Goal: Task Accomplishment & Management: Use online tool/utility

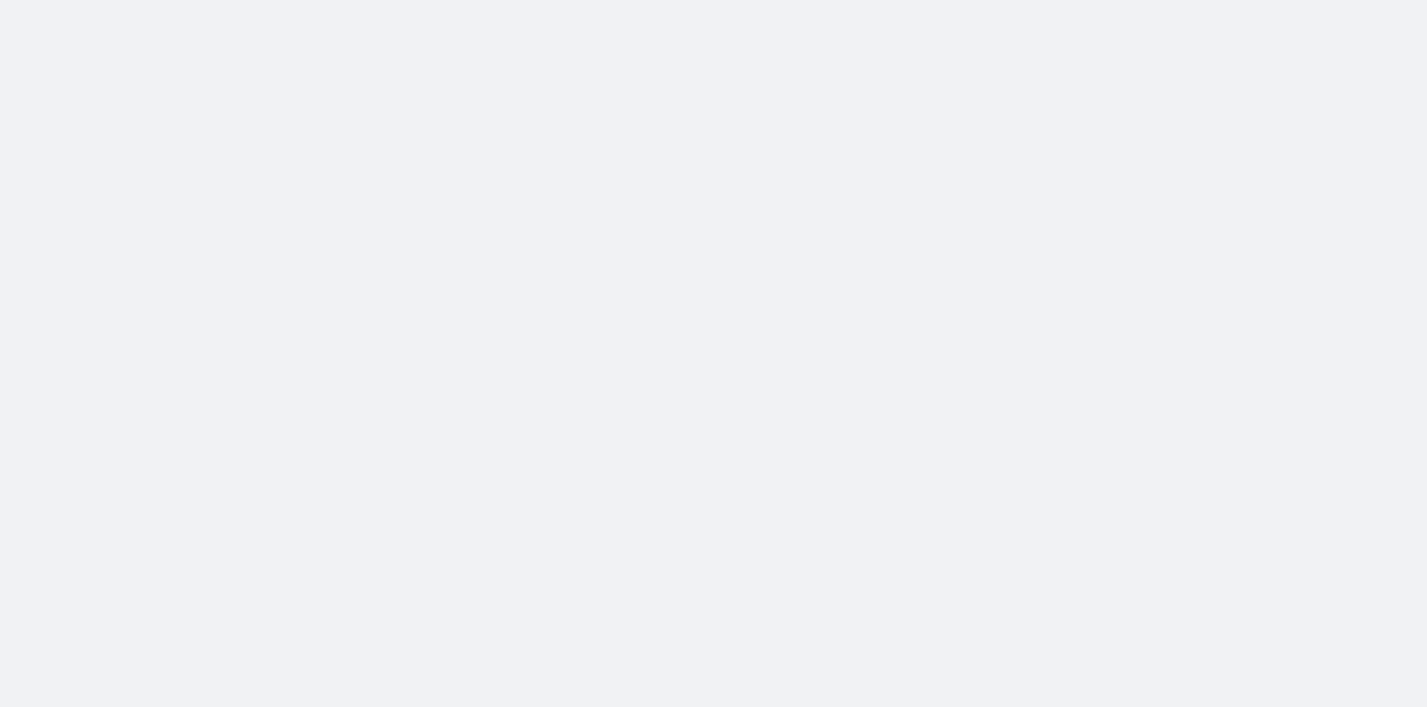
click at [208, 59] on body at bounding box center [713, 353] width 1427 height 707
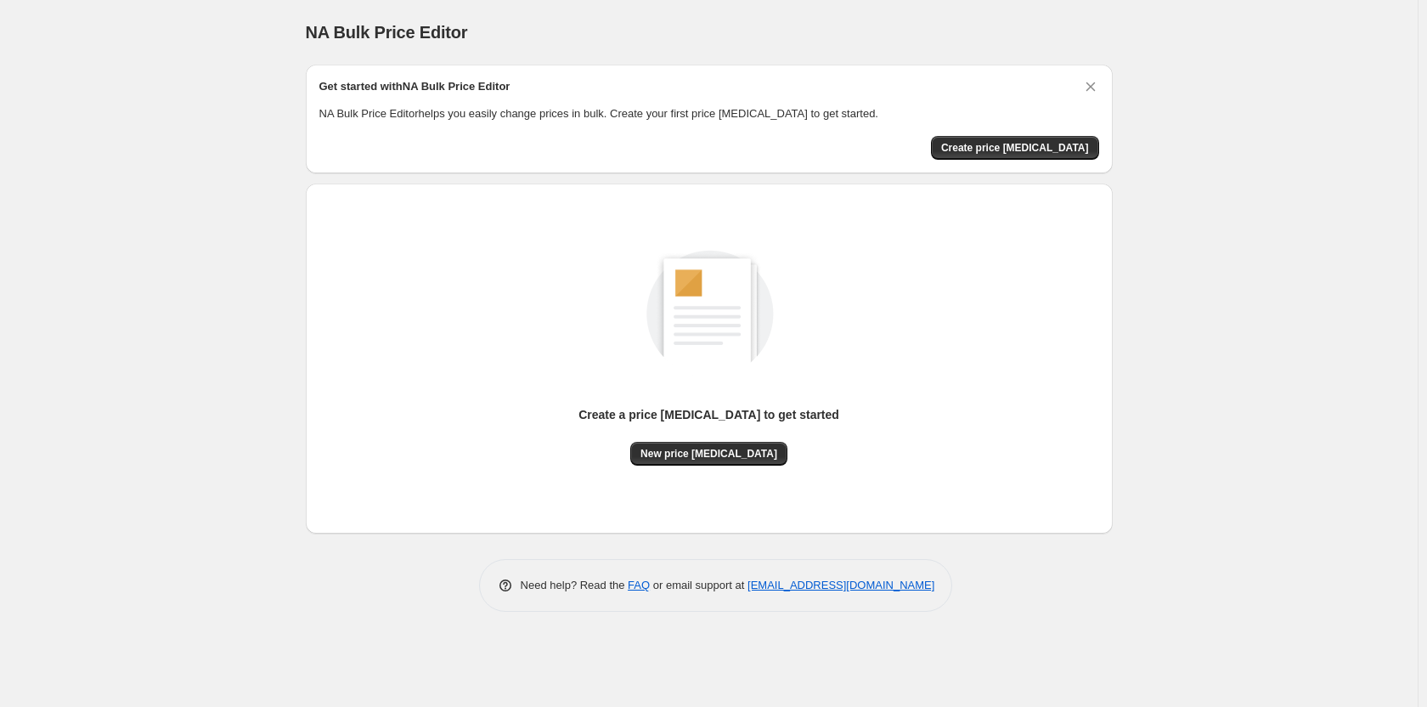
click at [1177, 352] on div "NA Bulk Price Editor. This page is ready NA Bulk Price Editor Get started with …" at bounding box center [709, 353] width 1418 height 707
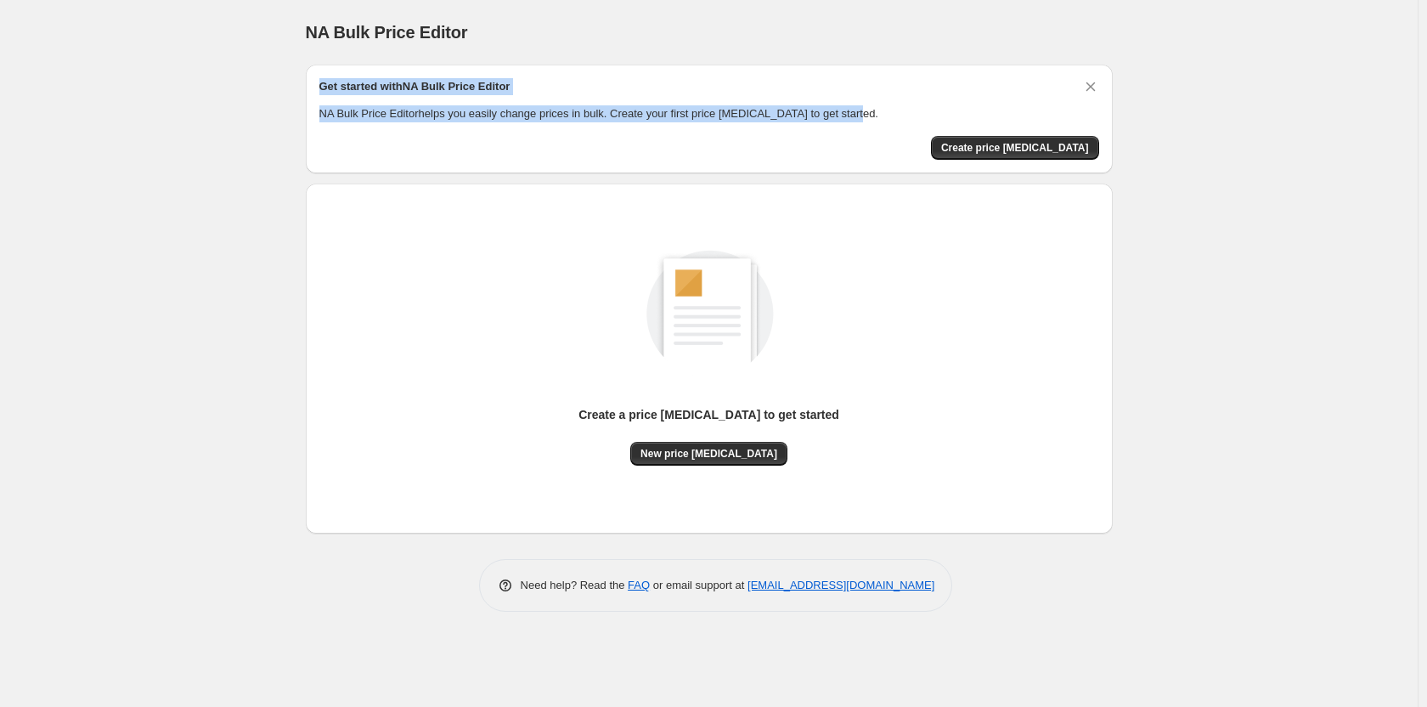
drag, startPoint x: 313, startPoint y: 85, endPoint x: 886, endPoint y: 120, distance: 574.3
click at [886, 120] on div "Get started with NA Bulk Price Editor NA Bulk Price Editor helps you easily cha…" at bounding box center [709, 119] width 807 height 109
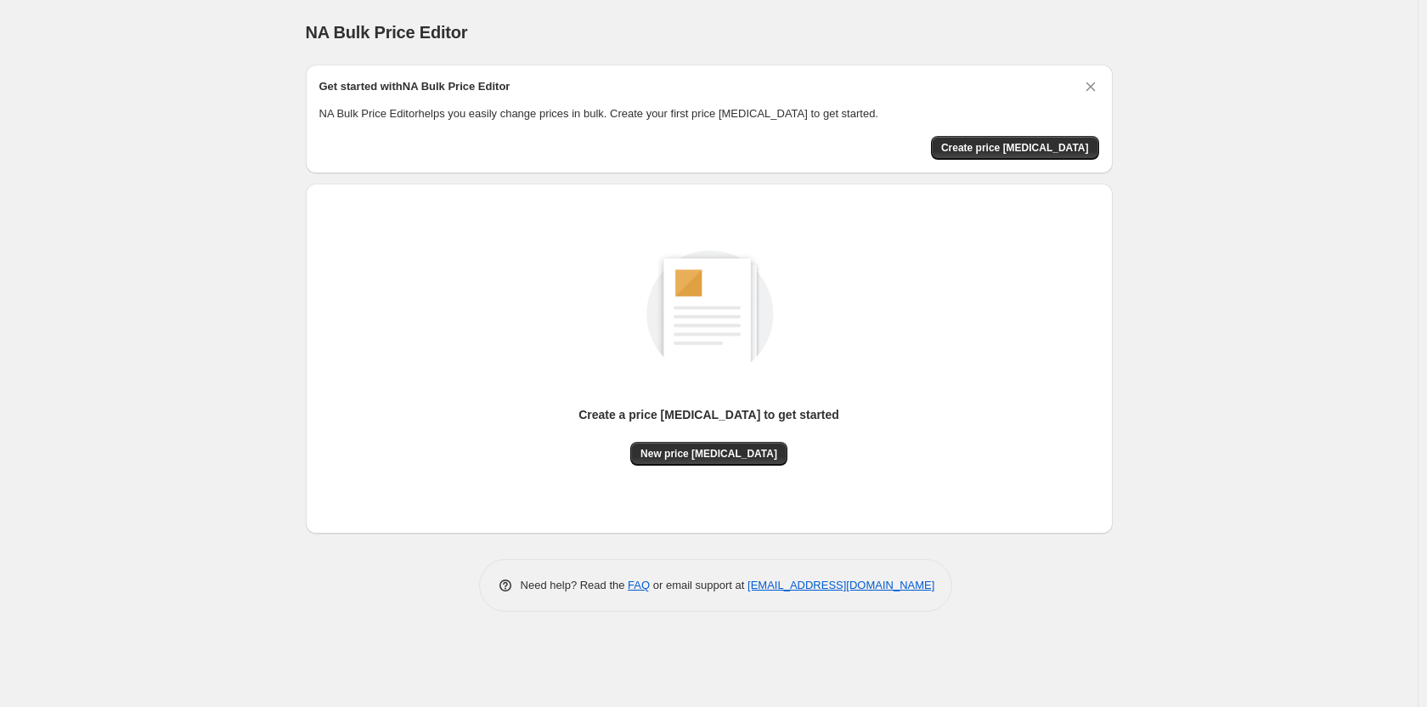
drag, startPoint x: 1129, startPoint y: 261, endPoint x: 1121, endPoint y: 256, distance: 9.2
click at [1129, 261] on div "NA Bulk Price Editor. This page is ready NA Bulk Price Editor Get started with …" at bounding box center [709, 318] width 848 height 637
click at [1006, 146] on span "Create price [MEDICAL_DATA]" at bounding box center [1015, 148] width 148 height 14
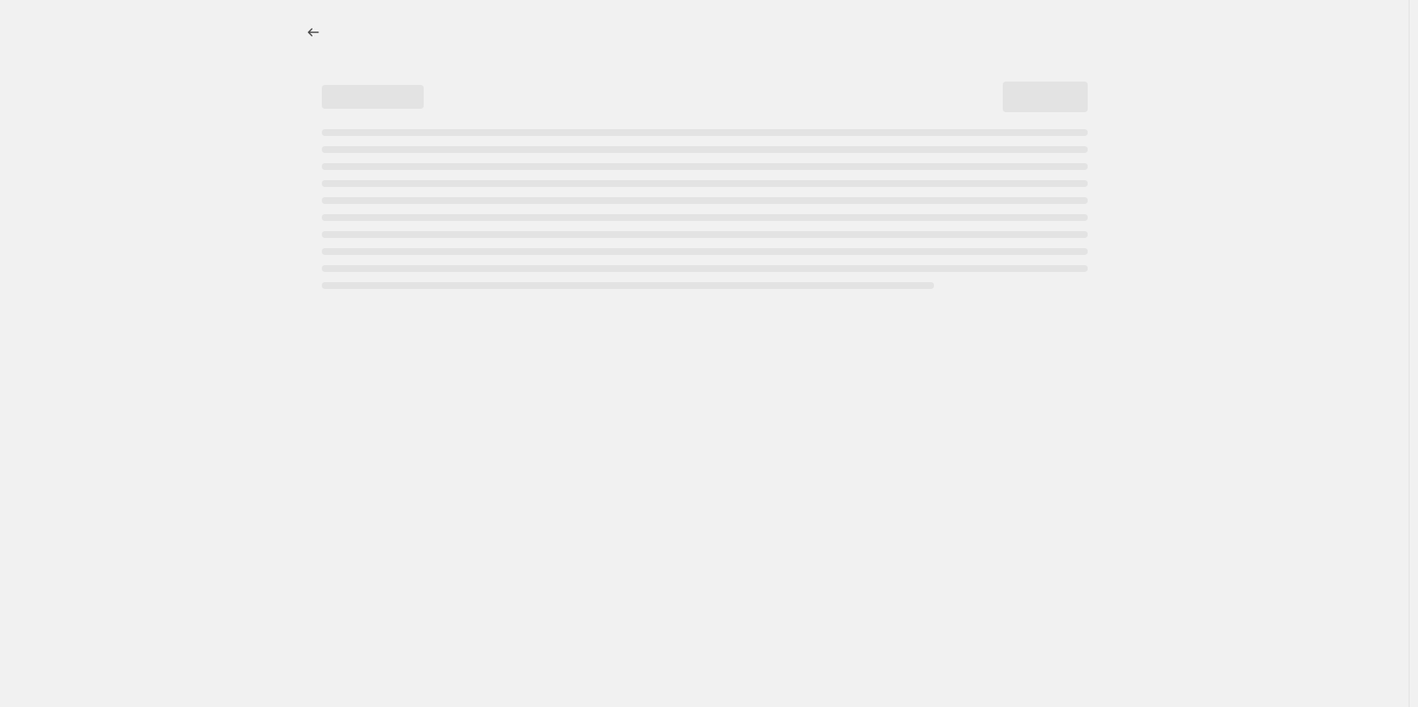
select select "percentage"
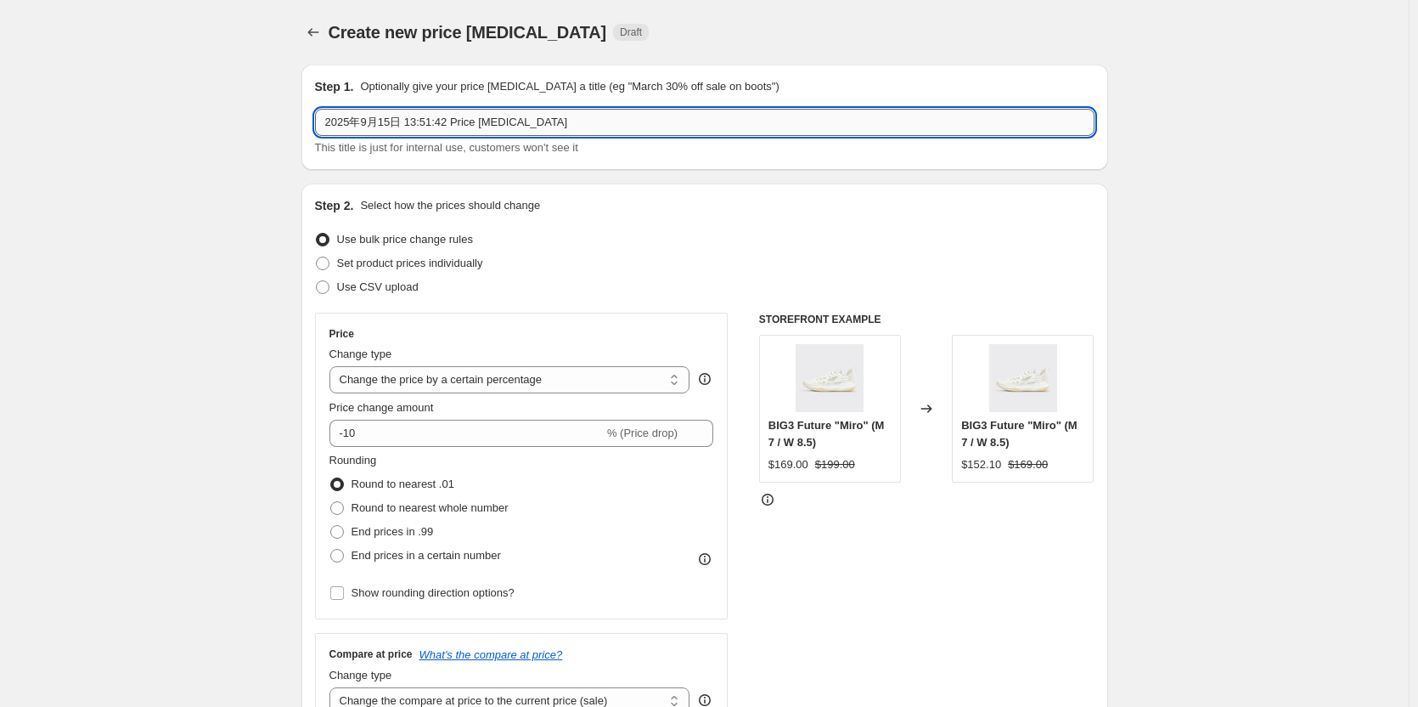
click at [403, 127] on input "2025年9月15日 13:51:42 Price [MEDICAL_DATA]" at bounding box center [705, 122] width 780 height 27
click at [589, 120] on input "2025年9月15日 13:51:42 Price [MEDICAL_DATA]" at bounding box center [705, 122] width 780 height 27
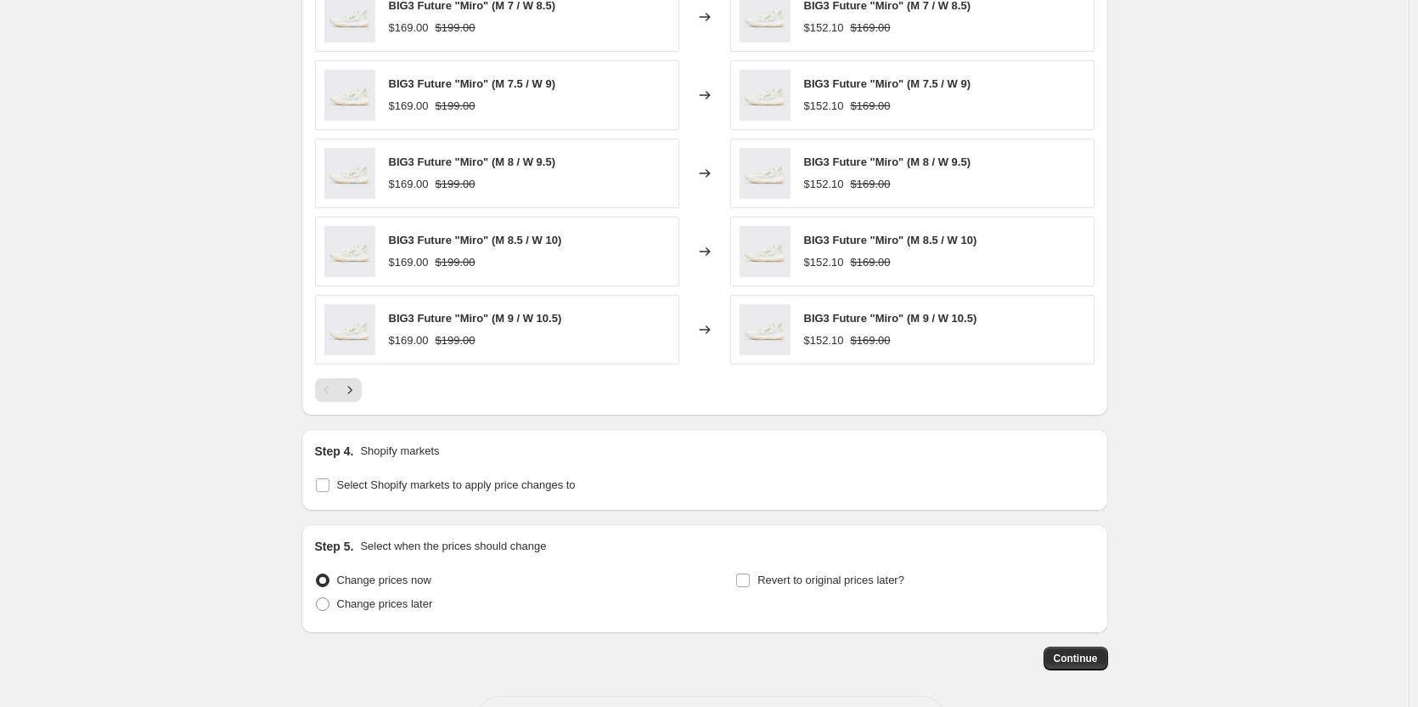
scroll to position [1087, 0]
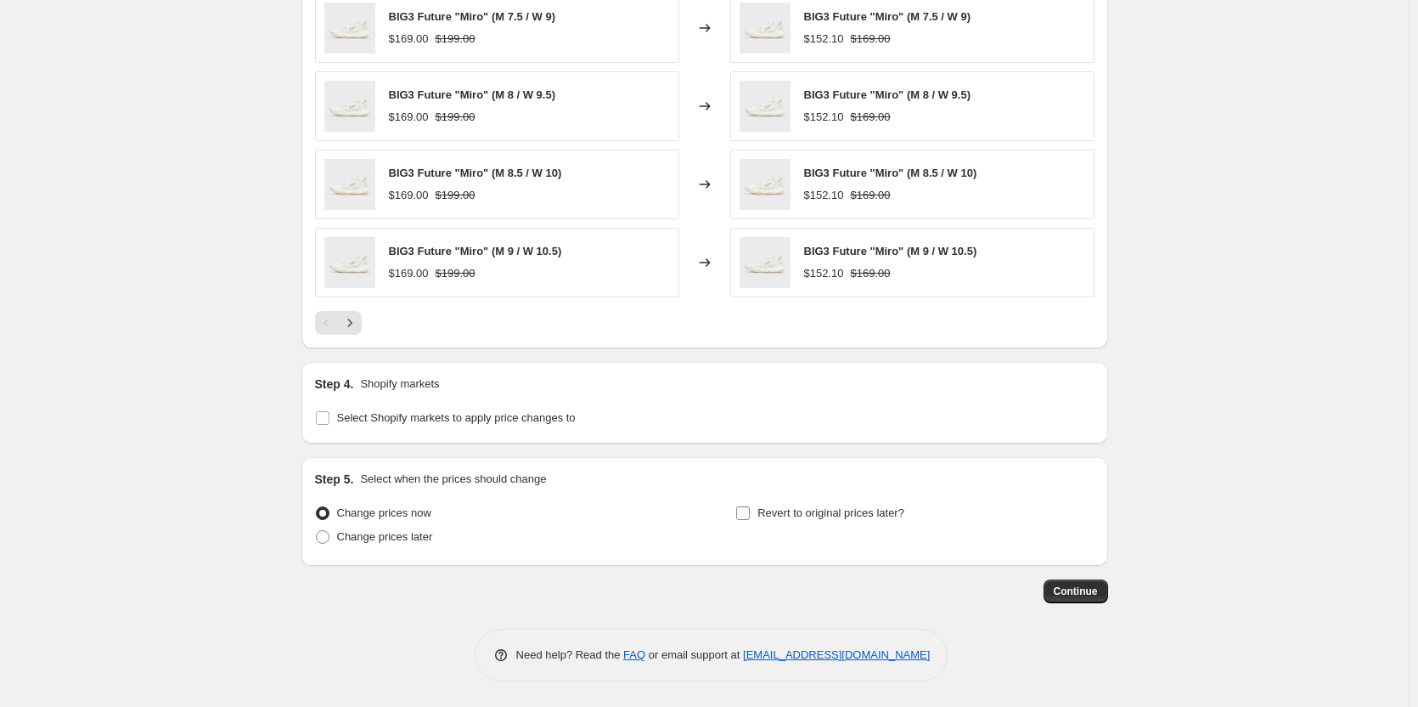
click at [744, 516] on input "Revert to original prices later?" at bounding box center [743, 513] width 14 height 14
checkbox input "true"
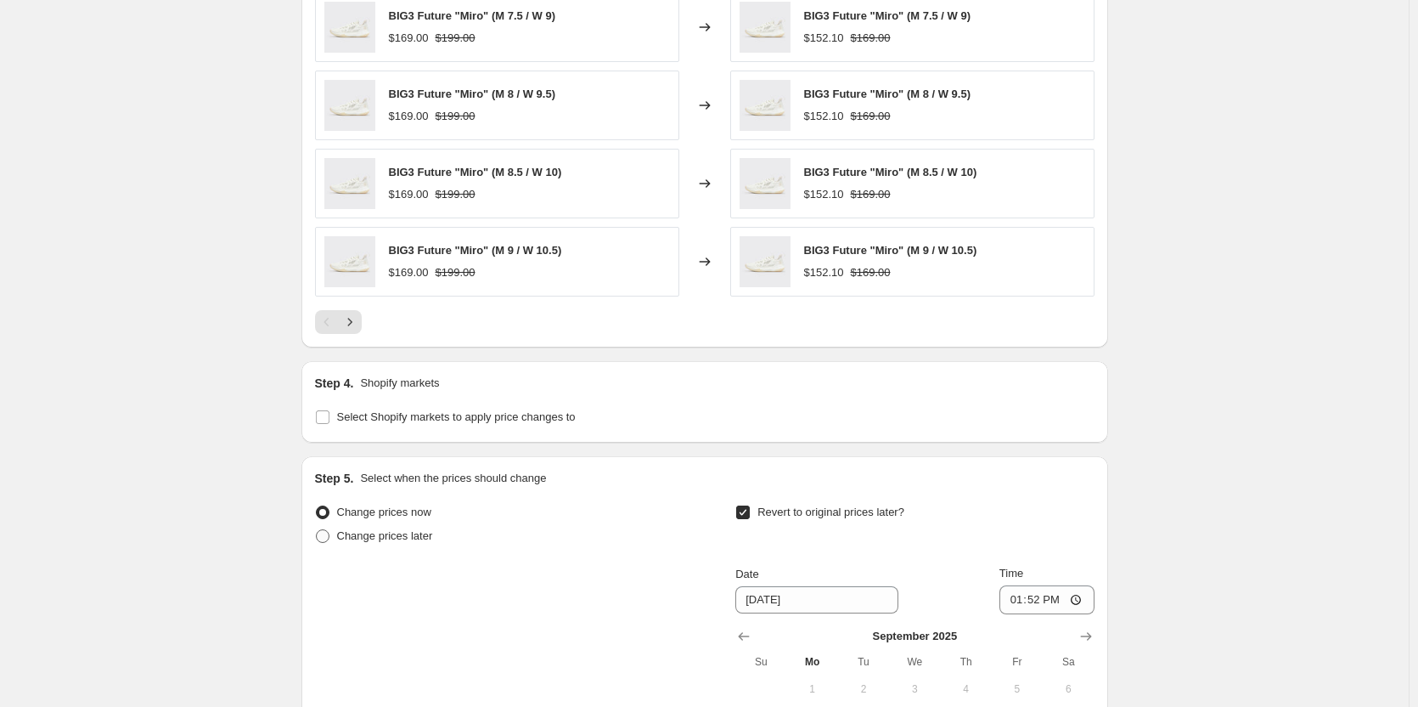
click at [364, 548] on label "Change prices later" at bounding box center [374, 536] width 118 height 24
click at [317, 530] on input "Change prices later" at bounding box center [316, 529] width 1 height 1
radio input "true"
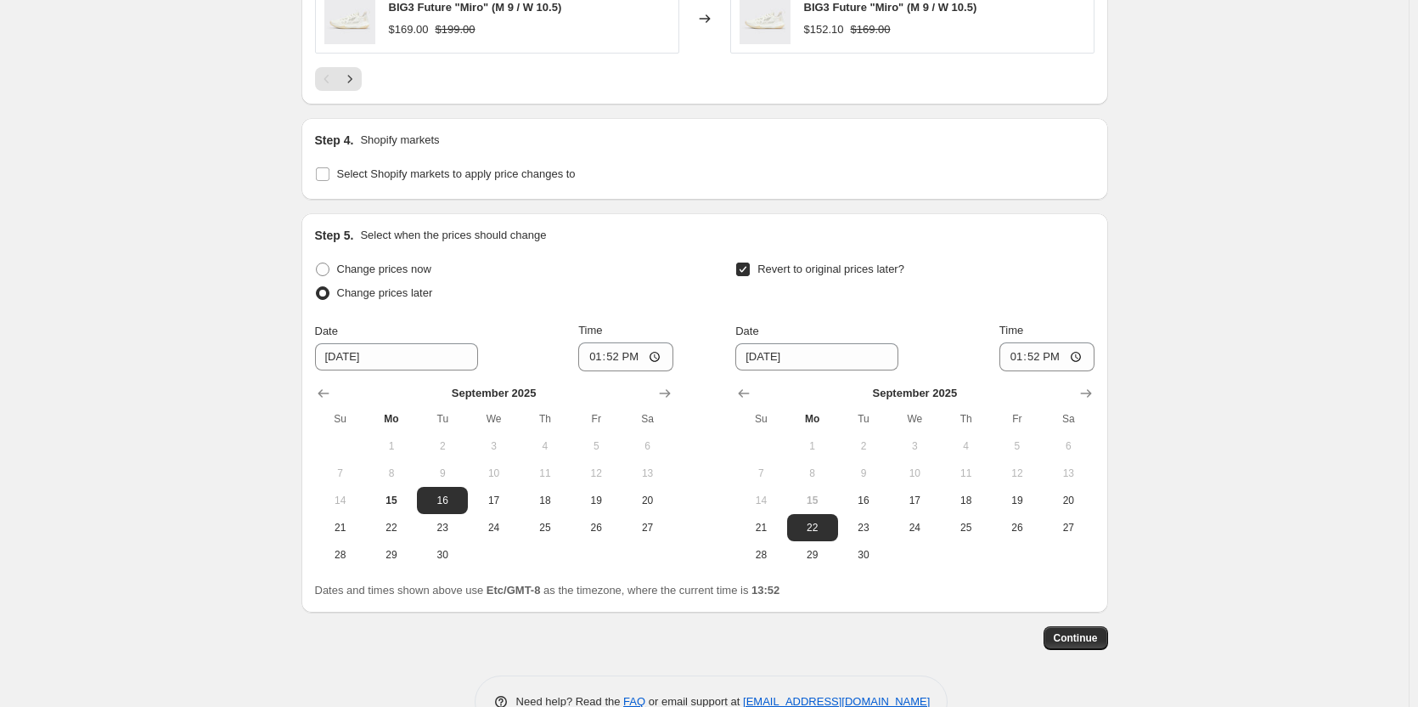
scroll to position [1378, 0]
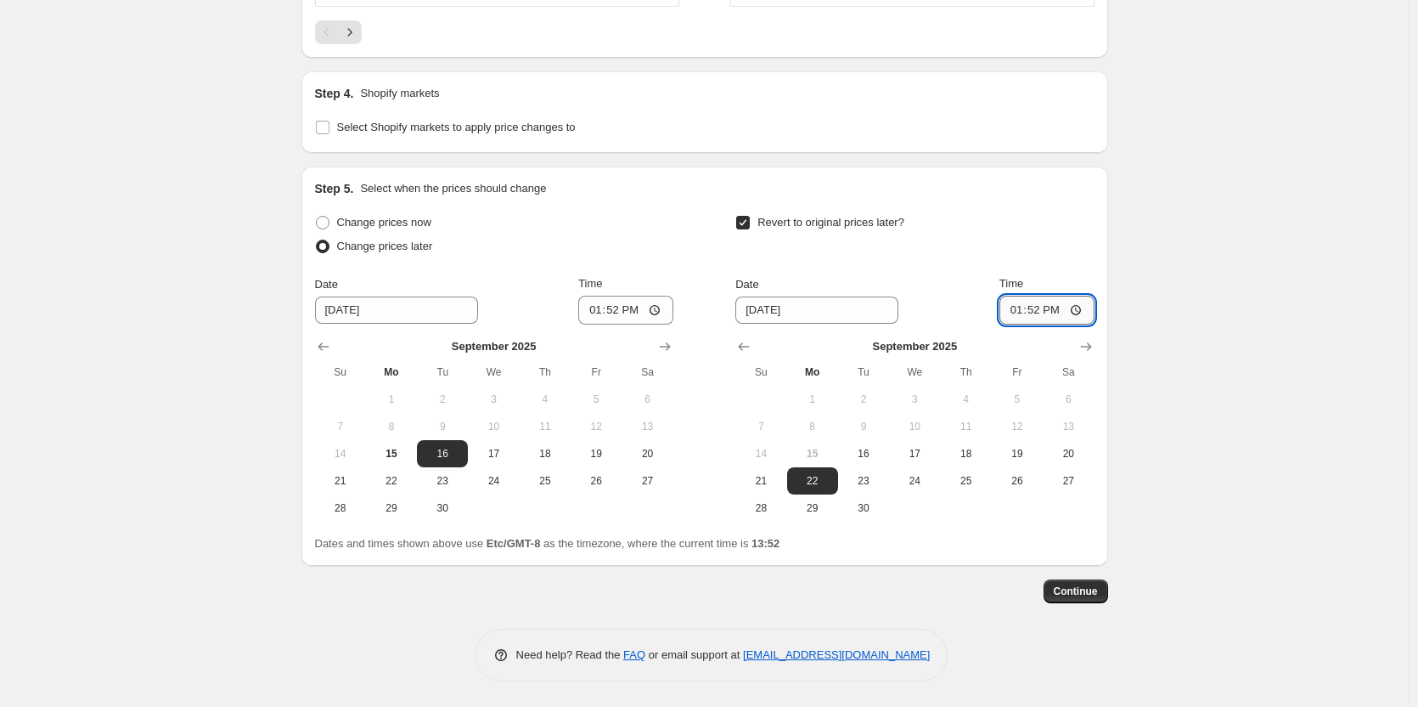
click at [1086, 310] on input "13:52" at bounding box center [1047, 310] width 95 height 29
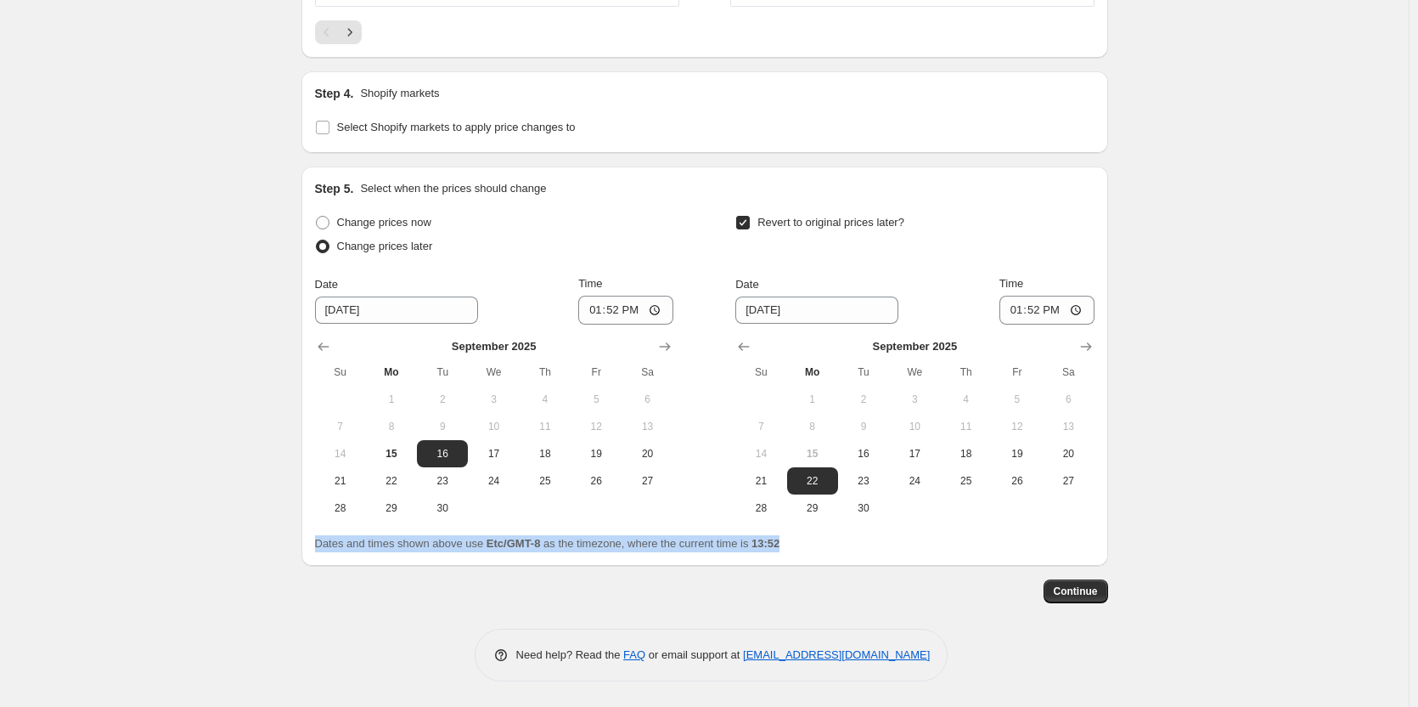
drag, startPoint x: 319, startPoint y: 544, endPoint x: 816, endPoint y: 552, distance: 496.9
click at [816, 552] on div "Step 5. Select when the prices should change Change prices now Change prices la…" at bounding box center [705, 365] width 807 height 399
click at [770, 602] on div "Continue" at bounding box center [705, 591] width 807 height 24
drag, startPoint x: 507, startPoint y: 542, endPoint x: 530, endPoint y: 542, distance: 22.9
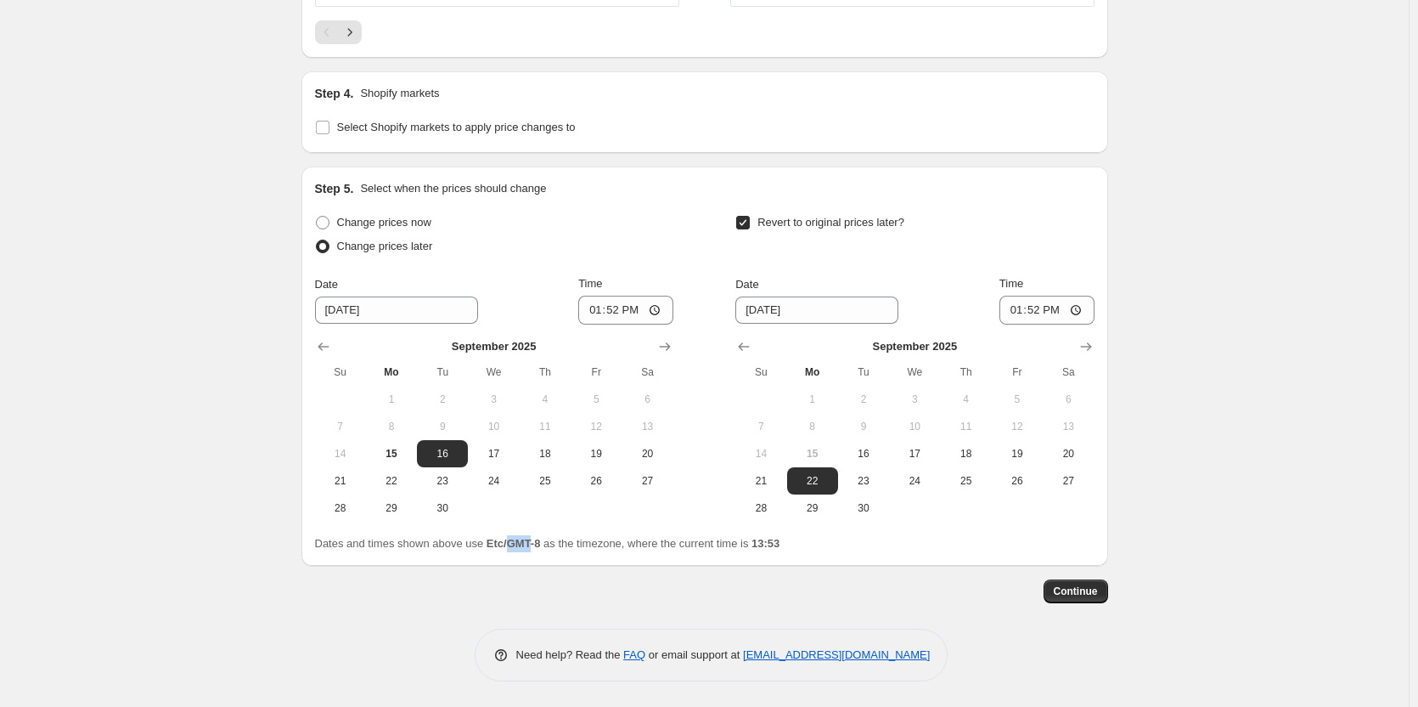
click at [530, 542] on b "Etc/GMT-8" at bounding box center [514, 543] width 54 height 13
click at [527, 560] on div "Step 5. Select when the prices should change Change prices now Change prices la…" at bounding box center [705, 365] width 807 height 399
drag, startPoint x: 487, startPoint y: 544, endPoint x: 545, endPoint y: 546, distance: 58.7
click at [545, 546] on span "Dates and times shown above use Etc/GMT-8 as the timezone, where the current ti…" at bounding box center [547, 543] width 465 height 13
copy span "Etc/GMT-8"
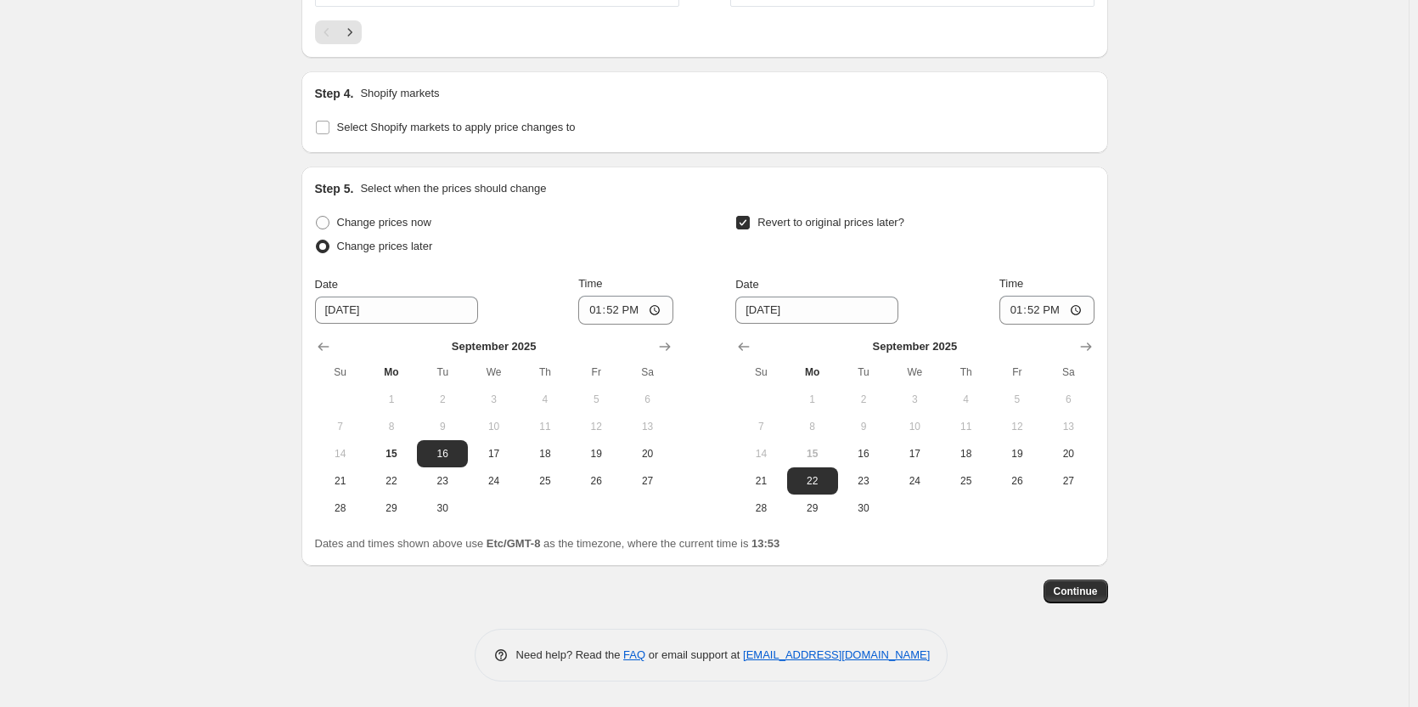
click at [394, 448] on span "15" at bounding box center [391, 454] width 37 height 14
type input "[DATE]"
click at [633, 306] on input "13:52" at bounding box center [625, 310] width 95 height 29
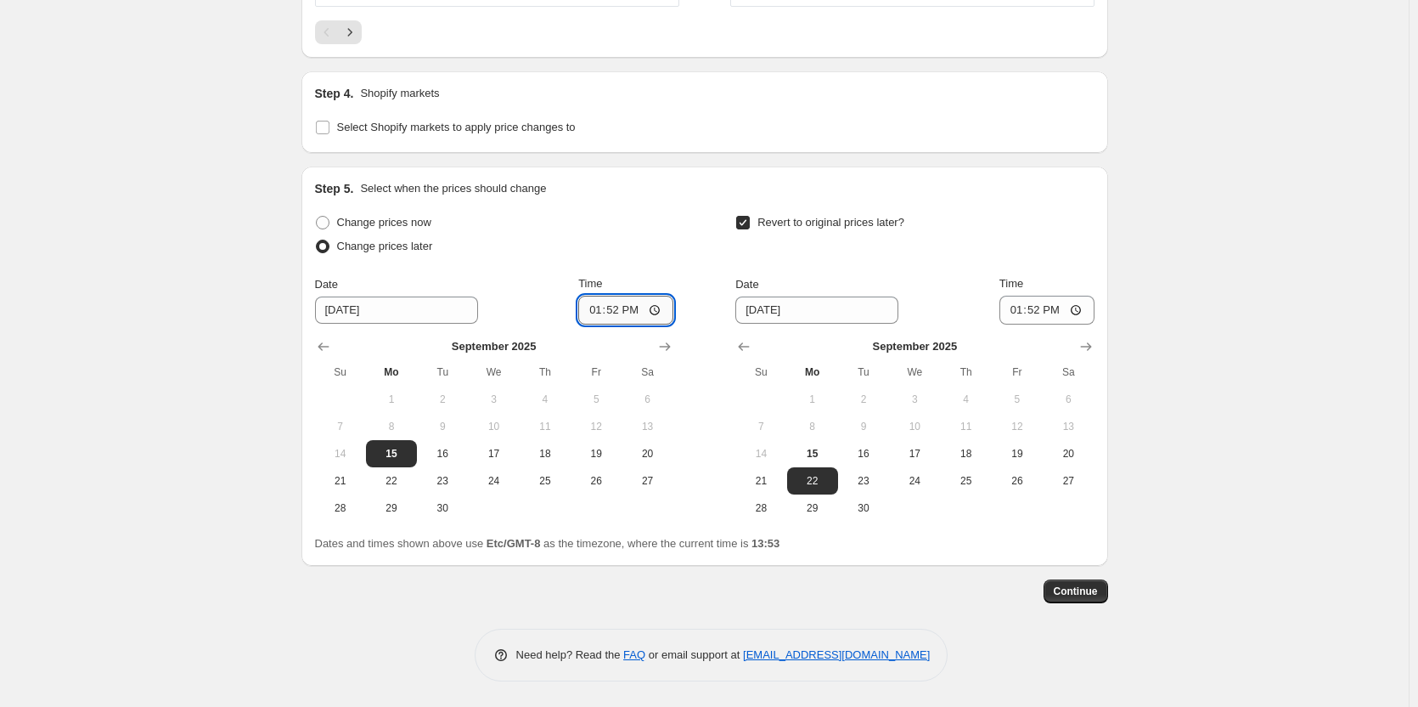
click at [621, 310] on input "13:52" at bounding box center [625, 310] width 95 height 29
click at [829, 458] on span "15" at bounding box center [812, 454] width 37 height 14
type input "[DATE]"
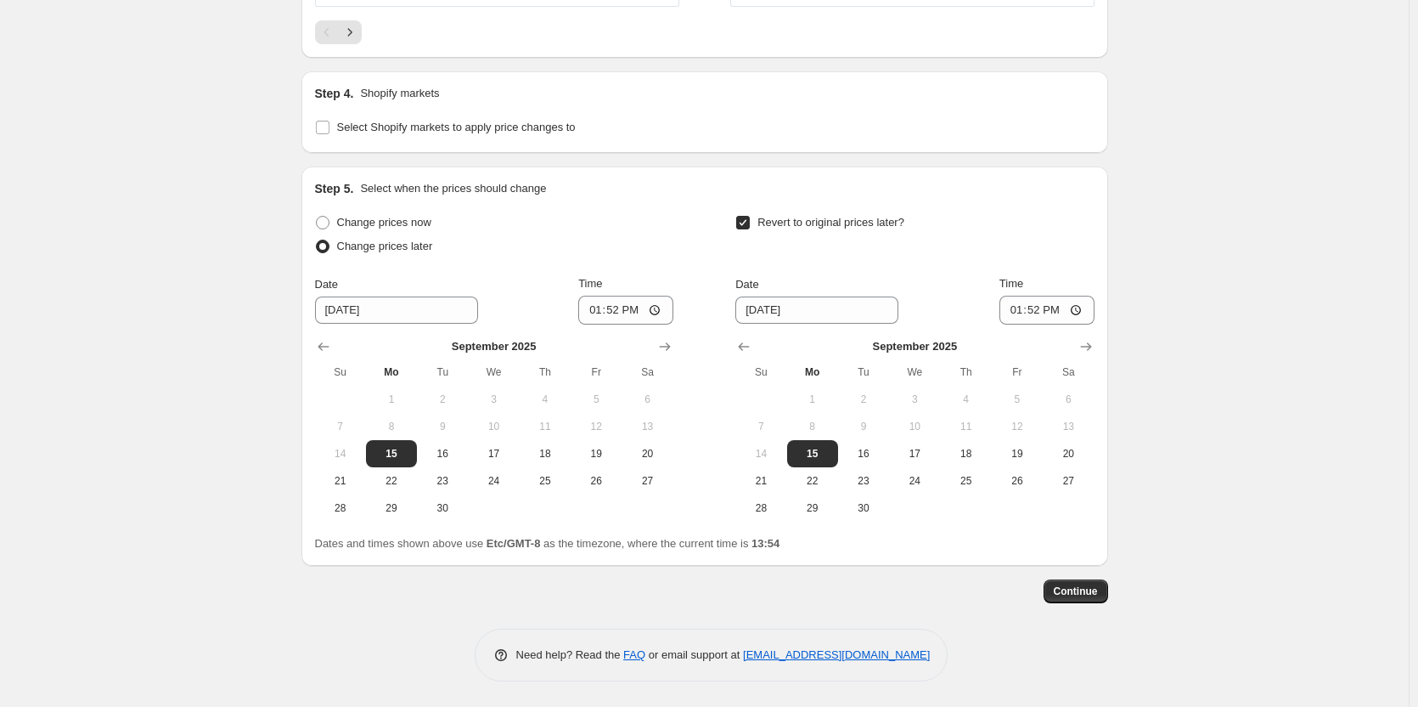
click at [625, 311] on input "13:52" at bounding box center [625, 310] width 95 height 29
type input "14:10"
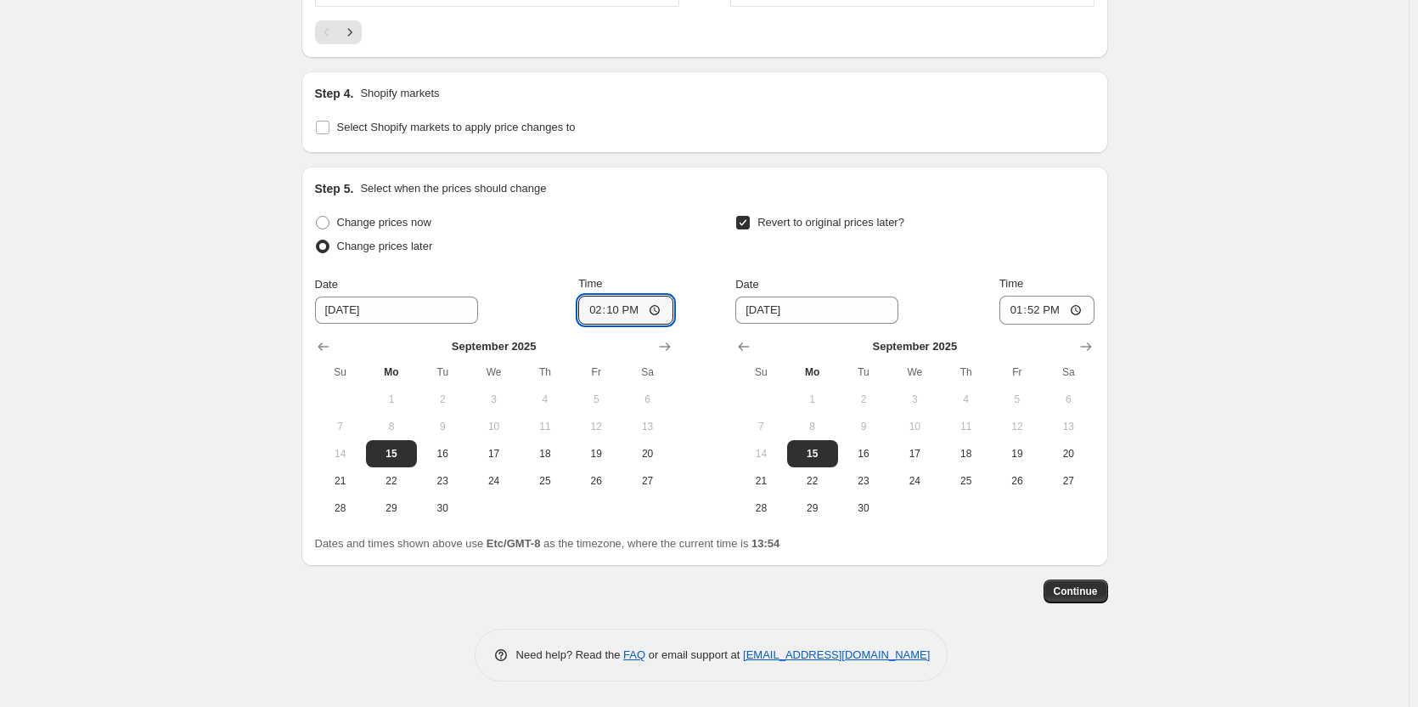
click at [1042, 315] on input "13:52" at bounding box center [1047, 310] width 95 height 29
type input "14:30"
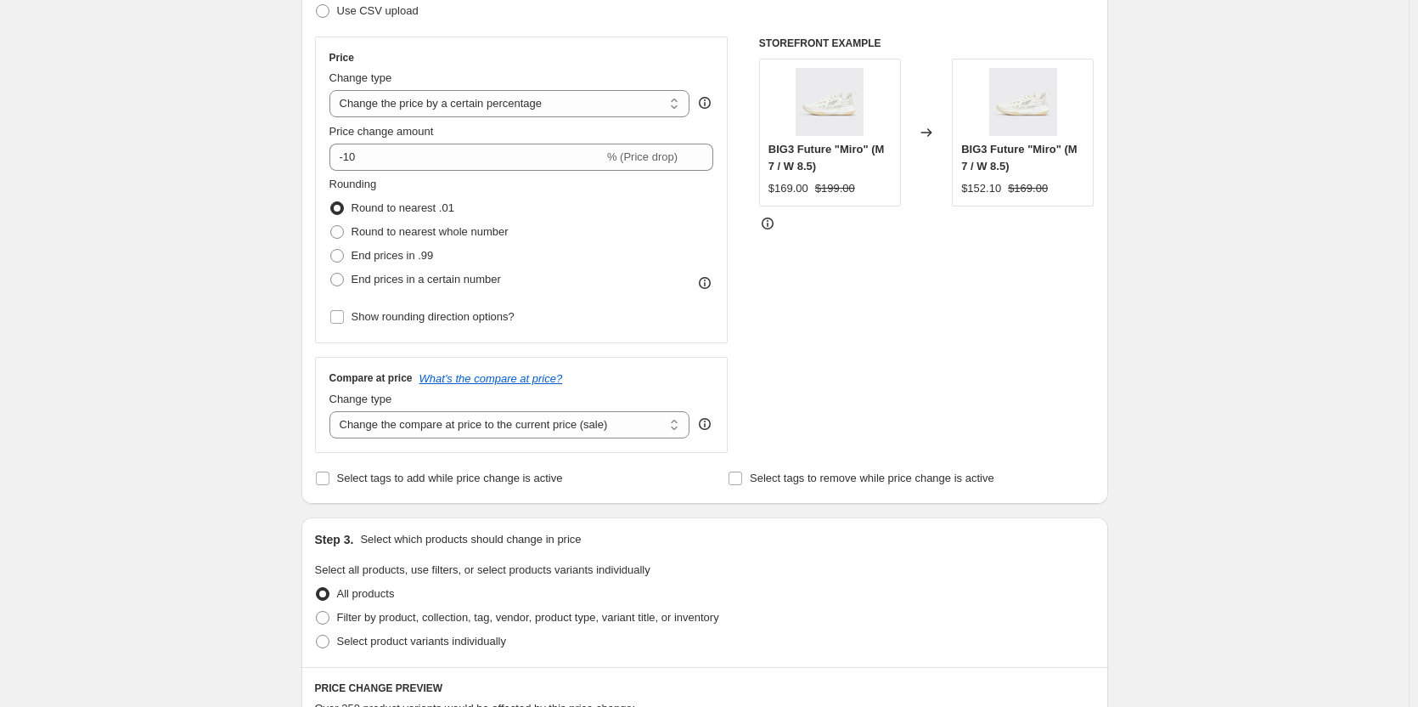
scroll to position [273, 0]
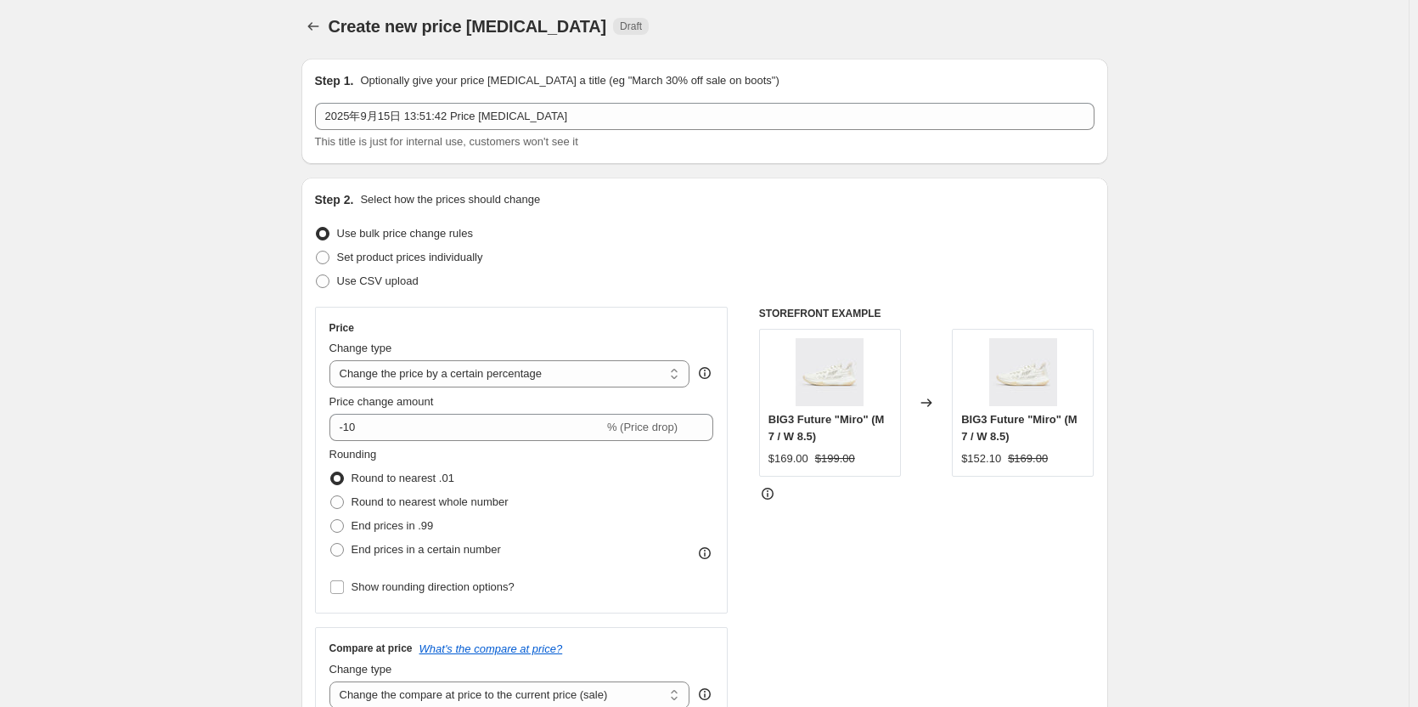
scroll to position [0, 0]
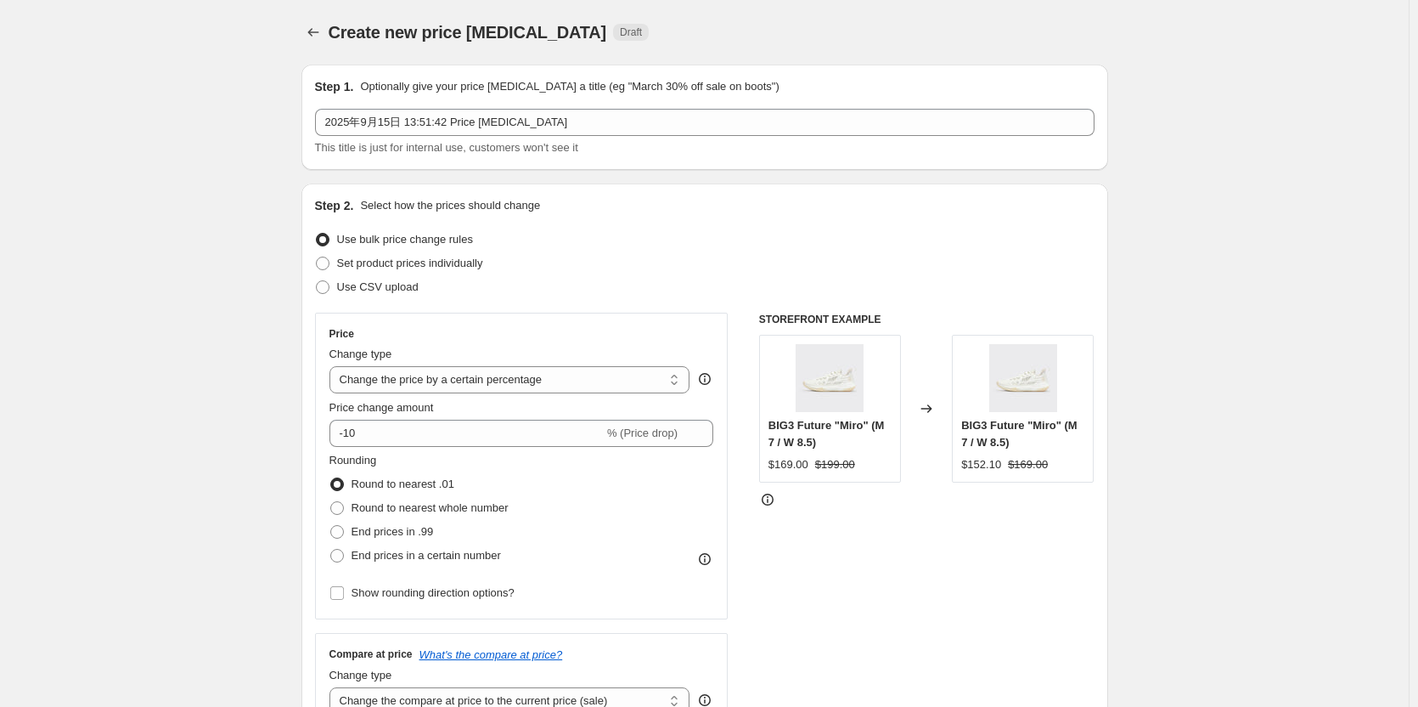
click at [406, 262] on span "Set product prices individually" at bounding box center [410, 262] width 146 height 13
click at [317, 257] on input "Set product prices individually" at bounding box center [316, 256] width 1 height 1
radio input "true"
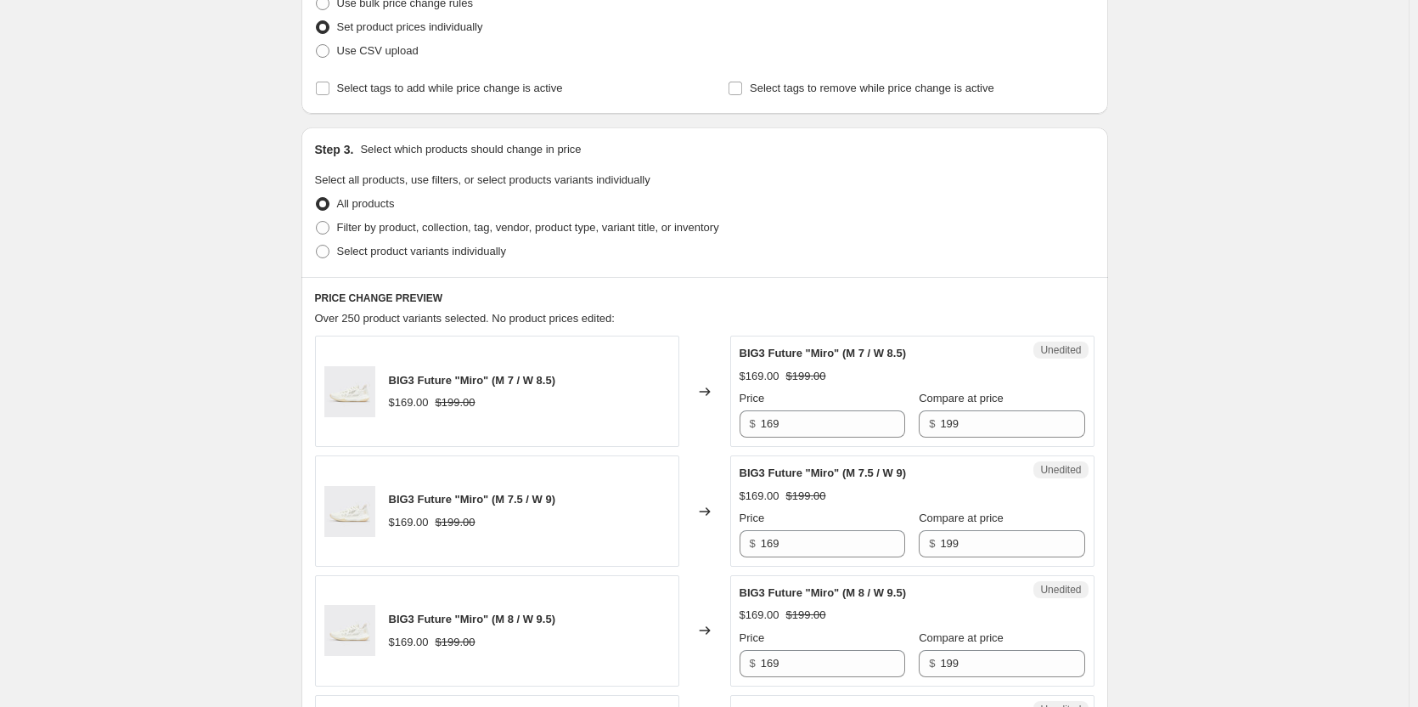
scroll to position [255, 0]
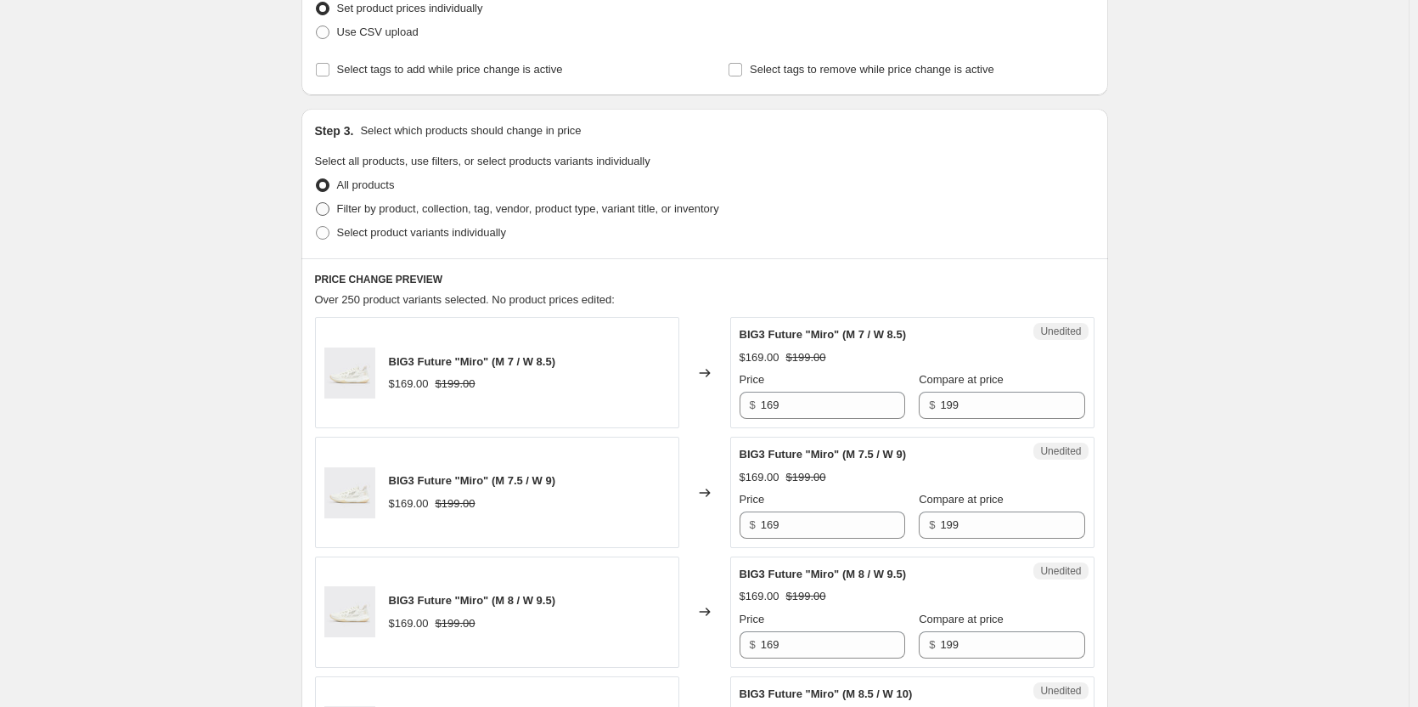
click at [345, 215] on span "Filter by product, collection, tag, vendor, product type, variant title, or inv…" at bounding box center [528, 208] width 382 height 13
click at [317, 203] on input "Filter by product, collection, tag, vendor, product type, variant title, or inv…" at bounding box center [316, 202] width 1 height 1
radio input "true"
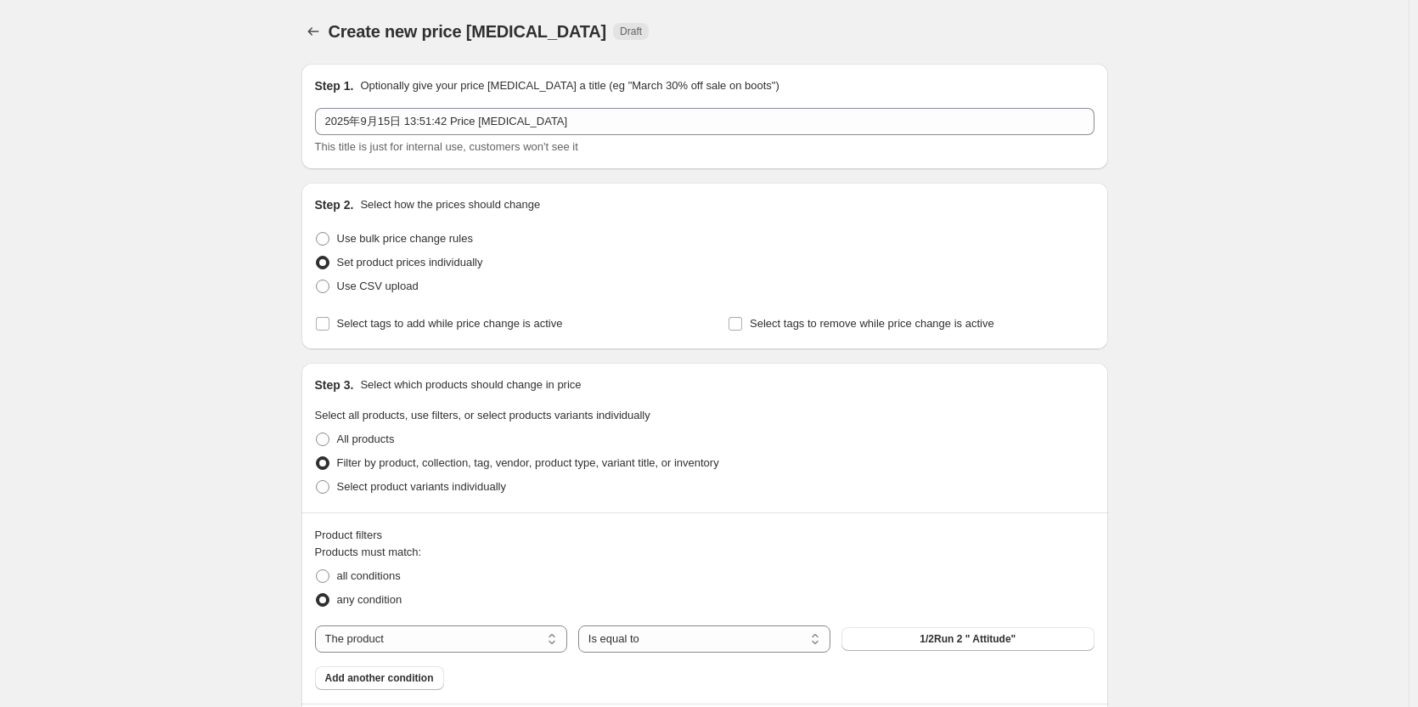
scroll to position [0, 0]
drag, startPoint x: 1234, startPoint y: 329, endPoint x: 1209, endPoint y: 326, distance: 25.6
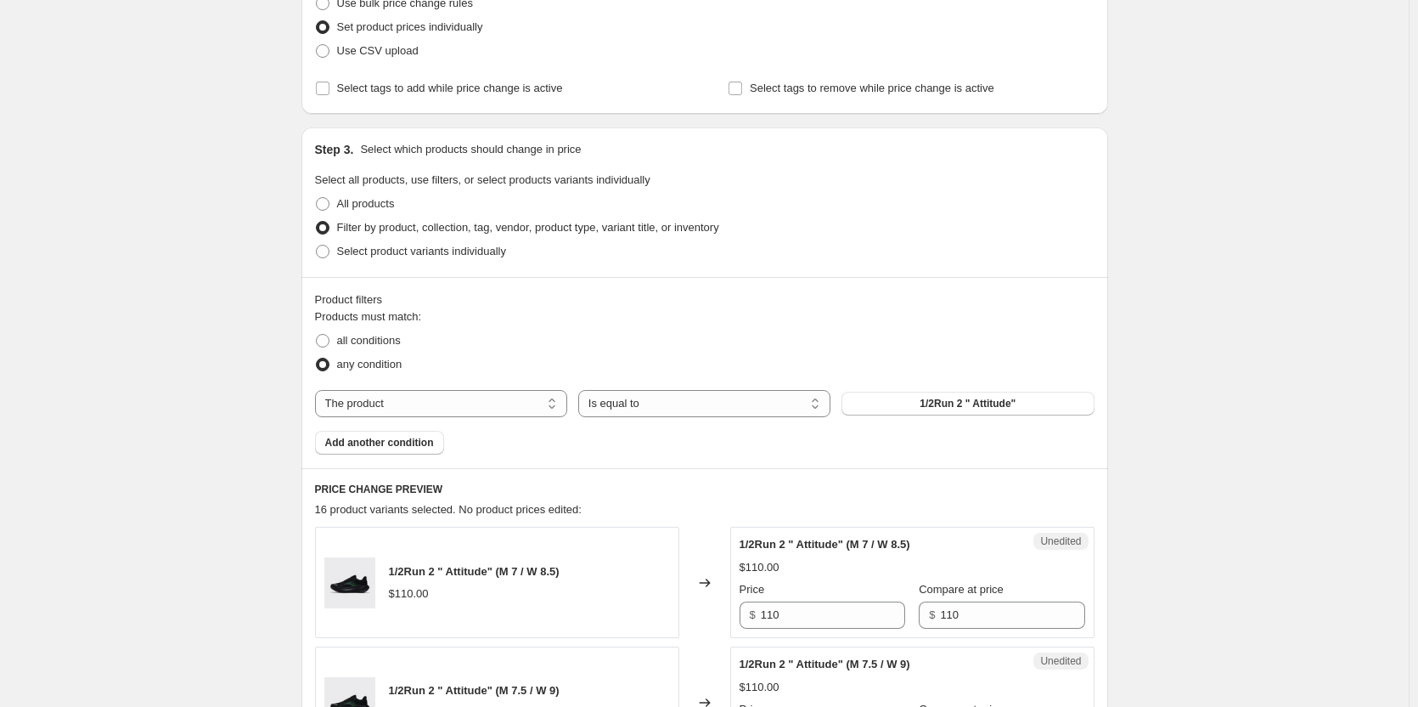
scroll to position [255, 0]
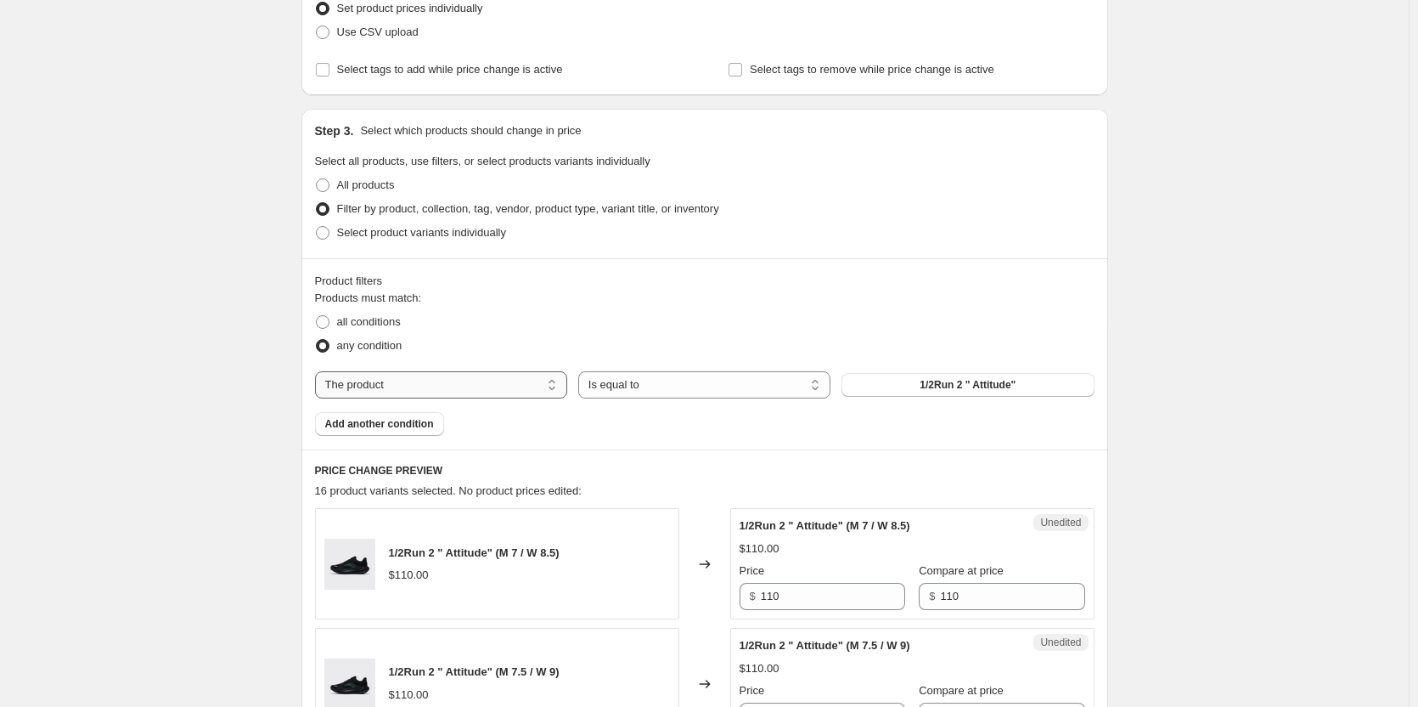
click at [444, 378] on select "The product The product's collection The product's tag The product's vendor The…" at bounding box center [441, 384] width 252 height 27
select select "collection"
click at [713, 387] on select "Is equal to Is not equal to" at bounding box center [704, 384] width 252 height 27
click at [582, 371] on select "Is equal to Is not equal to" at bounding box center [704, 384] width 252 height 27
click at [971, 391] on span "1/2Run 2 Series" at bounding box center [968, 385] width 76 height 14
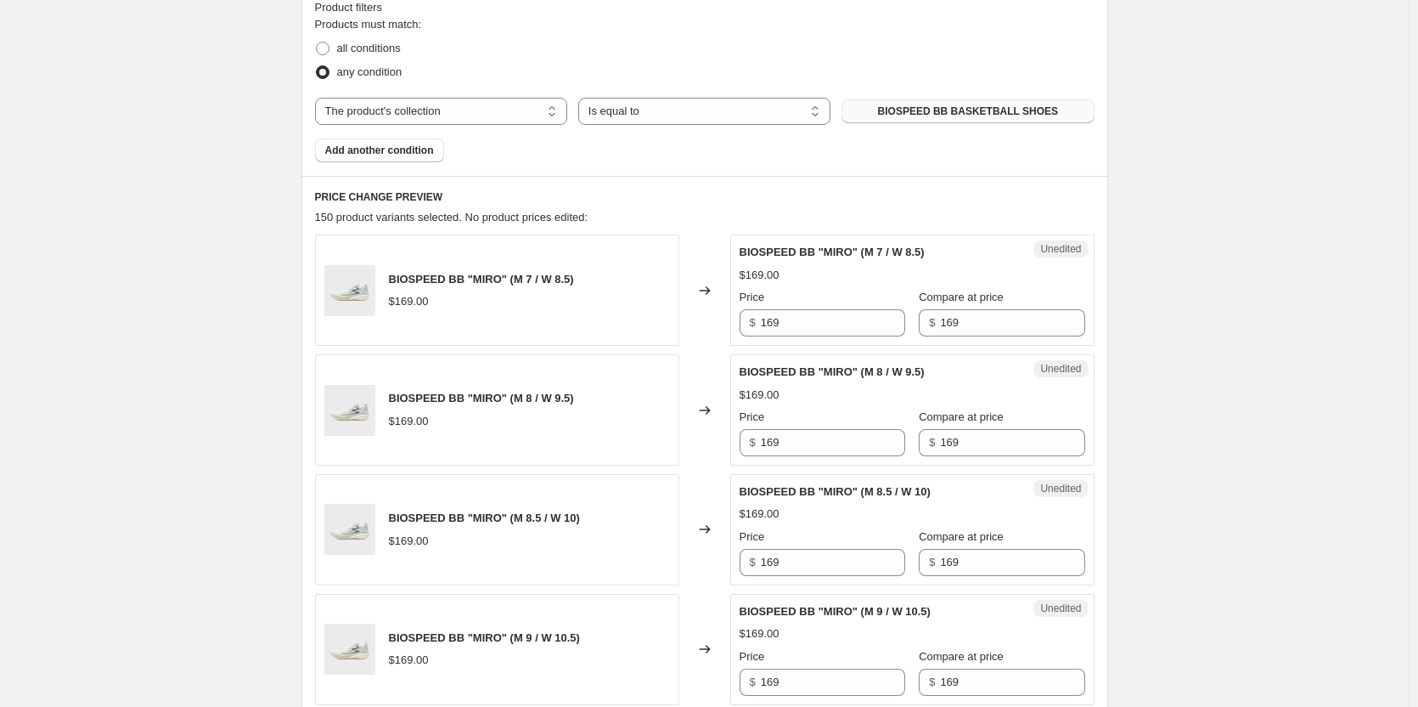
scroll to position [595, 0]
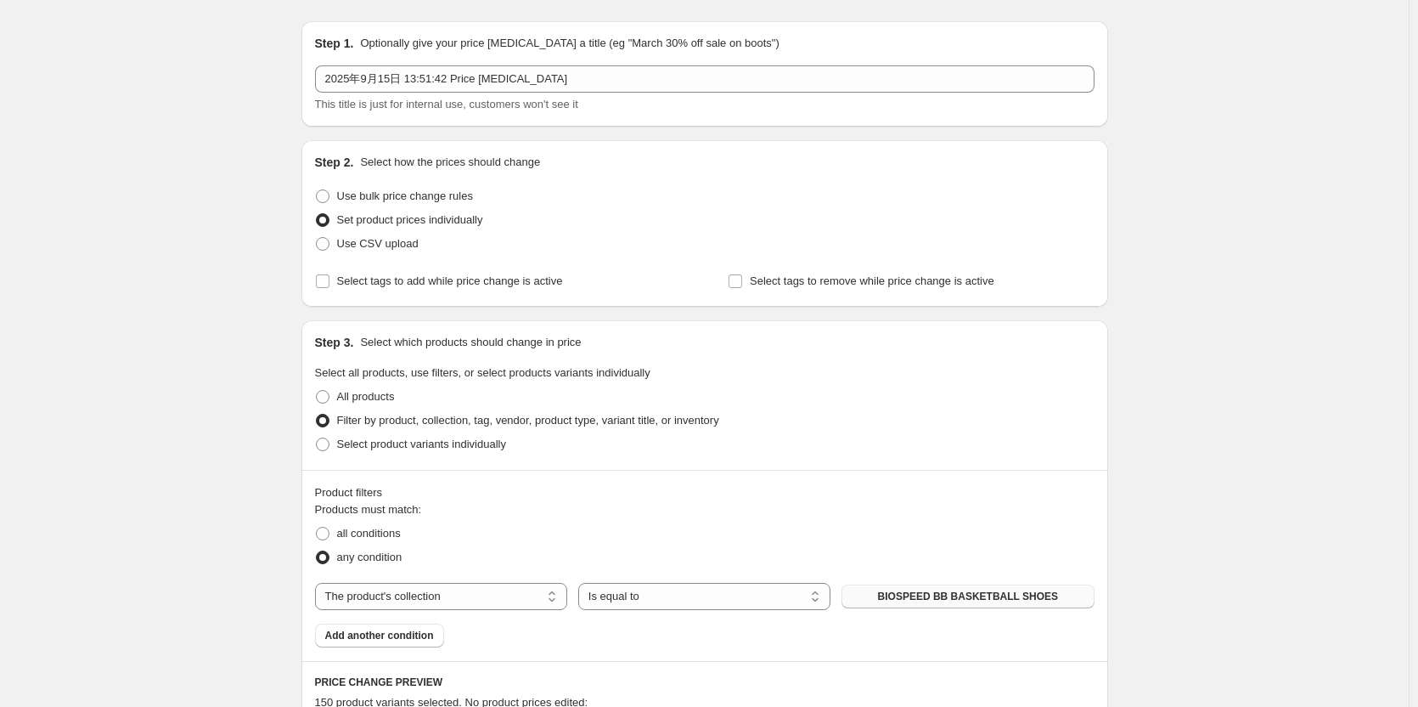
scroll to position [0, 0]
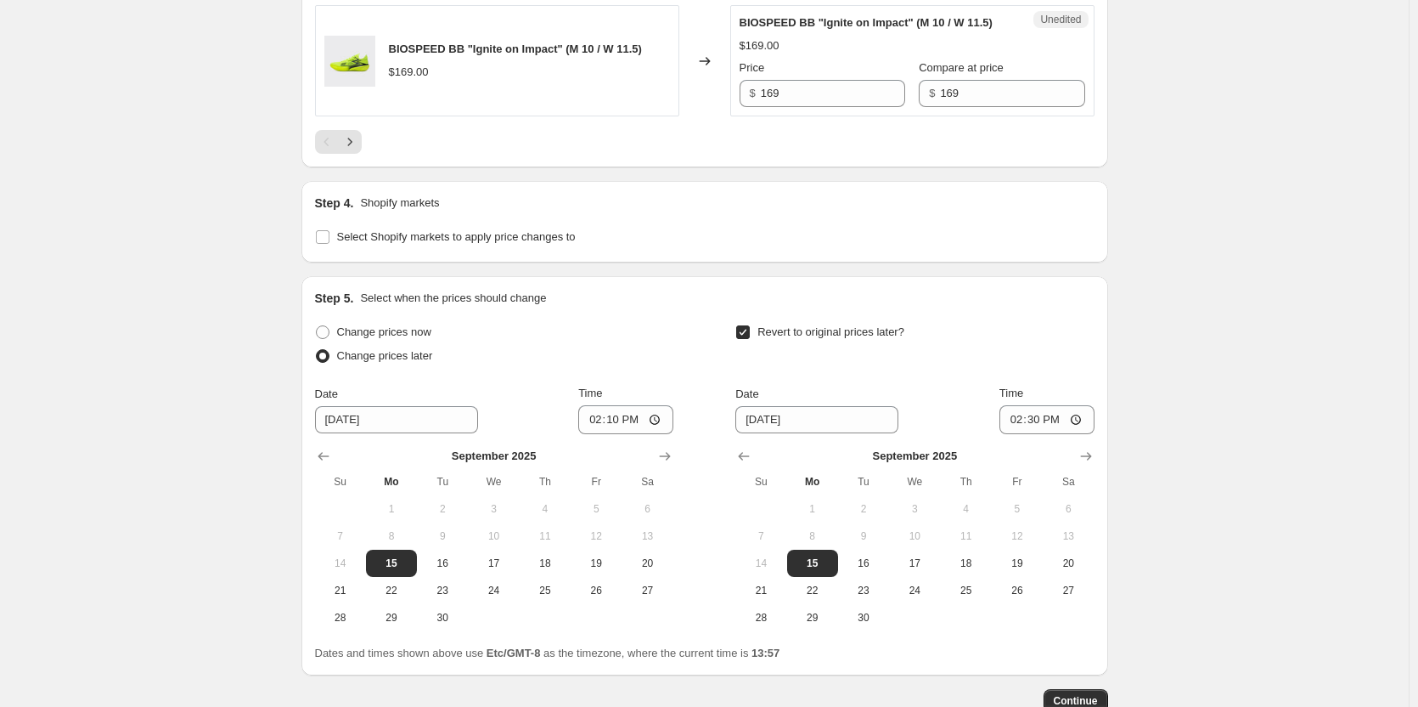
scroll to position [3207, 0]
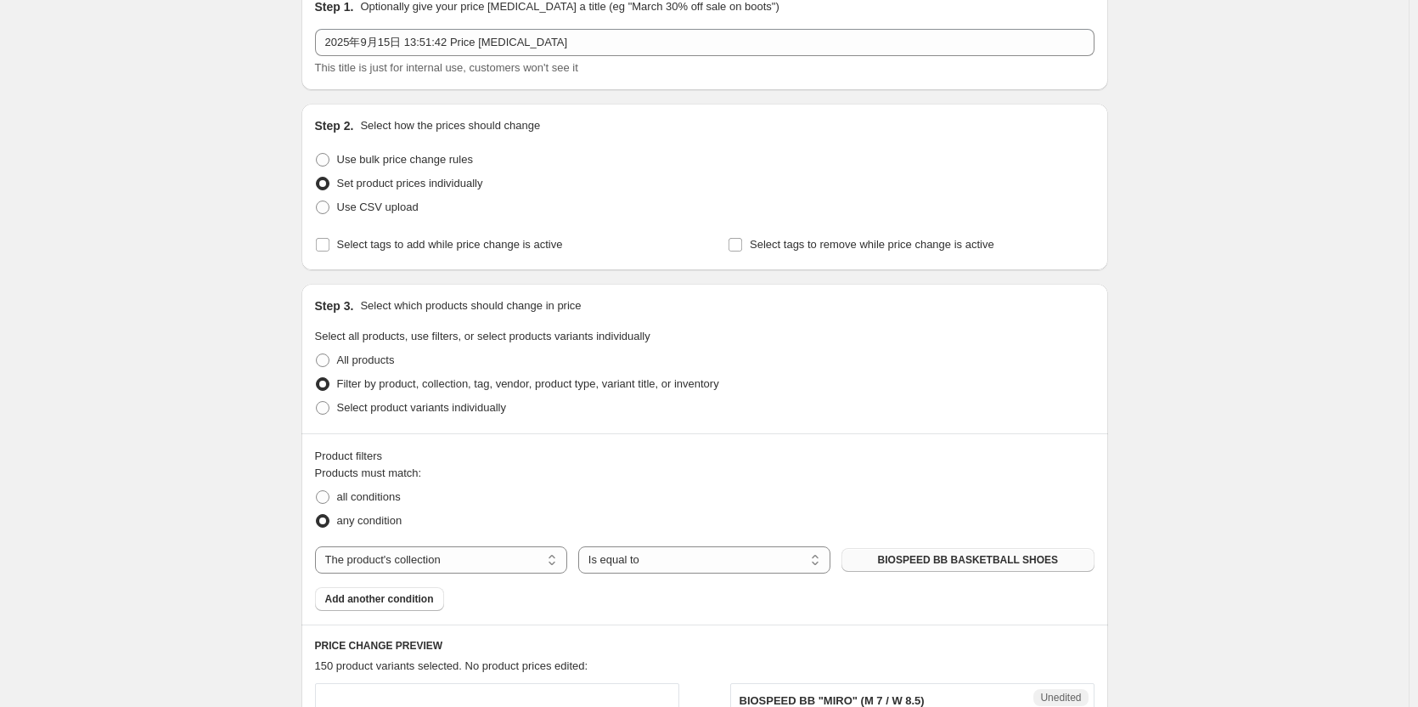
scroll to position [170, 0]
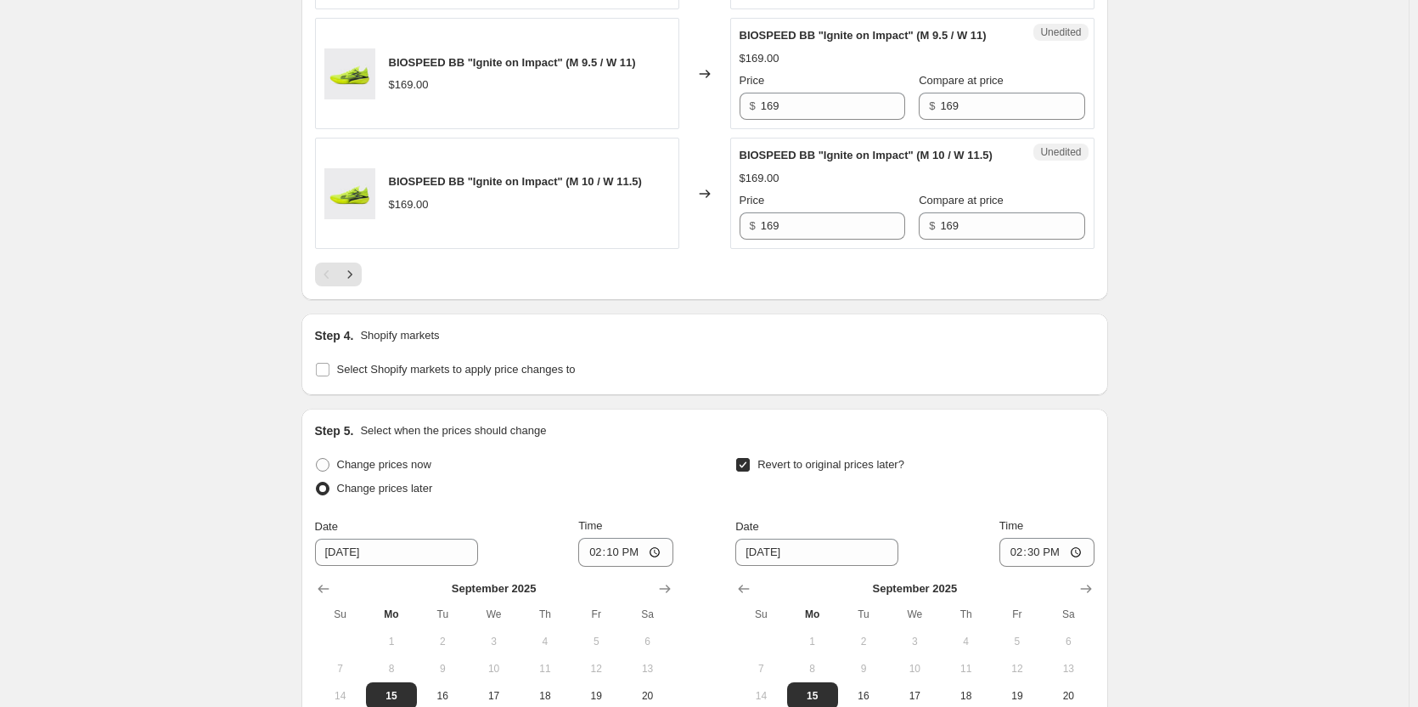
scroll to position [2867, 0]
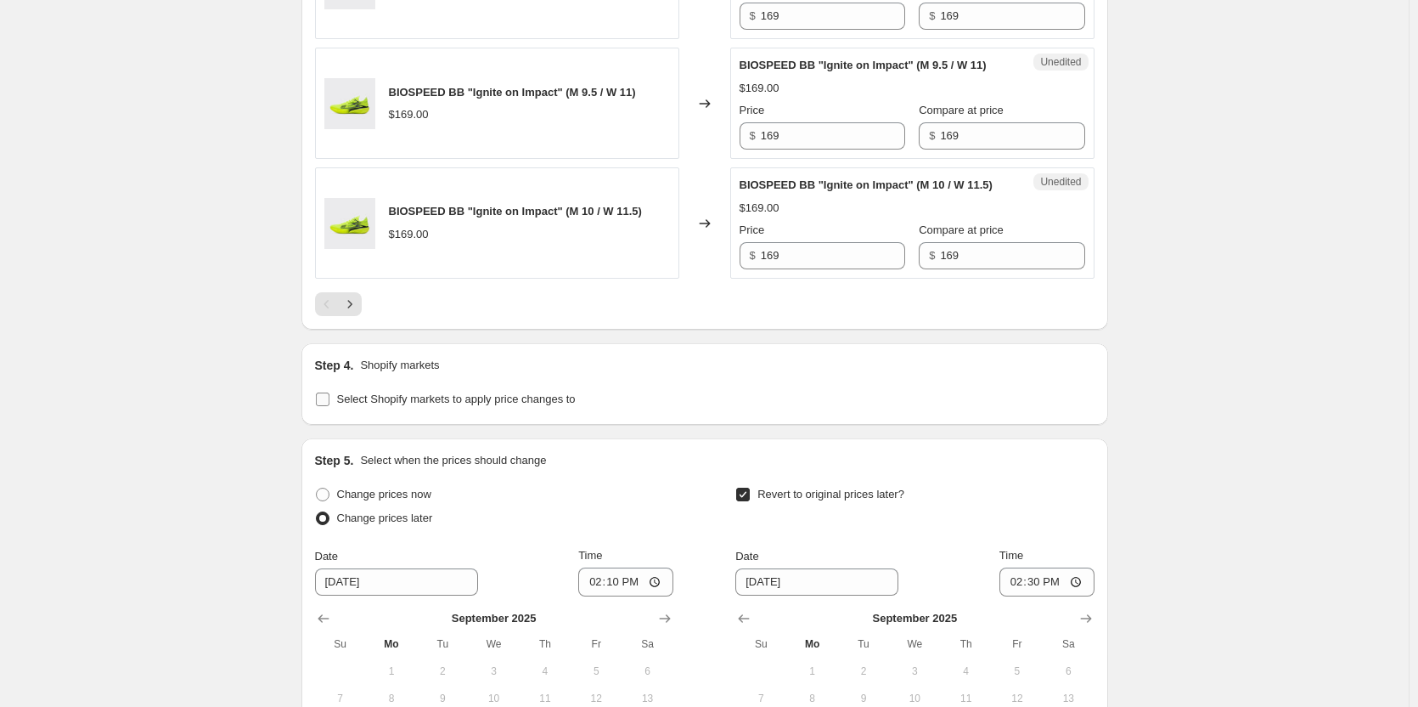
click at [372, 405] on span "Select Shopify markets to apply price changes to" at bounding box center [456, 398] width 239 height 13
click at [330, 406] on input "Select Shopify markets to apply price changes to" at bounding box center [323, 399] width 14 height 14
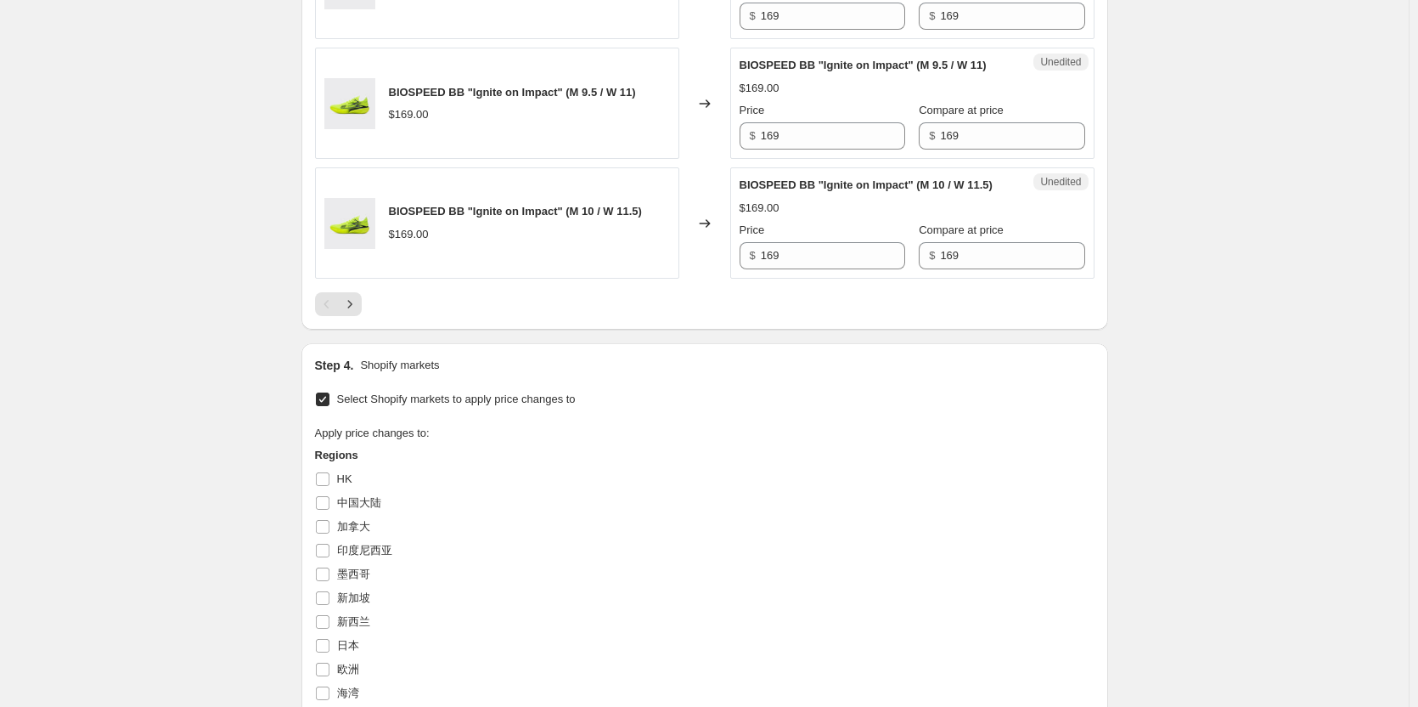
click at [372, 405] on span "Select Shopify markets to apply price changes to" at bounding box center [456, 398] width 239 height 13
click at [330, 406] on input "Select Shopify markets to apply price changes to" at bounding box center [323, 399] width 14 height 14
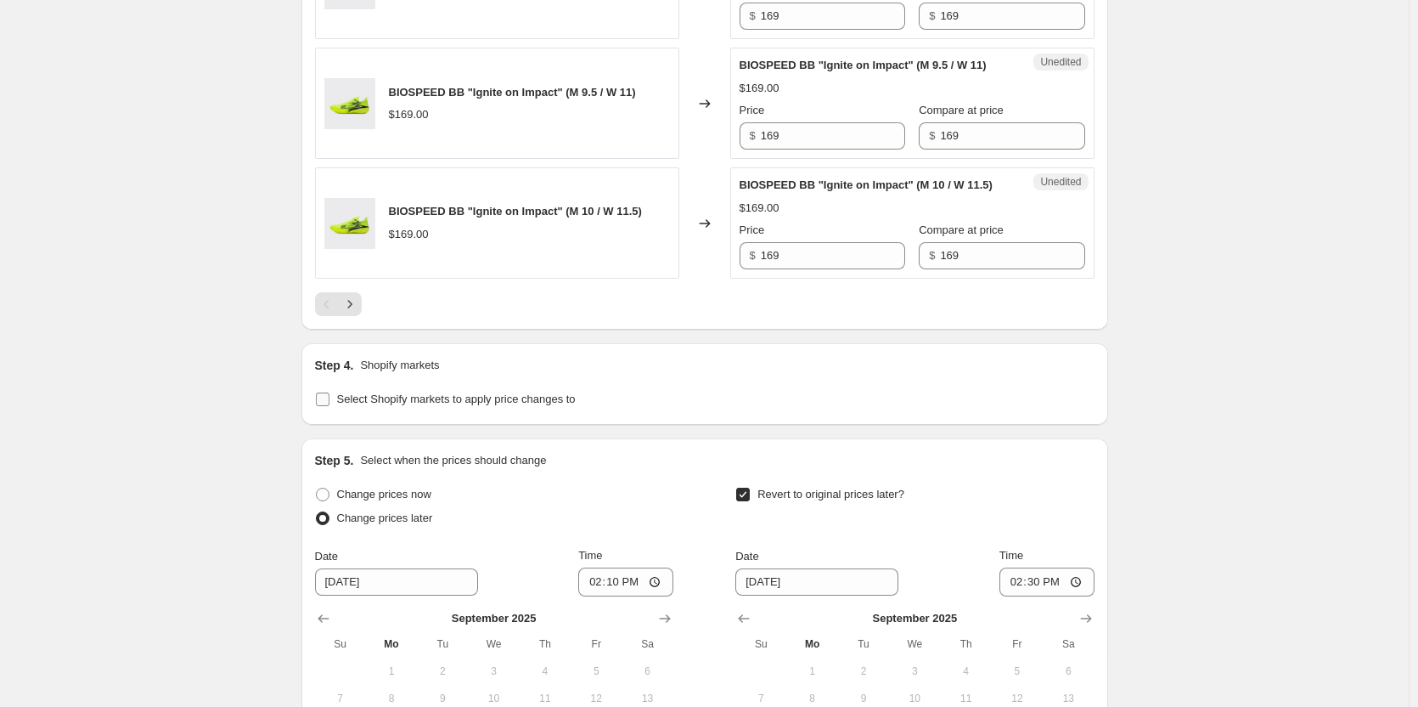
click at [372, 405] on span "Select Shopify markets to apply price changes to" at bounding box center [456, 398] width 239 height 13
click at [330, 406] on input "Select Shopify markets to apply price changes to" at bounding box center [323, 399] width 14 height 14
checkbox input "true"
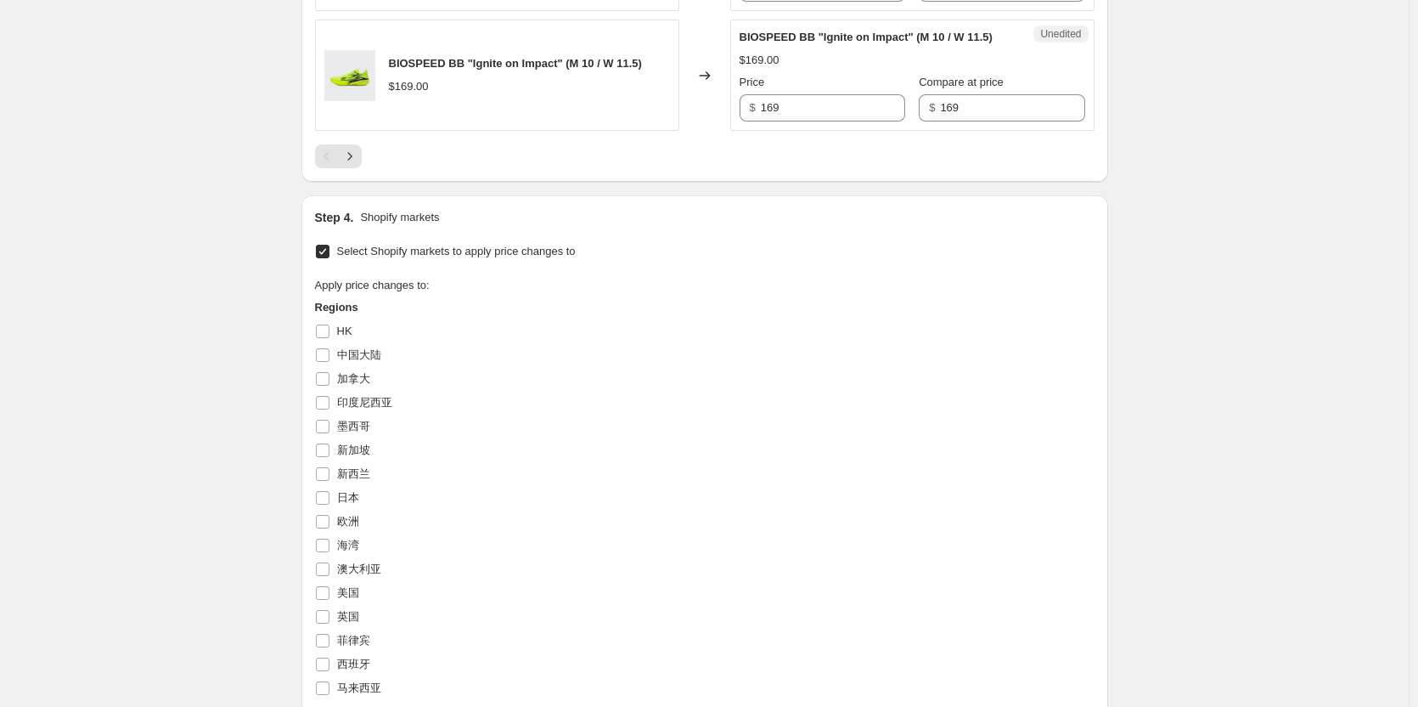
scroll to position [3122, 0]
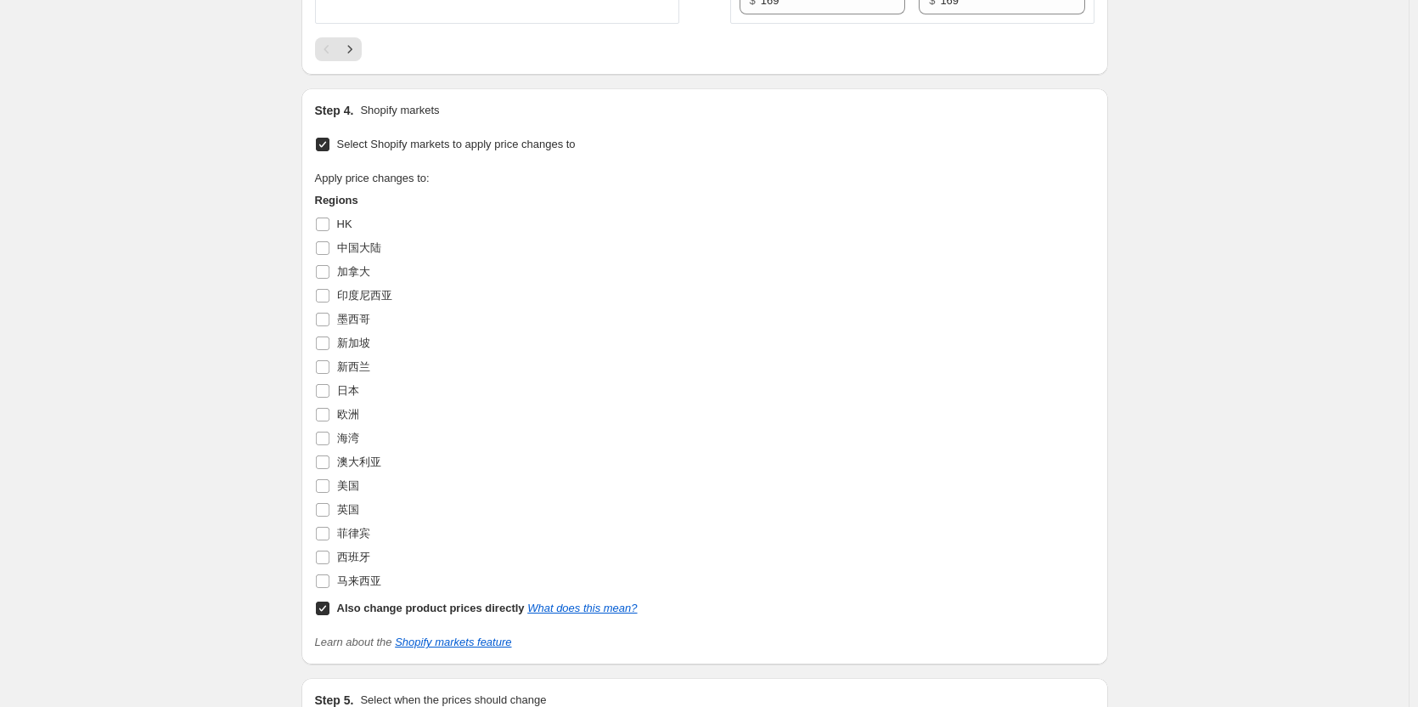
click at [953, 387] on div "Apply price changes to: Regions HK 中国大陆 加拿大 印度尼西亚 [GEOGRAPHIC_DATA] [GEOGRAPHIC…" at bounding box center [705, 395] width 780 height 450
click at [347, 492] on span "美国" at bounding box center [348, 485] width 22 height 13
click at [330, 493] on input "美国" at bounding box center [323, 486] width 14 height 14
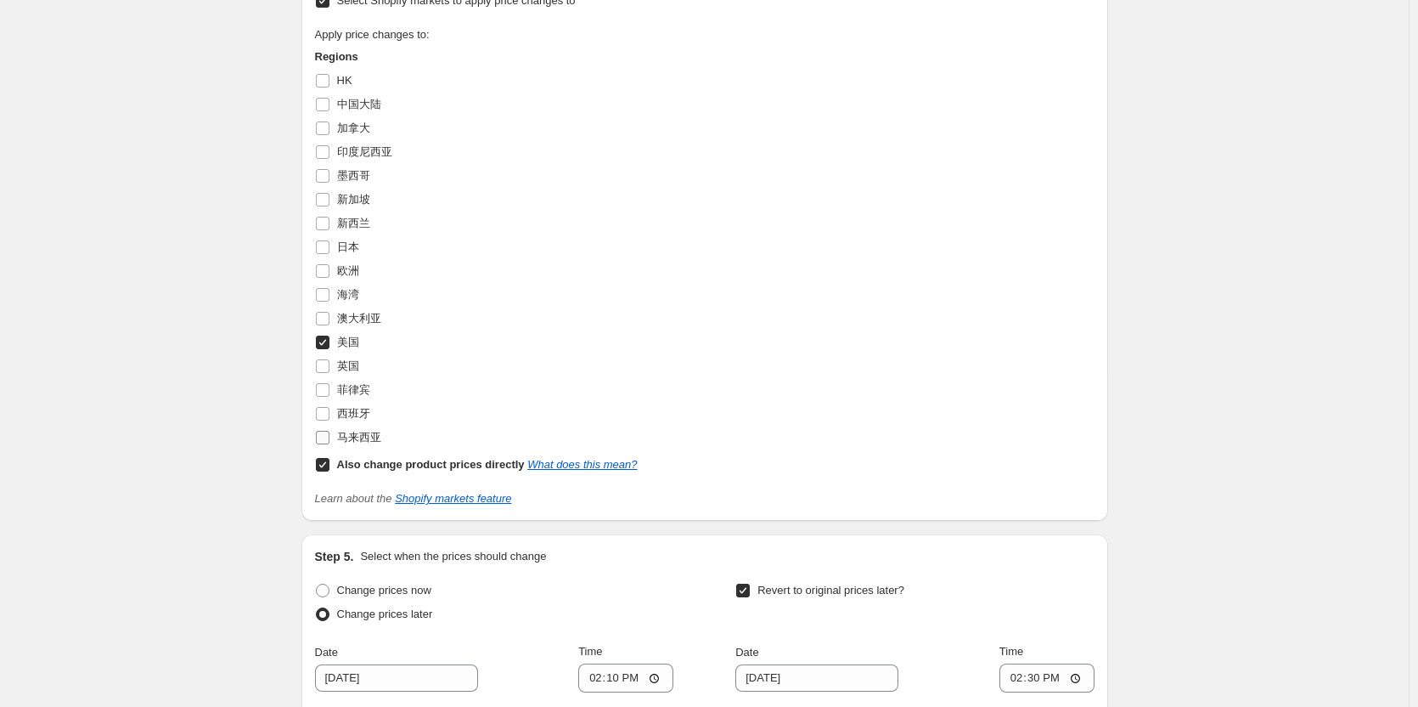
scroll to position [3292, 0]
click at [326, 347] on input "美国" at bounding box center [323, 340] width 14 height 14
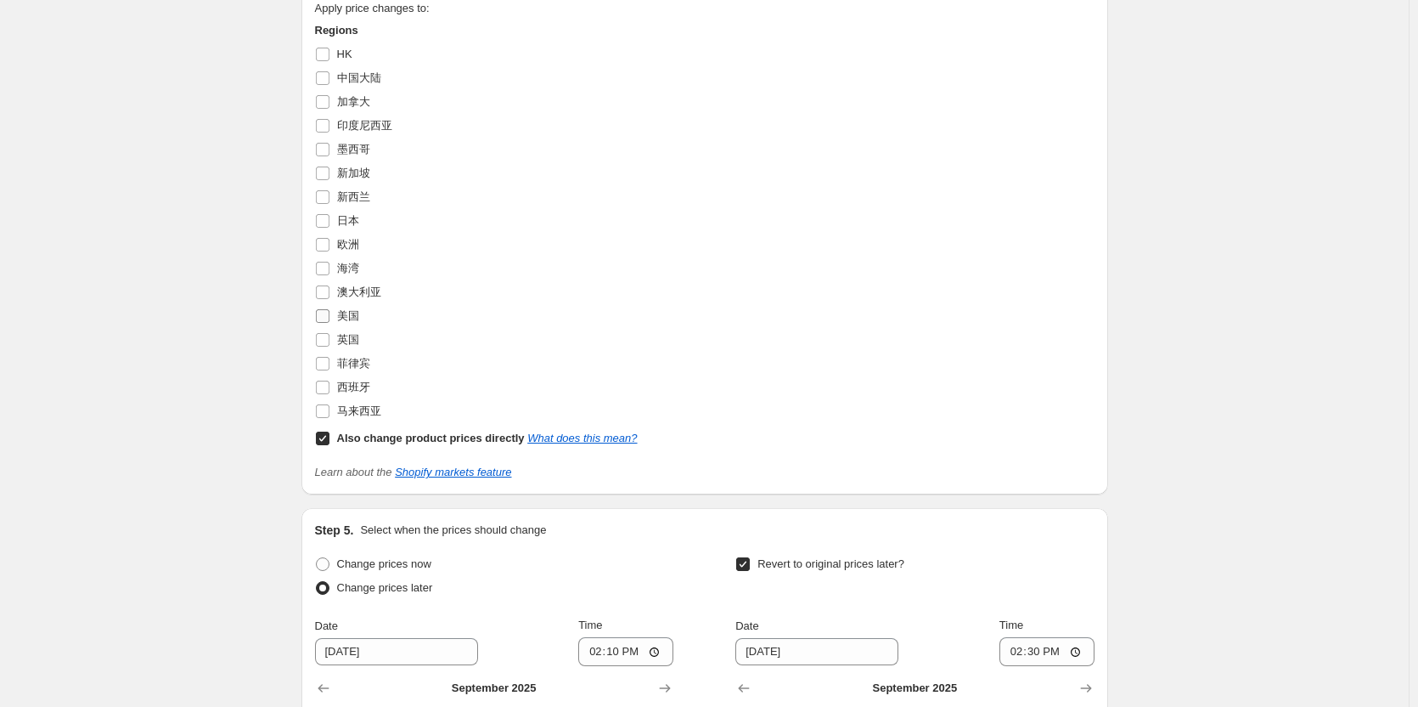
scroll to position [3268, 0]
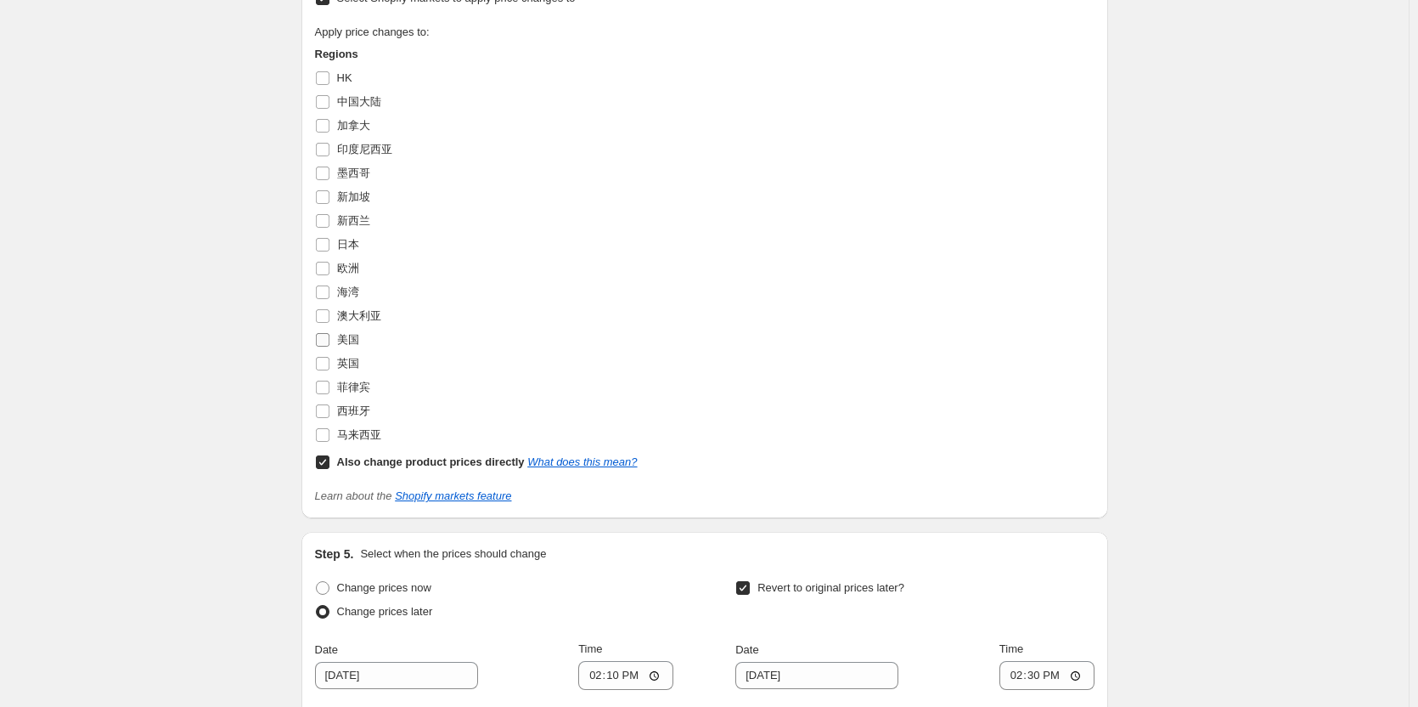
click at [341, 346] on span "美国" at bounding box center [348, 339] width 22 height 13
click at [330, 347] on input "美国" at bounding box center [323, 340] width 14 height 14
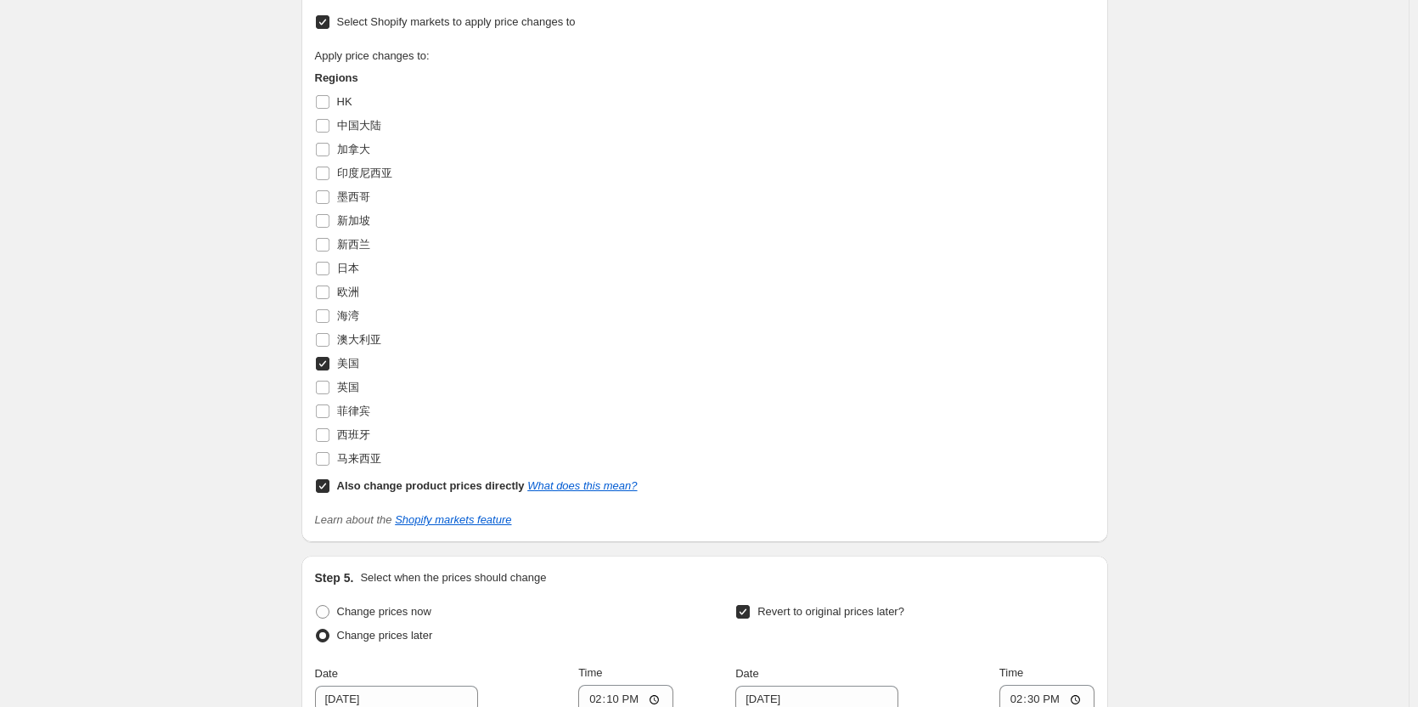
scroll to position [3292, 0]
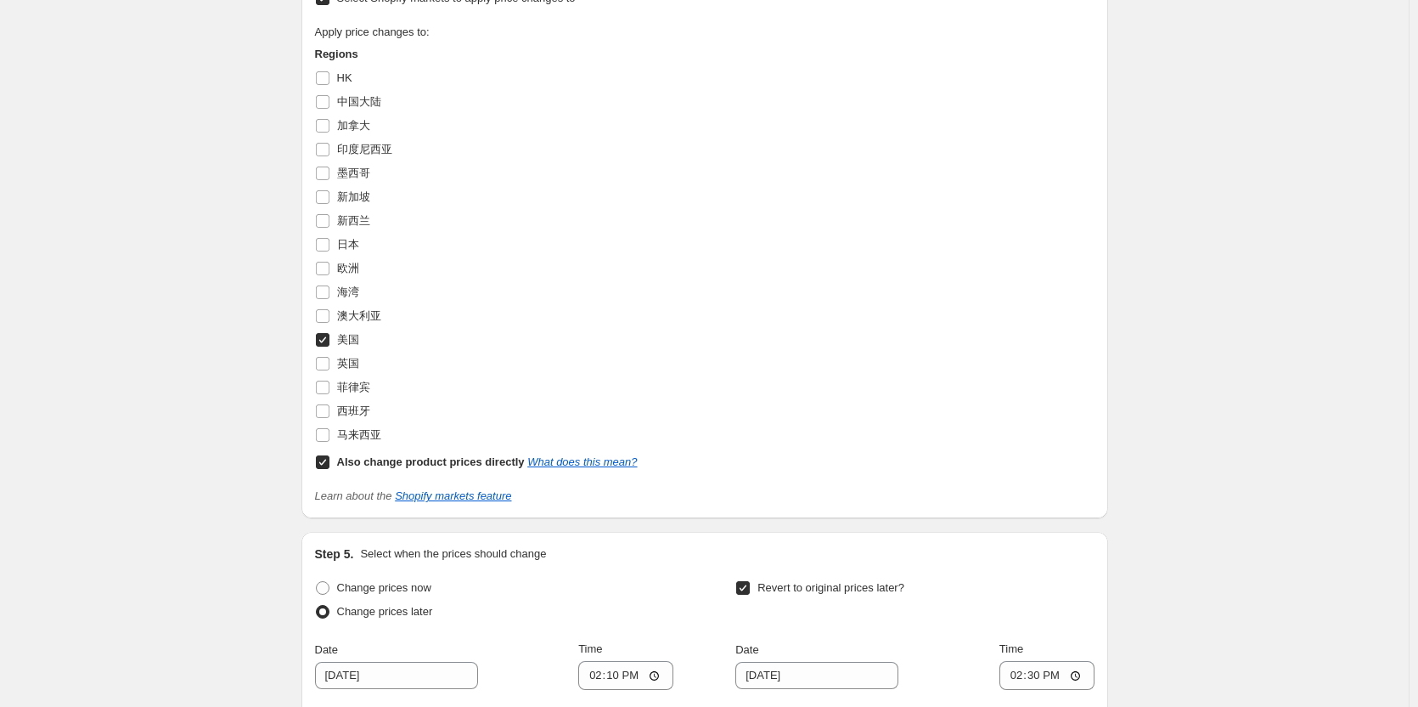
click at [600, 375] on div "英国" at bounding box center [476, 364] width 323 height 24
click at [344, 346] on span "美国" at bounding box center [348, 339] width 22 height 13
click at [330, 347] on input "美国" at bounding box center [323, 340] width 14 height 14
click at [344, 346] on span "美国" at bounding box center [348, 339] width 22 height 13
click at [330, 347] on input "美国" at bounding box center [323, 340] width 14 height 14
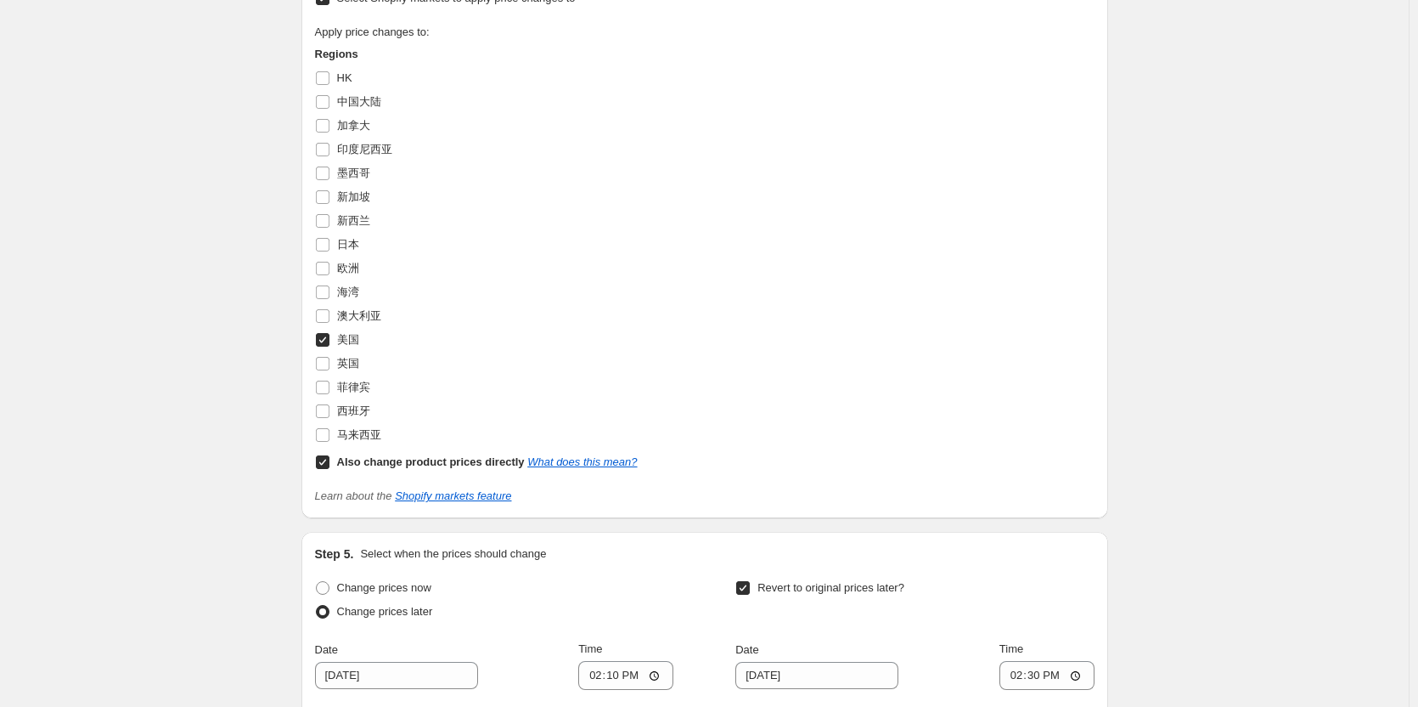
click at [583, 352] on div "美国" at bounding box center [476, 340] width 323 height 24
click at [355, 346] on span "美国" at bounding box center [348, 339] width 22 height 13
click at [330, 347] on input "美国" at bounding box center [323, 340] width 14 height 14
click at [888, 426] on div "Apply price changes to: Regions HK 中国大陆 加拿大 印度尼西亚 [GEOGRAPHIC_DATA] [GEOGRAPHIC…" at bounding box center [705, 249] width 780 height 450
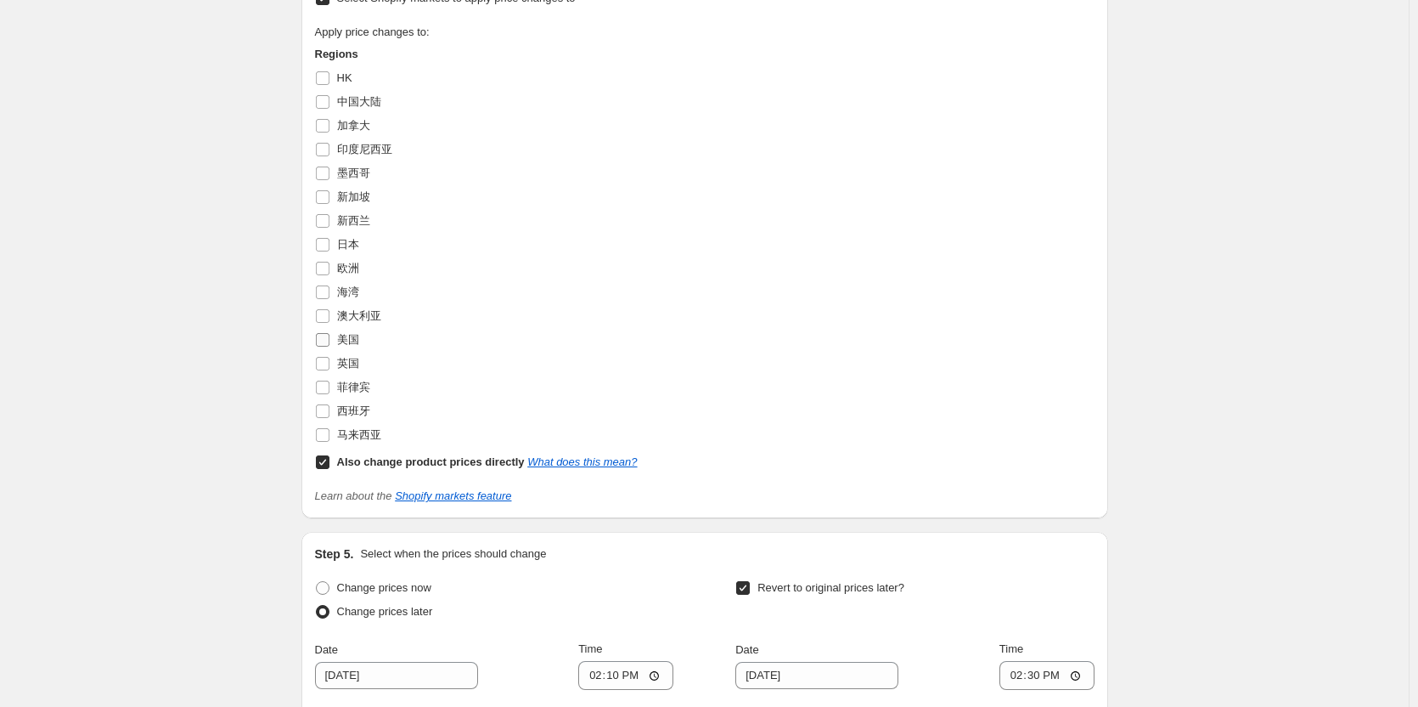
click at [344, 346] on span "美国" at bounding box center [348, 339] width 22 height 13
click at [330, 347] on input "美国" at bounding box center [323, 340] width 14 height 14
checkbox input "true"
click at [783, 412] on div "Apply price changes to: Regions HK 中国大陆 加拿大 印度尼西亚 [GEOGRAPHIC_DATA] [GEOGRAPHIC…" at bounding box center [705, 249] width 780 height 450
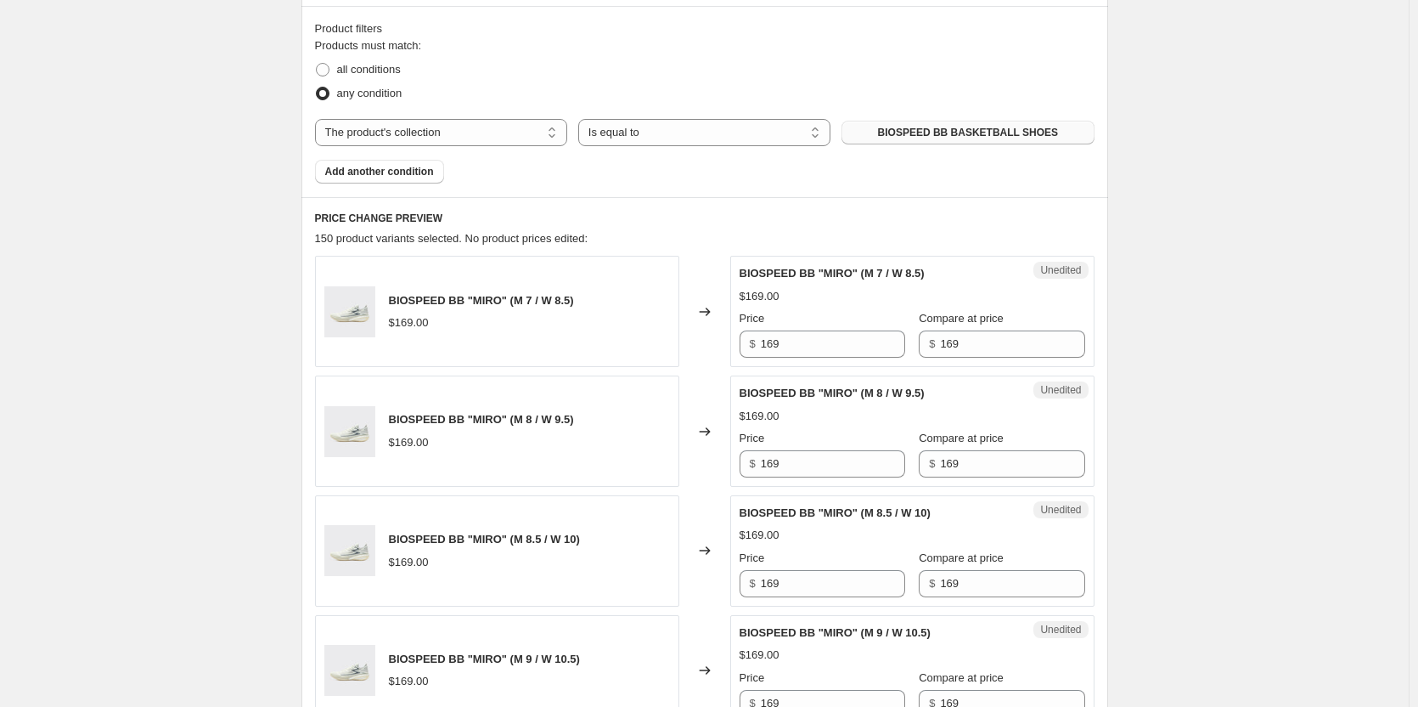
scroll to position [489, 0]
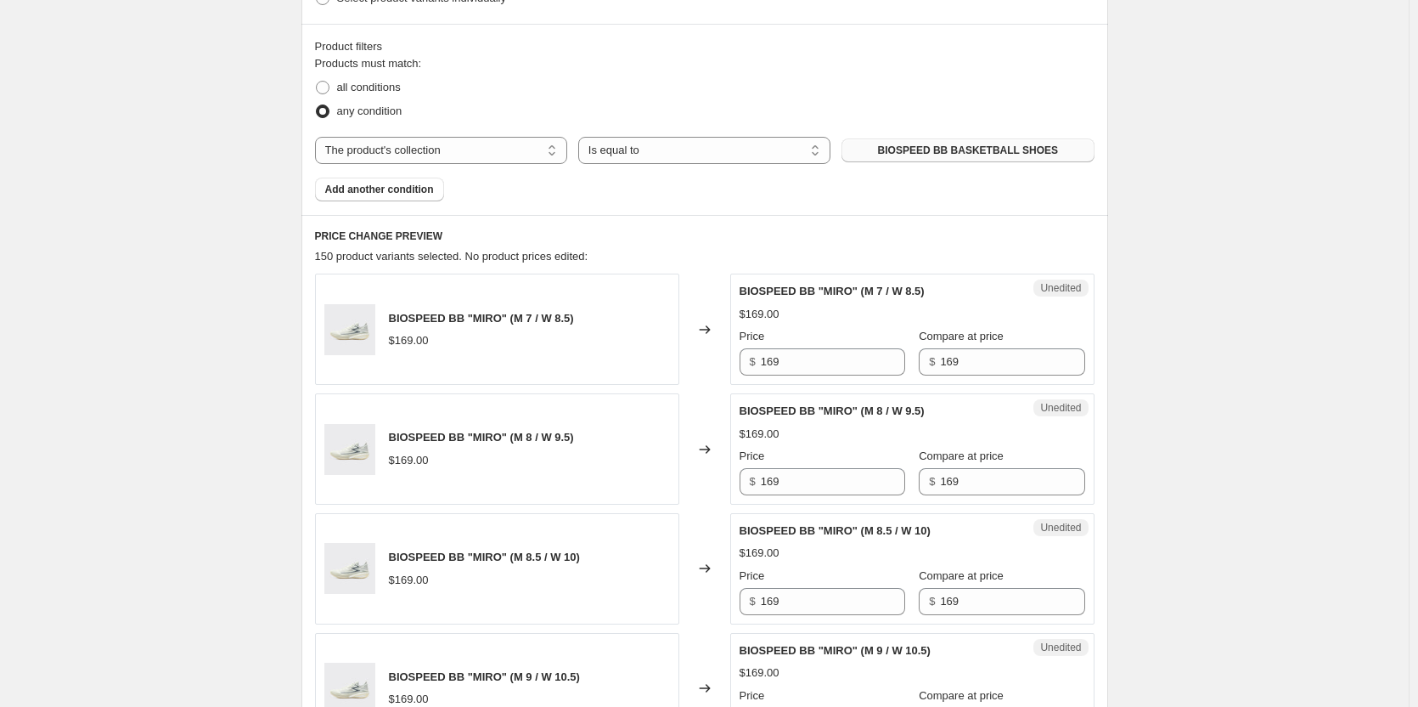
click at [953, 156] on span "BIOSPEED BB BASKETBALL SHOES" at bounding box center [968, 151] width 180 height 14
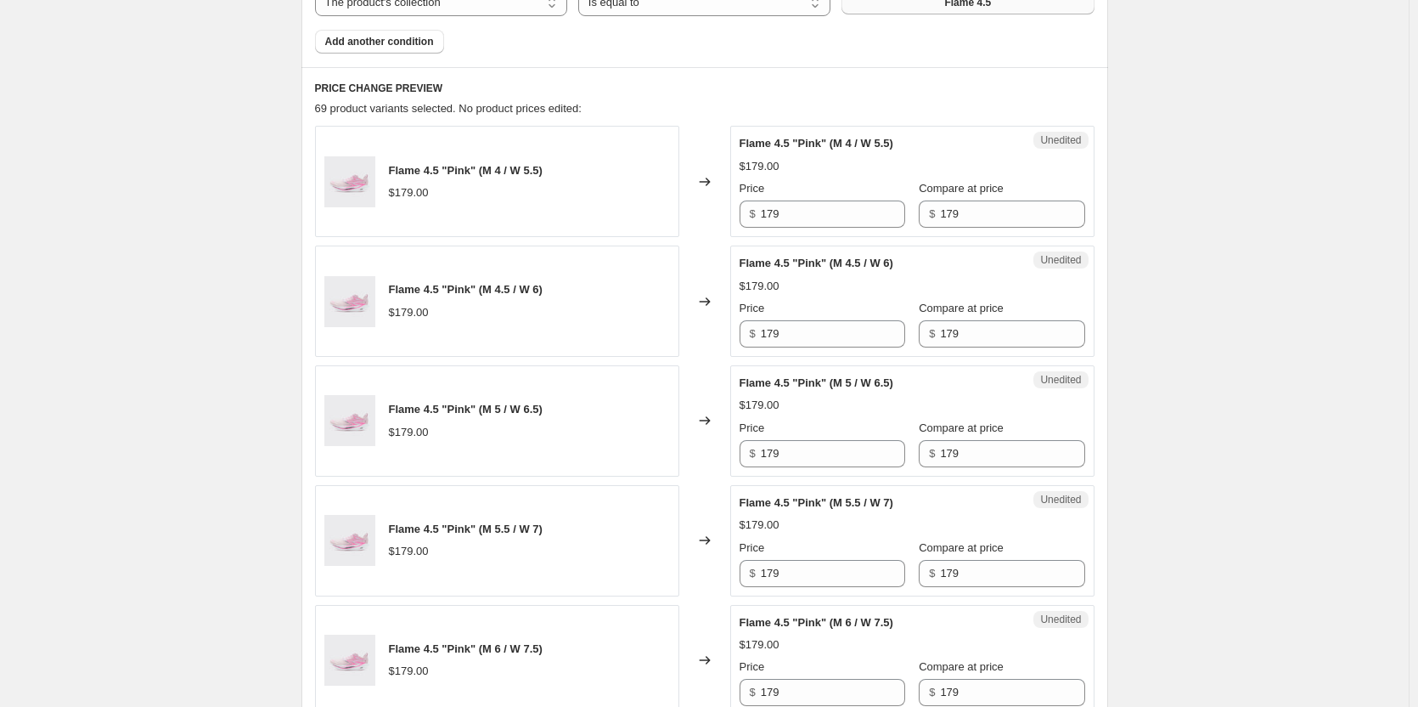
scroll to position [659, 0]
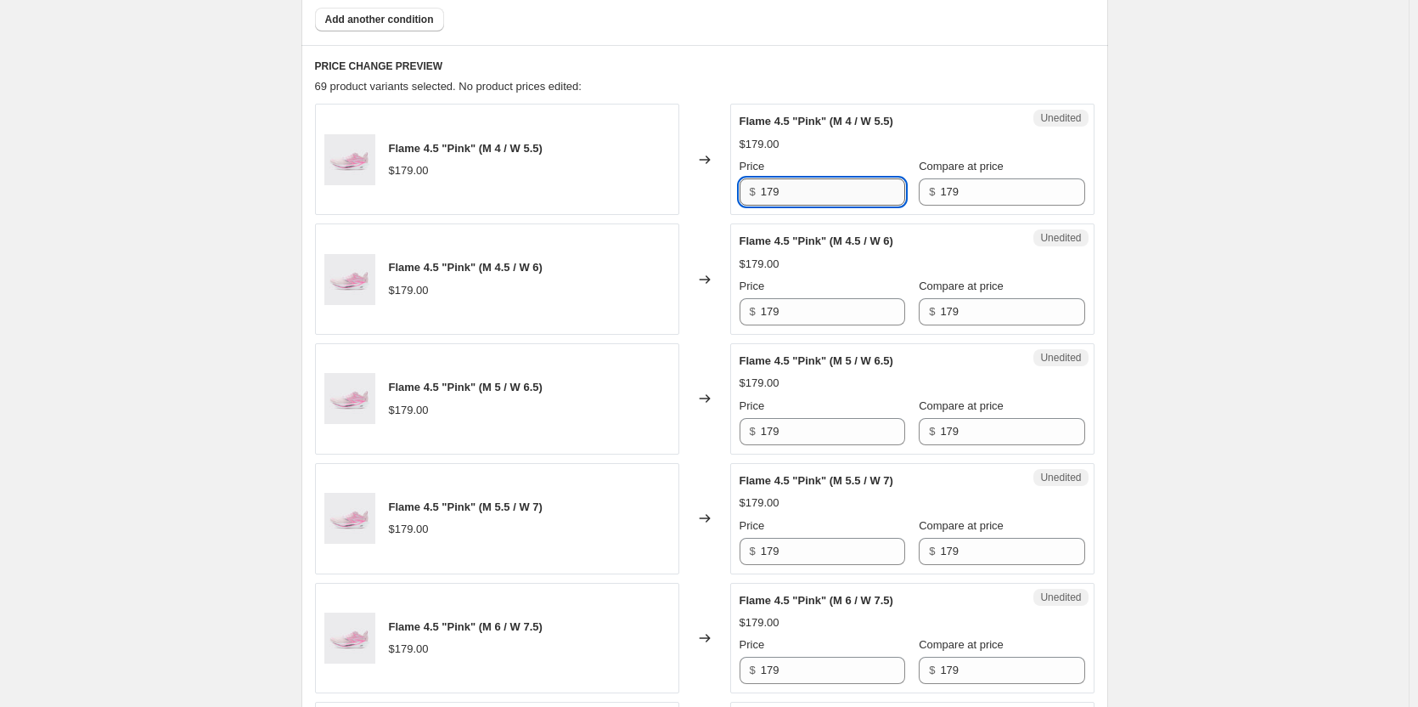
click at [798, 193] on input "179" at bounding box center [833, 191] width 144 height 27
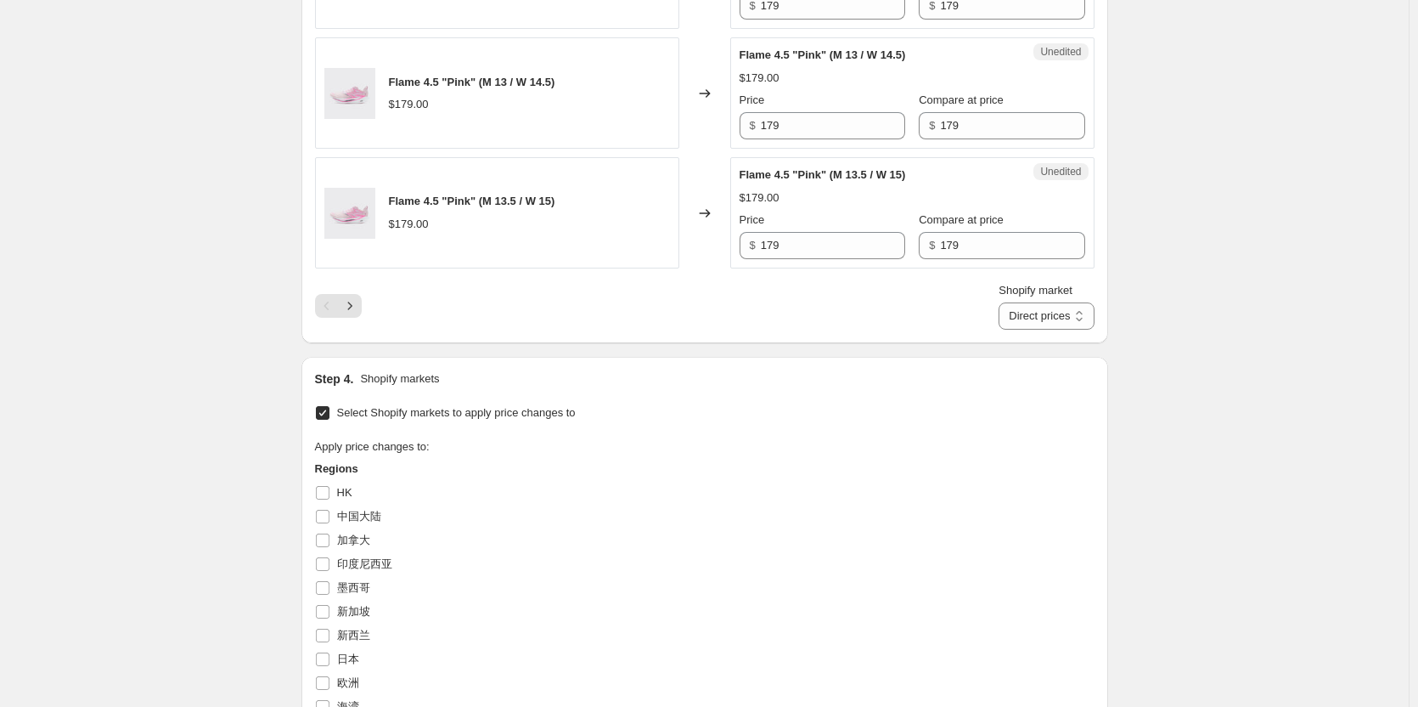
scroll to position [2888, 0]
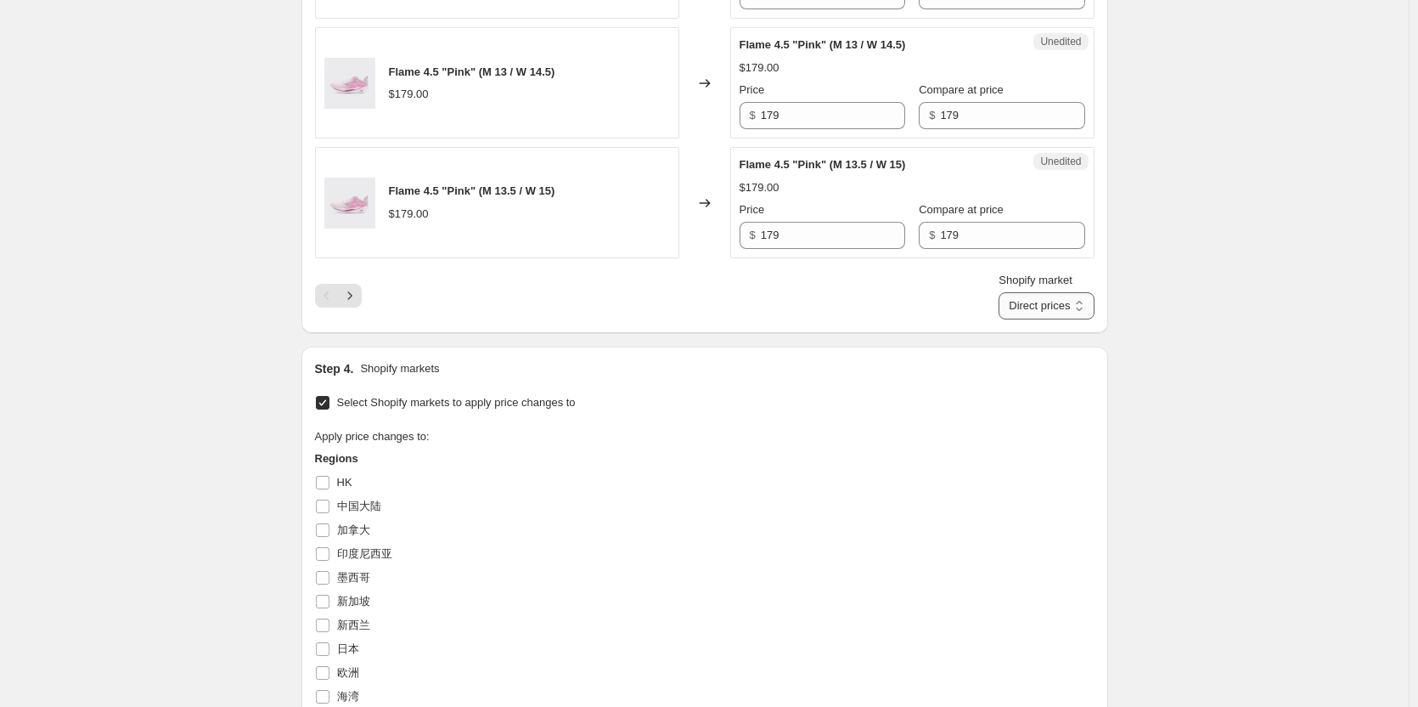
click at [1030, 308] on select "Direct prices 美国" at bounding box center [1046, 305] width 95 height 27
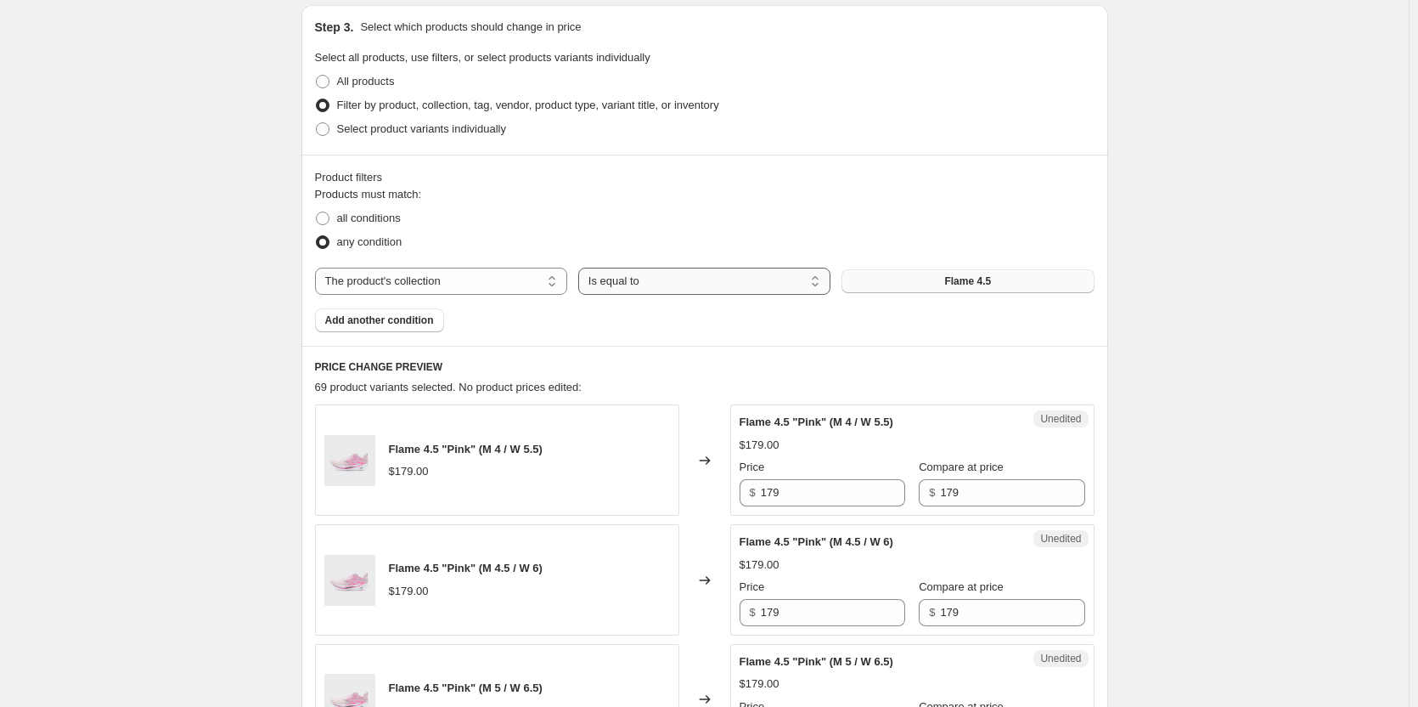
scroll to position [679, 0]
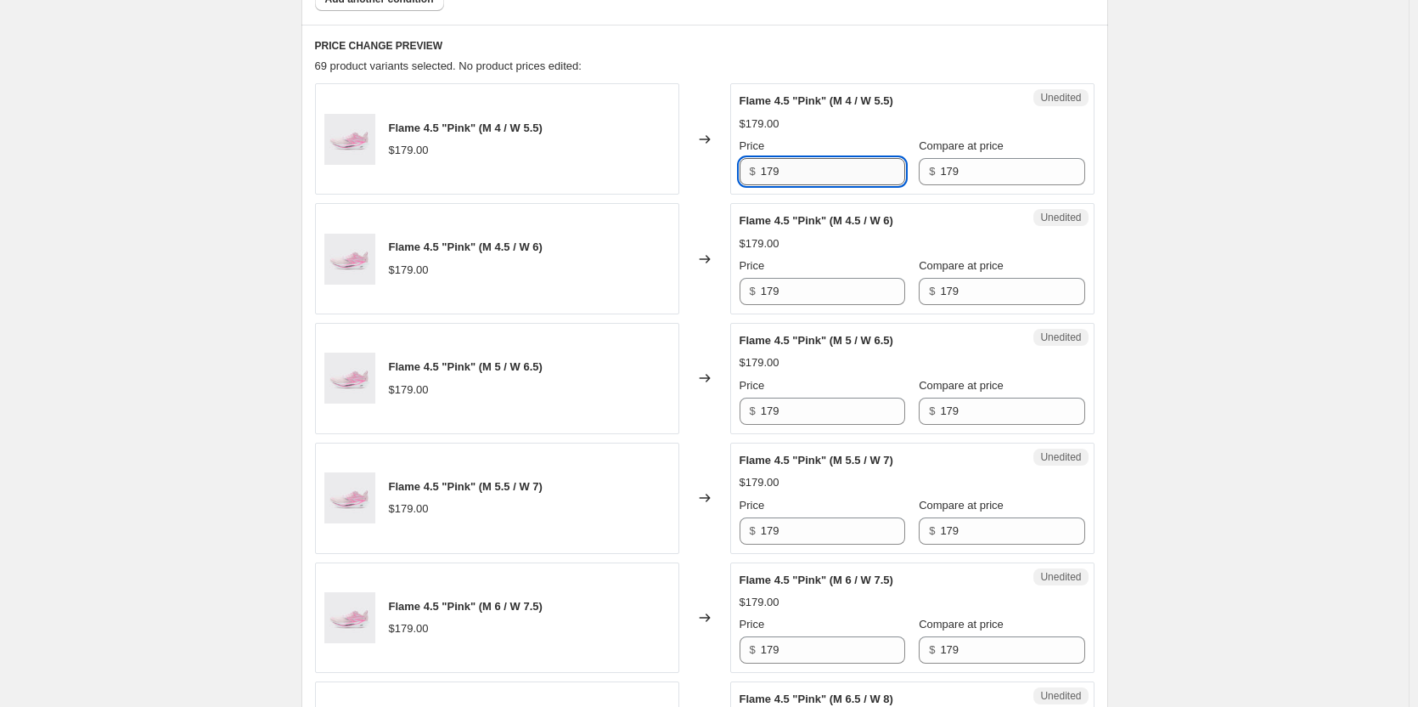
click at [789, 172] on input "179" at bounding box center [833, 171] width 144 height 27
click at [804, 415] on input "179" at bounding box center [833, 410] width 144 height 27
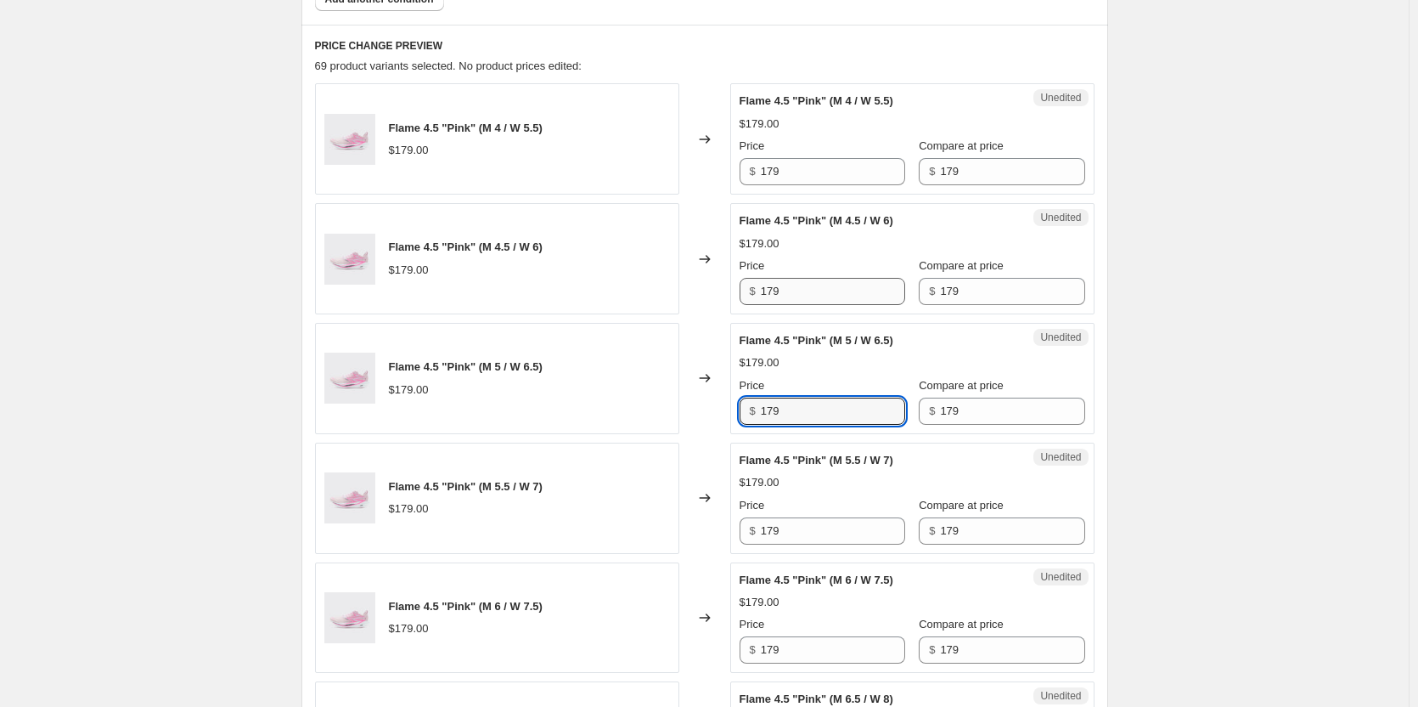
click at [806, 313] on div "Unedited Flame 4.5 "Pink" (M 4.5 / W 6) $179.00 Price $ 179 Compare at price $ …" at bounding box center [912, 258] width 364 height 111
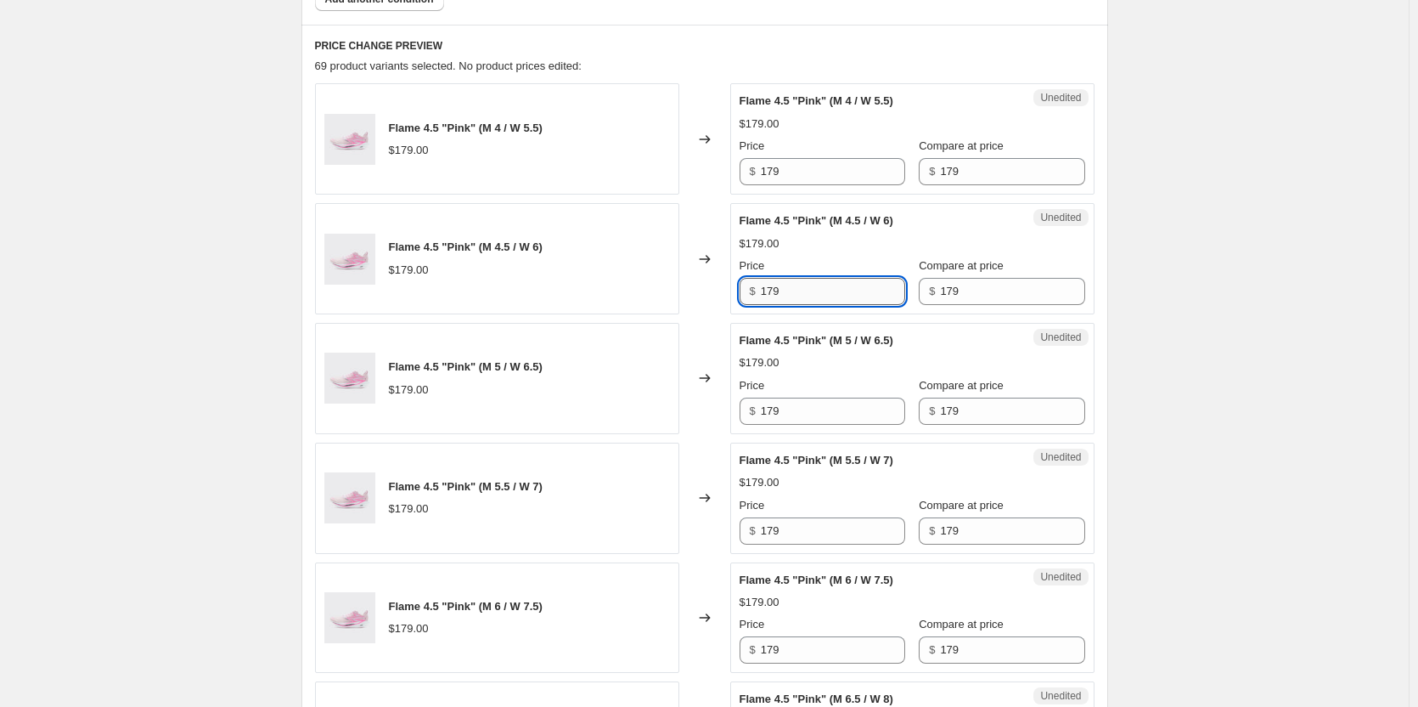
click at [807, 300] on input "179" at bounding box center [833, 291] width 144 height 27
click at [811, 166] on input "179" at bounding box center [833, 171] width 144 height 27
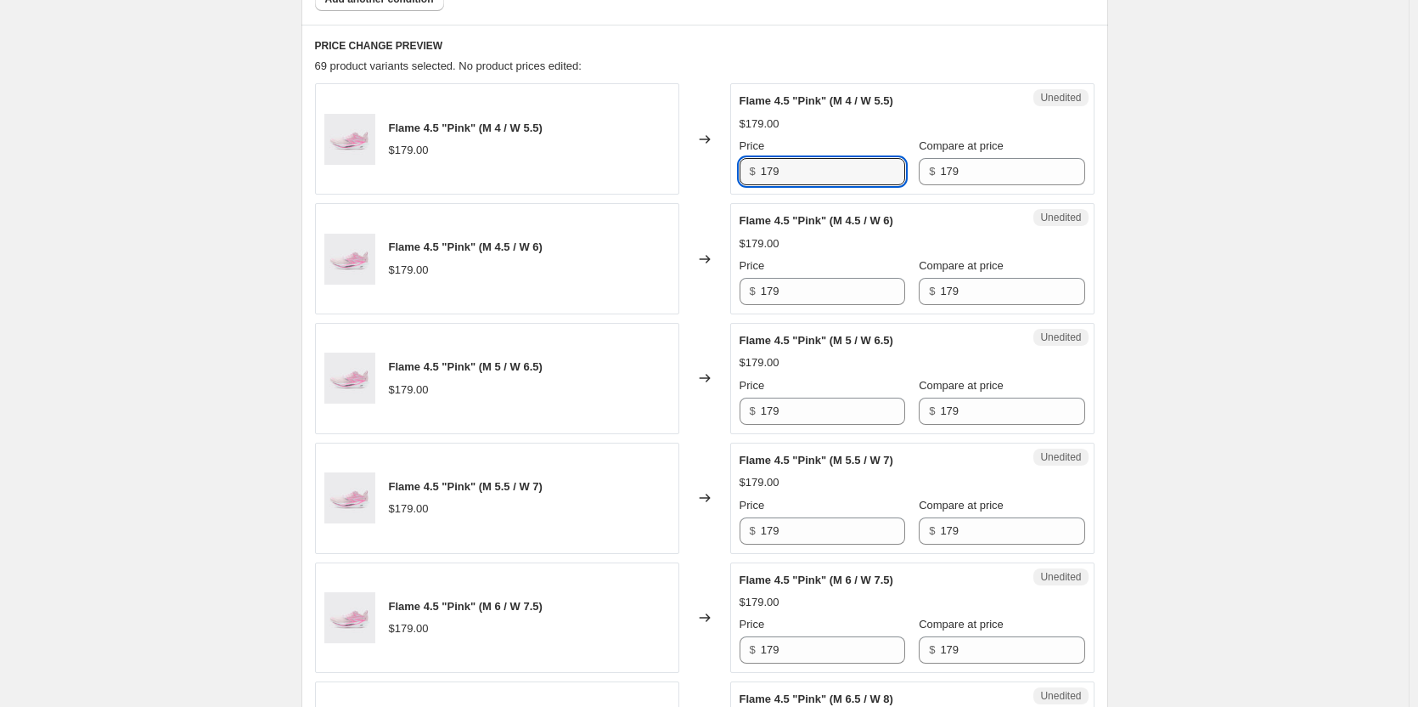
drag, startPoint x: 809, startPoint y: 166, endPoint x: 736, endPoint y: 175, distance: 73.5
click at [736, 175] on div "Unedited Flame 4.5 "Pink" (M 4 / W 5.5) $179.00 Price $ 179 Compare at price $ …" at bounding box center [912, 138] width 364 height 111
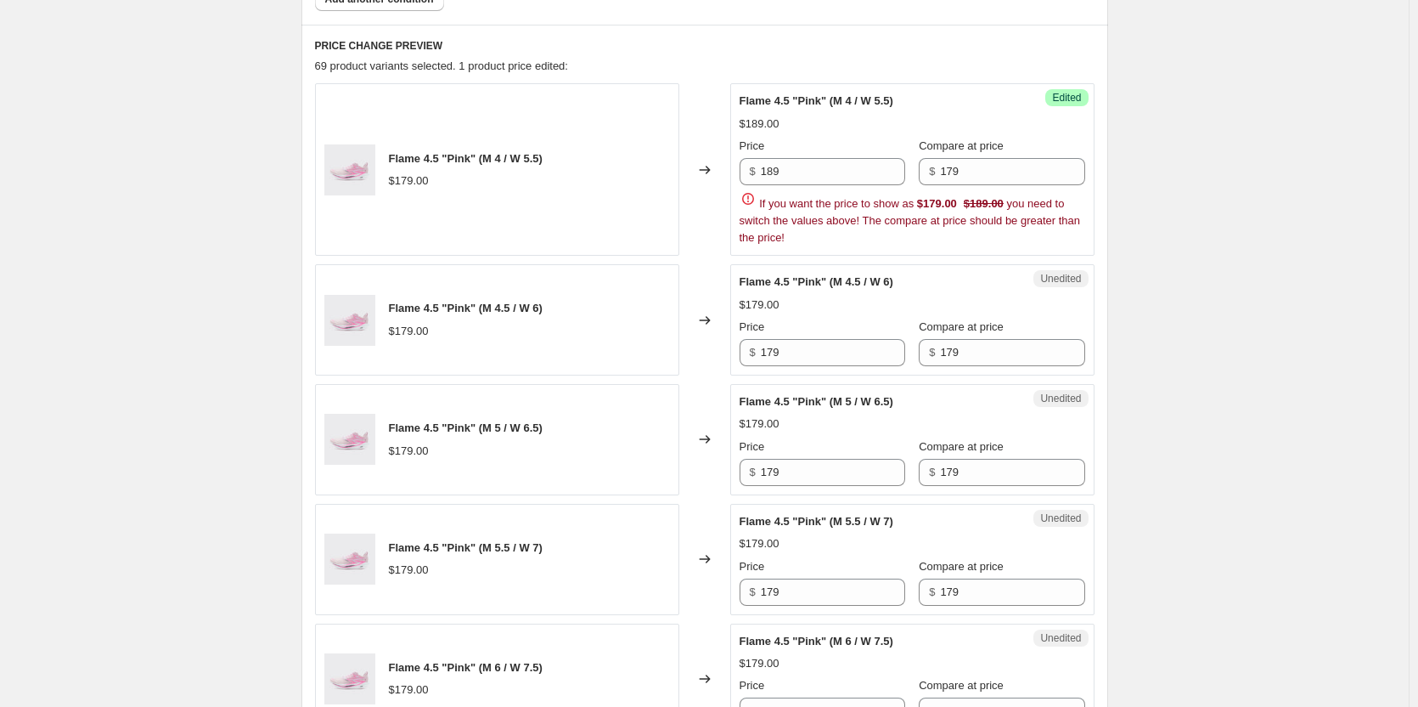
drag, startPoint x: 837, startPoint y: 178, endPoint x: 747, endPoint y: 181, distance: 90.1
click at [747, 181] on div "$ 189" at bounding box center [823, 171] width 166 height 27
type input "175"
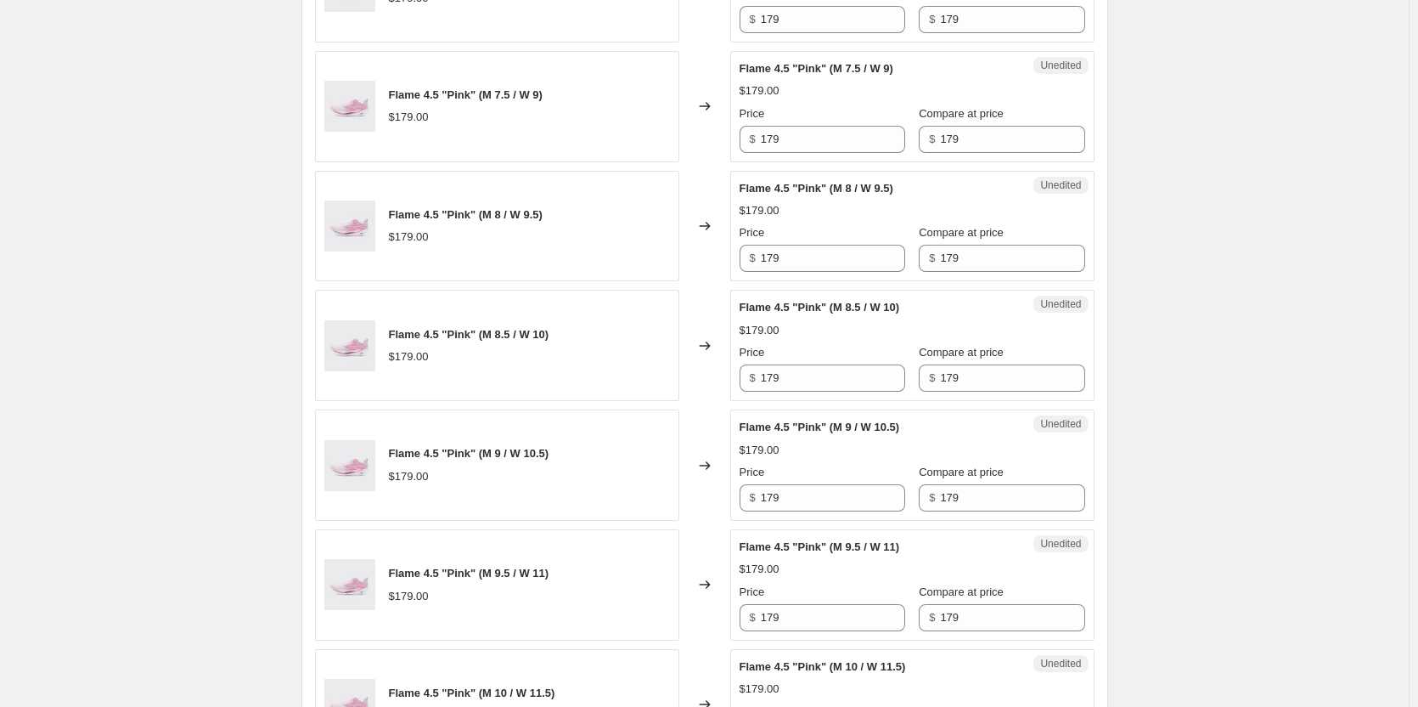
scroll to position [1529, 0]
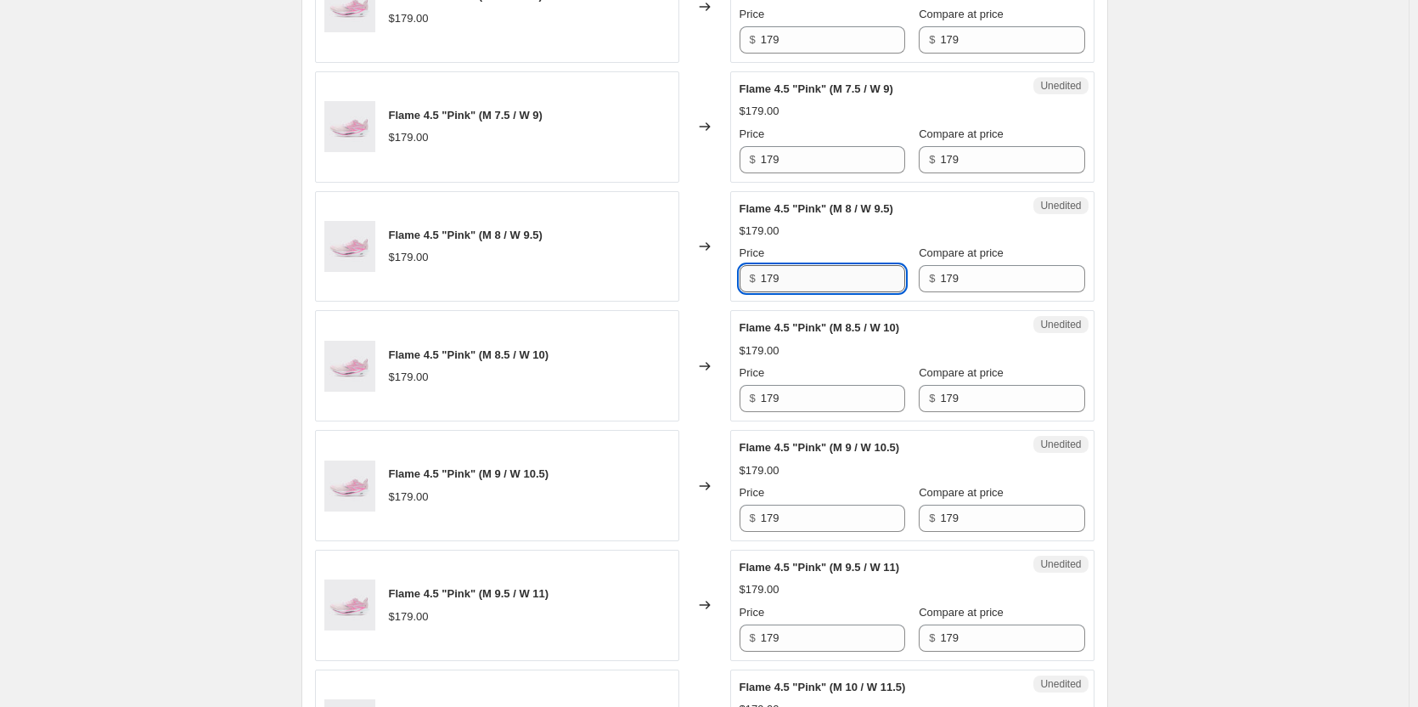
click at [810, 270] on input "179" at bounding box center [833, 278] width 144 height 27
click at [1265, 275] on div "Create new price [MEDICAL_DATA]. This page is ready Create new price [MEDICAL_D…" at bounding box center [704, 653] width 1409 height 4364
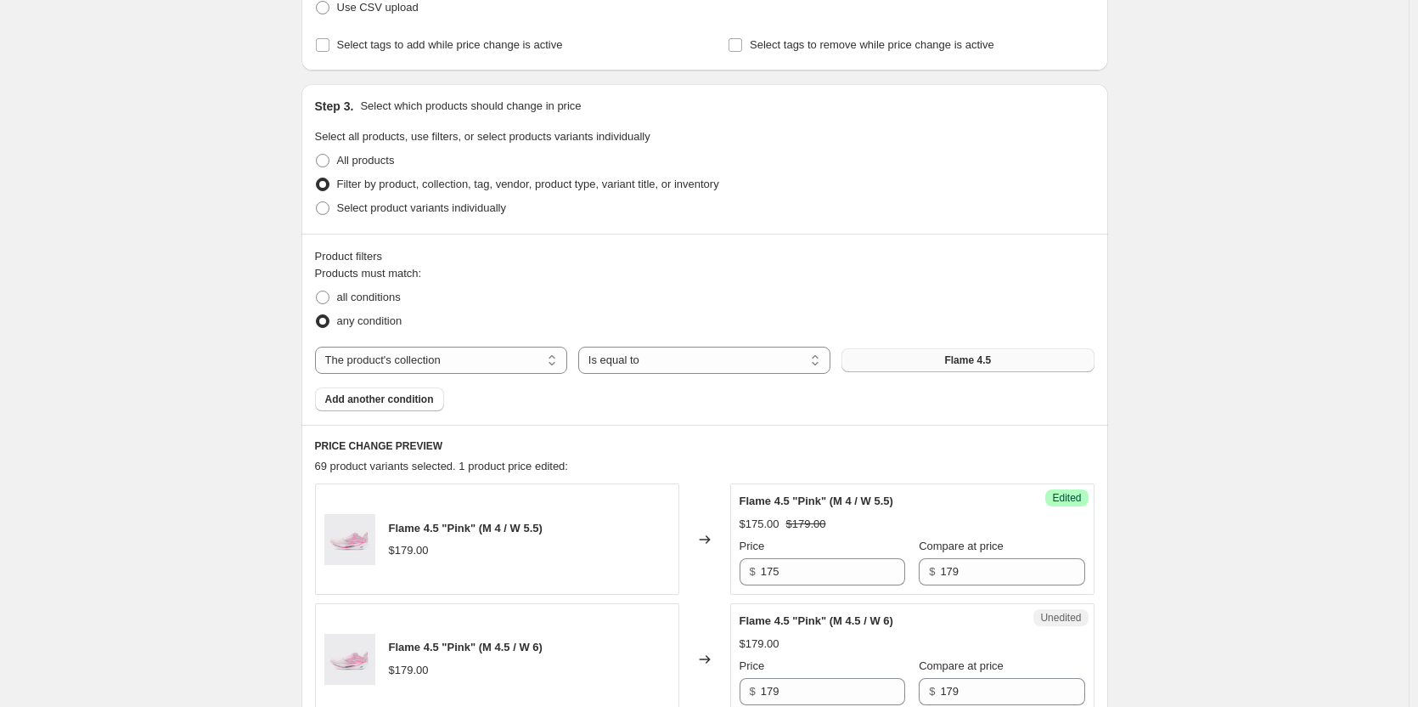
scroll to position [0, 0]
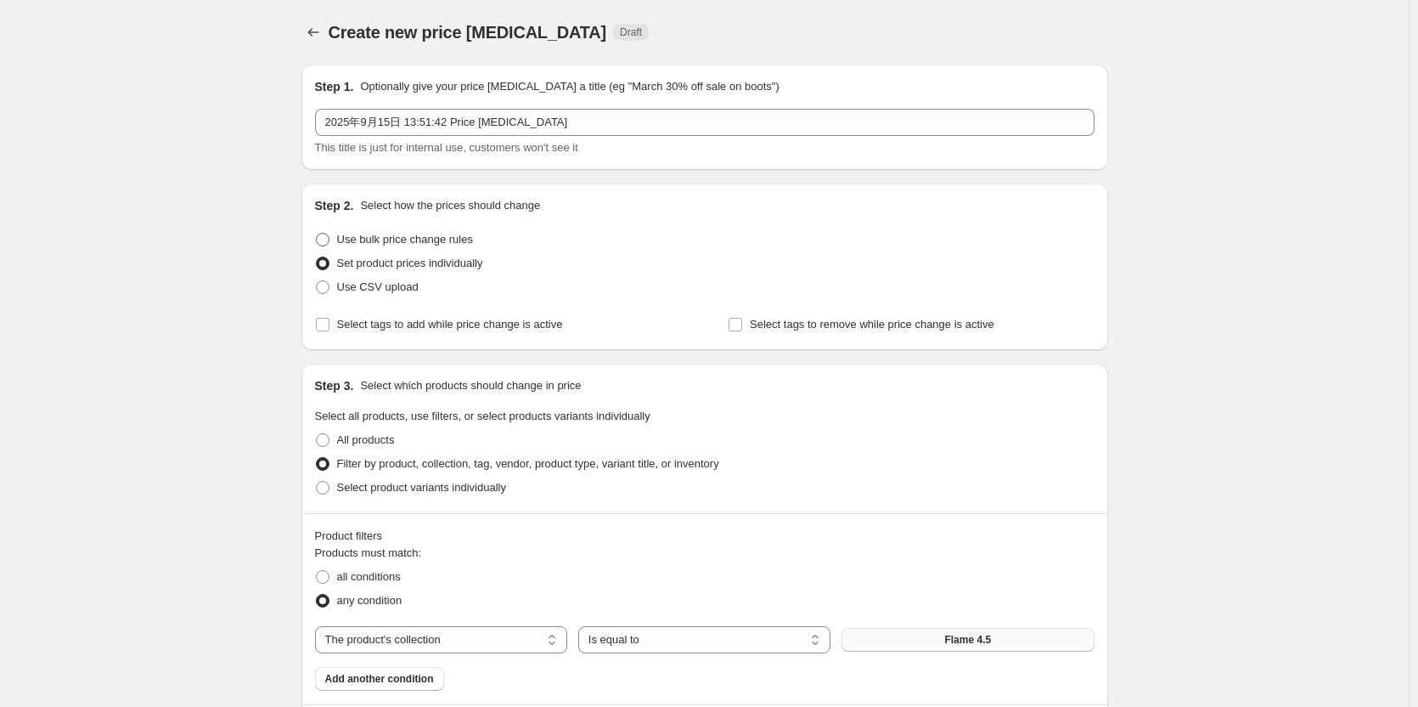
click at [374, 242] on span "Use bulk price change rules" at bounding box center [405, 239] width 136 height 13
click at [317, 234] on input "Use bulk price change rules" at bounding box center [316, 233] width 1 height 1
radio input "true"
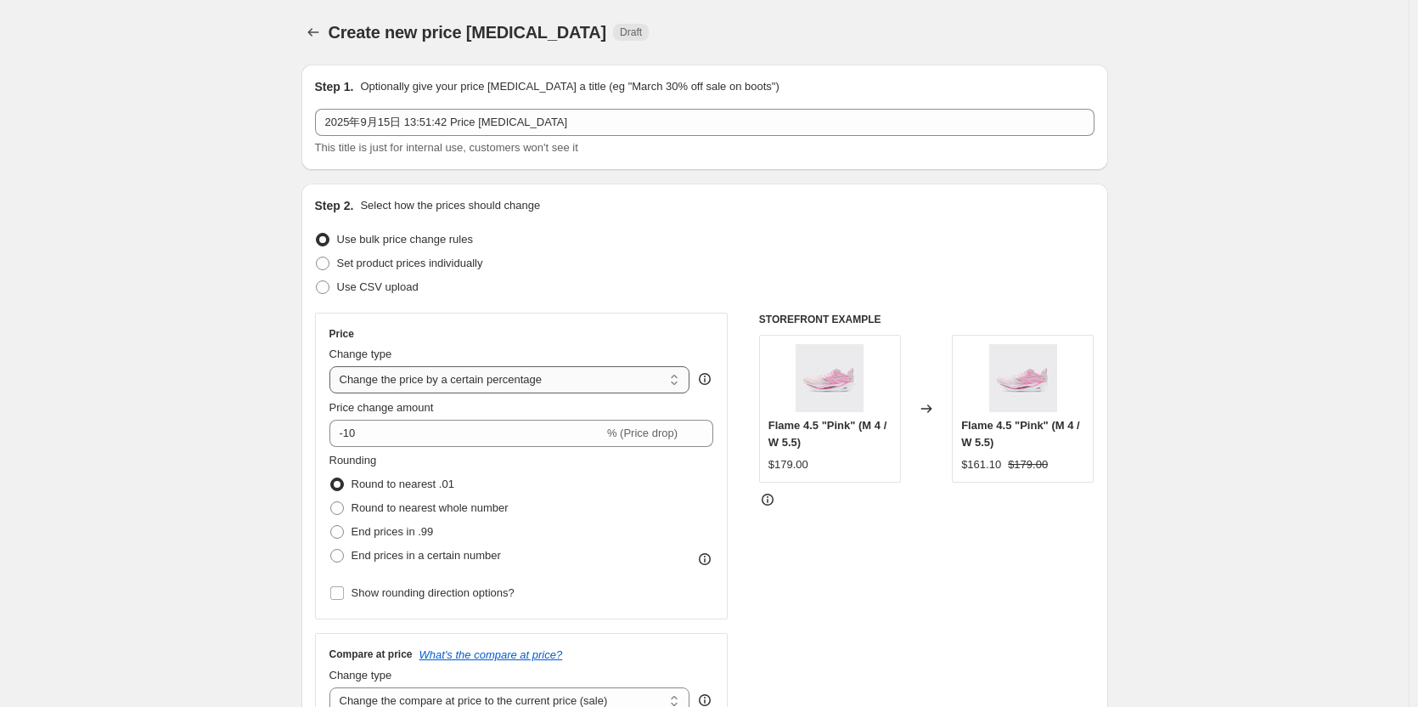
click at [498, 377] on select "Change the price to a certain amount Change the price by a certain amount Chang…" at bounding box center [510, 379] width 361 height 27
select select "bcap"
click at [333, 366] on select "Change the price to a certain amount Change the price by a certain amount Chang…" at bounding box center [510, 379] width 361 height 27
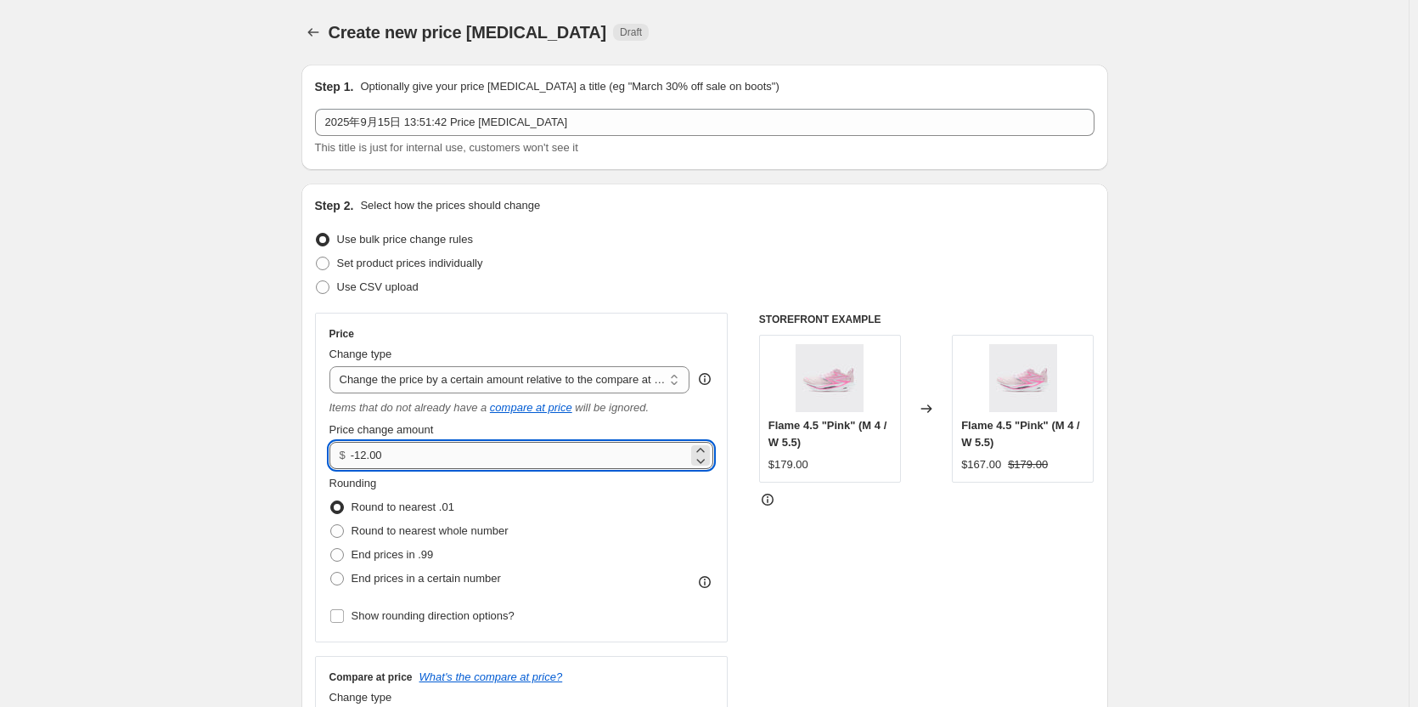
click at [416, 458] on input "-12.00" at bounding box center [519, 455] width 337 height 27
drag, startPoint x: 416, startPoint y: 458, endPoint x: 344, endPoint y: 456, distance: 72.2
click at [344, 456] on div "$ -12.00" at bounding box center [522, 455] width 385 height 27
click at [409, 456] on input "5.00" at bounding box center [519, 455] width 337 height 27
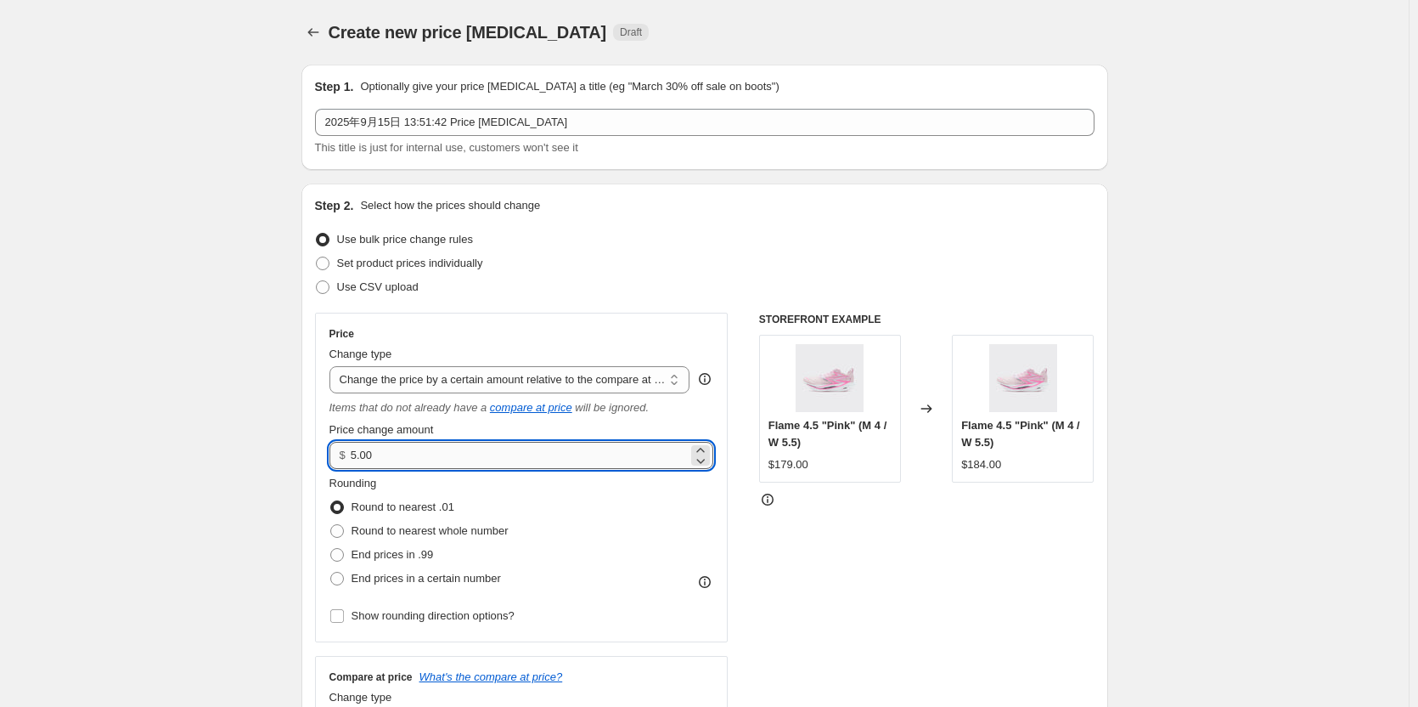
click at [357, 452] on input "5.00" at bounding box center [519, 455] width 337 height 27
type input "-5.00"
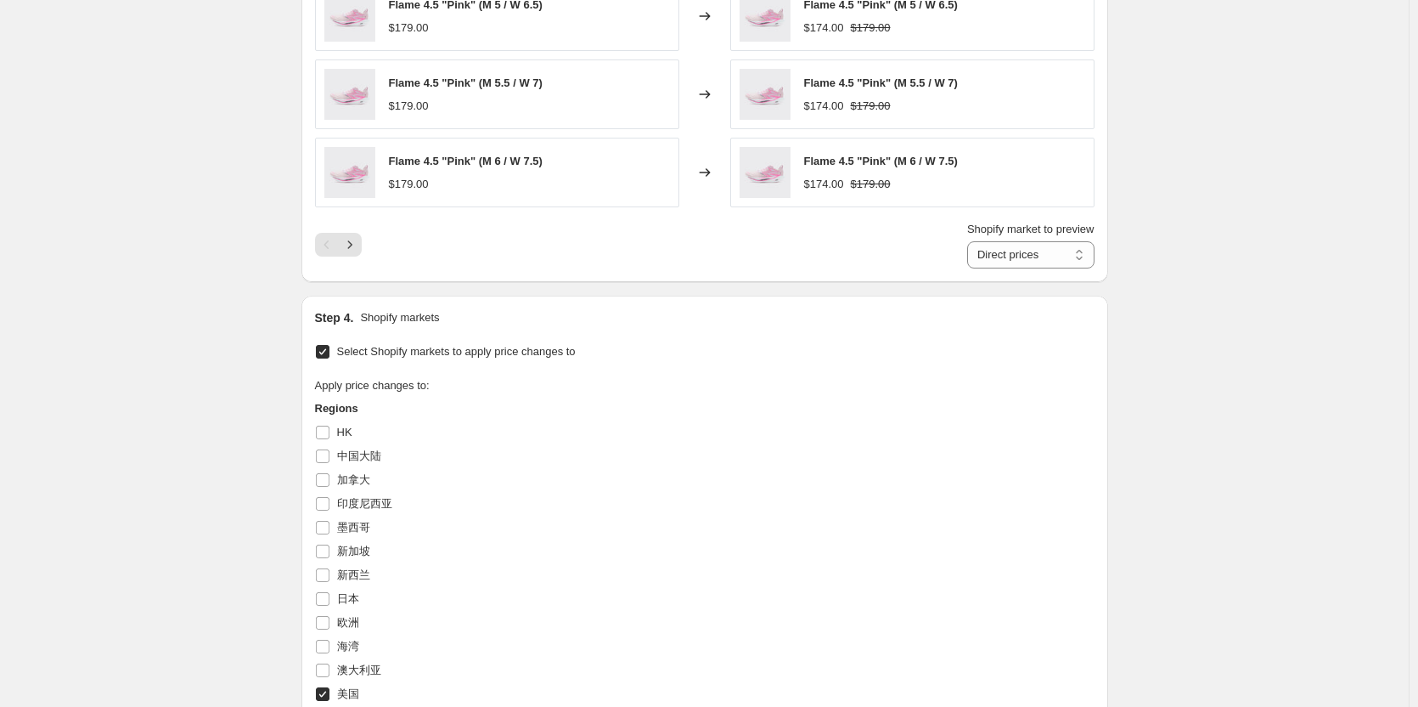
scroll to position [1274, 0]
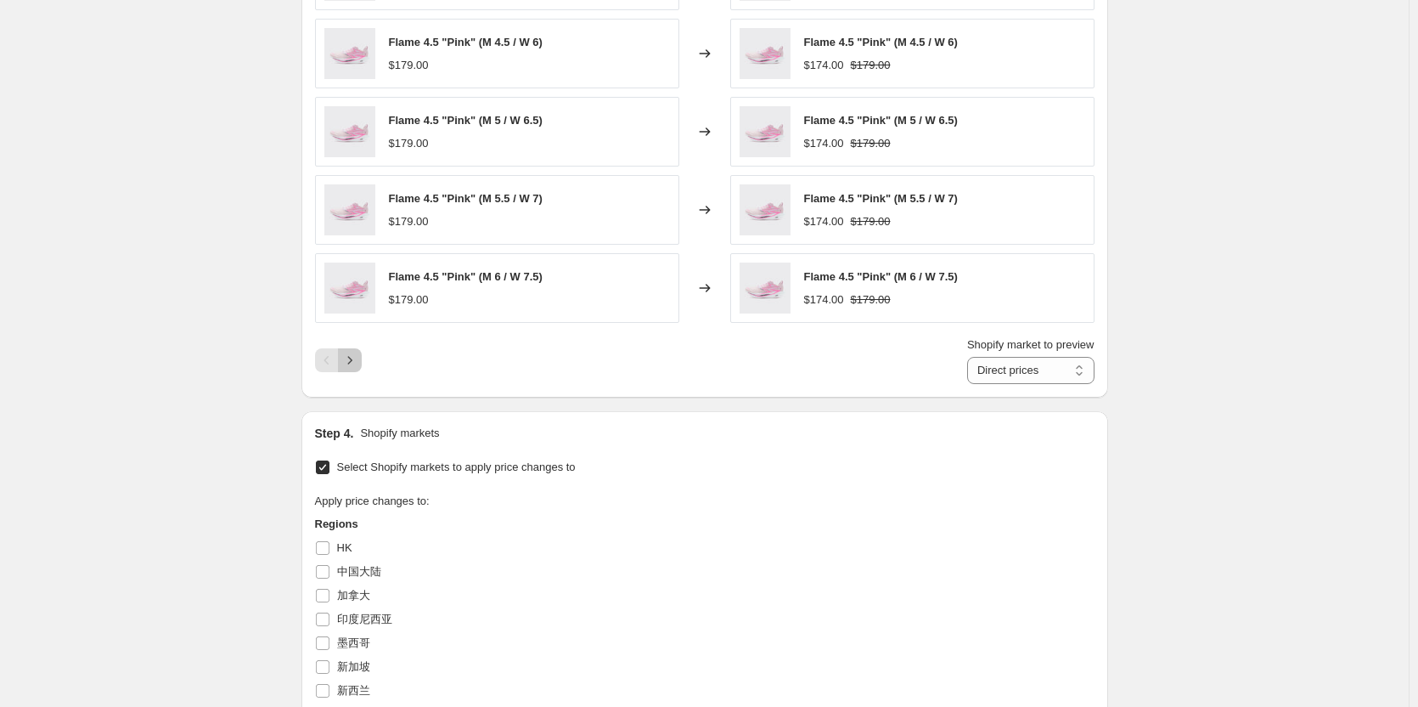
click at [348, 365] on icon "Next" at bounding box center [349, 360] width 17 height 17
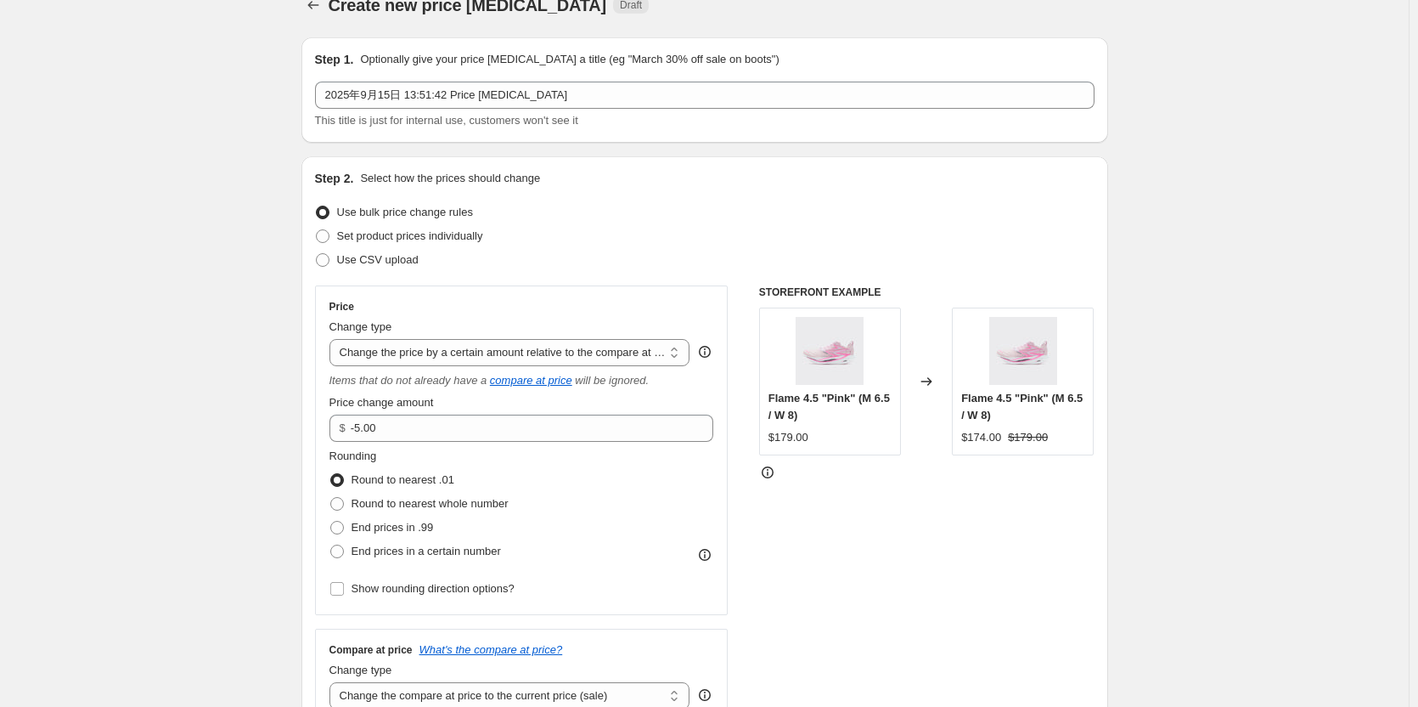
scroll to position [0, 0]
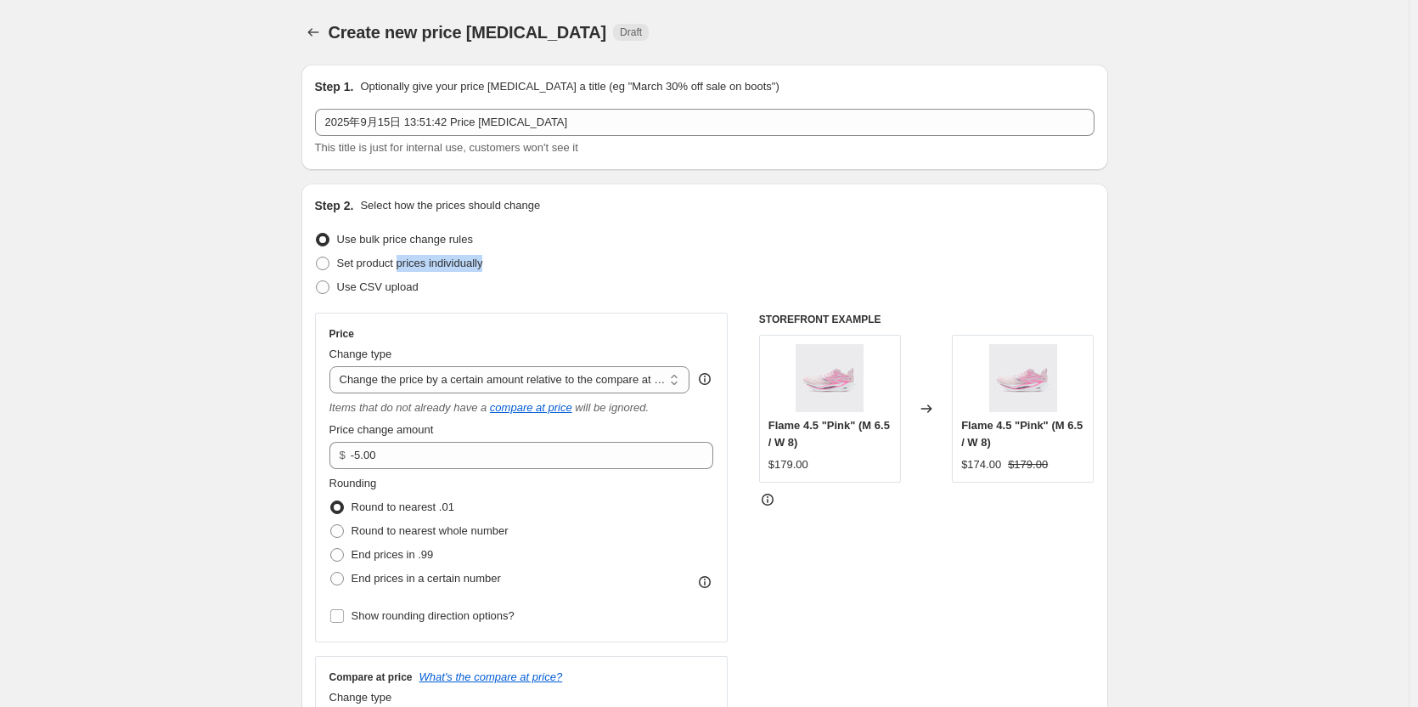
drag, startPoint x: 401, startPoint y: 262, endPoint x: 513, endPoint y: 263, distance: 112.1
click at [513, 263] on div "Set product prices individually" at bounding box center [705, 263] width 780 height 24
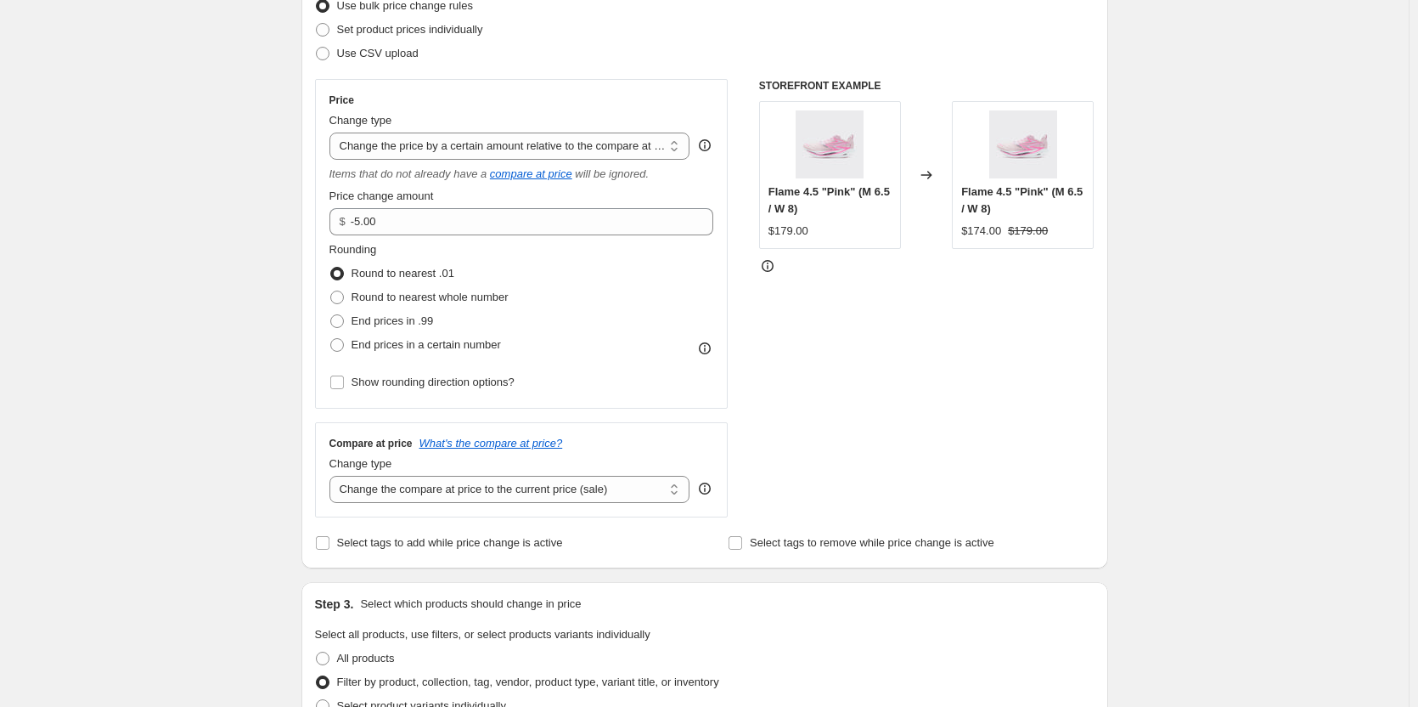
scroll to position [170, 0]
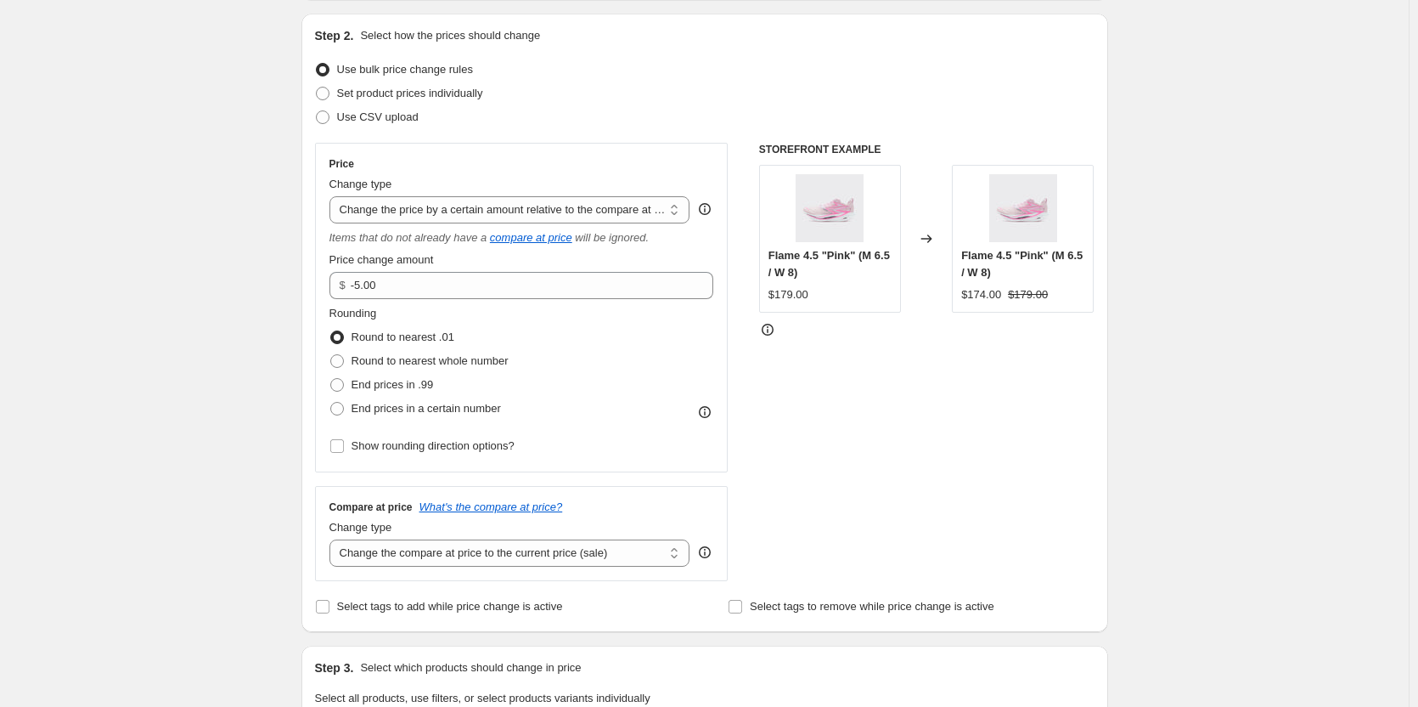
drag, startPoint x: 332, startPoint y: 312, endPoint x: 389, endPoint y: 312, distance: 56.9
click at [389, 312] on div "Price Change type Change the price to a certain amount Change the price by a ce…" at bounding box center [522, 308] width 414 height 330
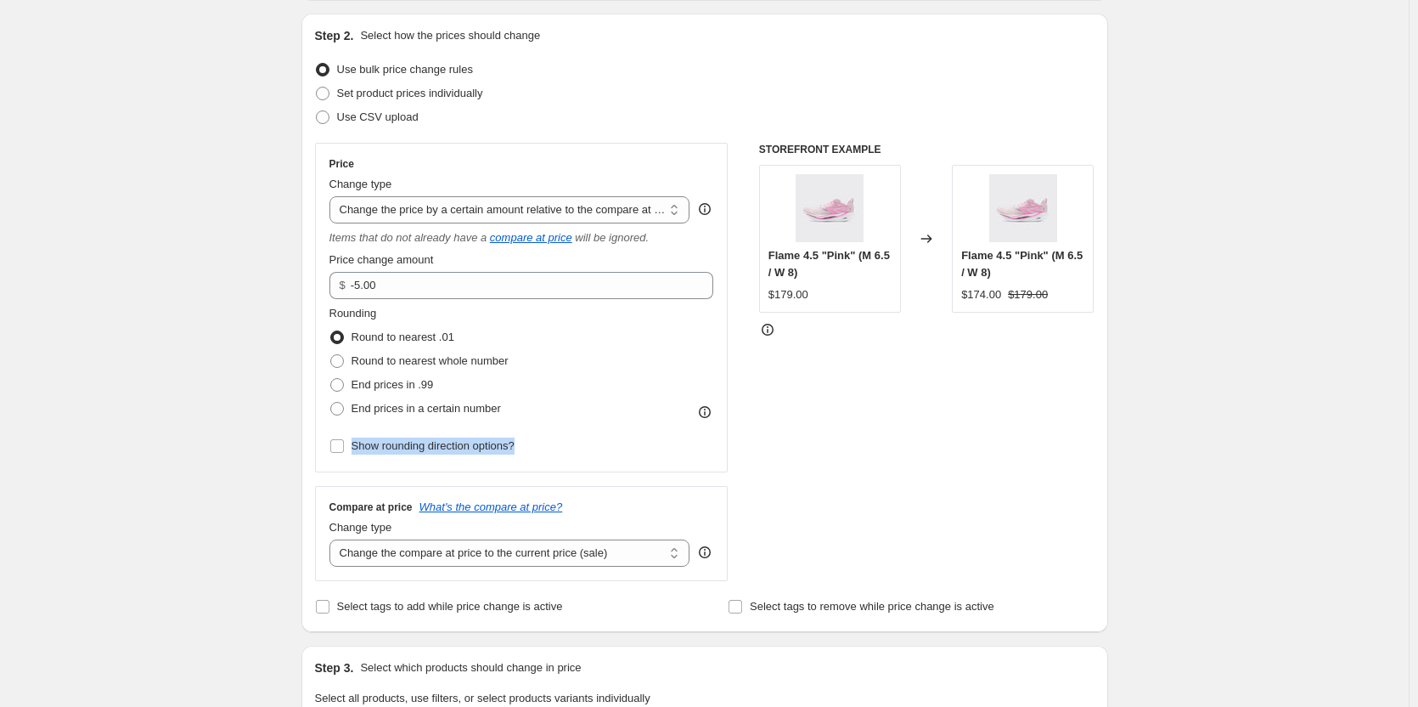
drag, startPoint x: 353, startPoint y: 444, endPoint x: 527, endPoint y: 448, distance: 173.3
click at [527, 448] on div "Rounding Round to nearest .01 Round to nearest whole number End prices in .99 E…" at bounding box center [522, 381] width 385 height 153
click at [343, 451] on input "Show rounding direction options?" at bounding box center [337, 446] width 14 height 14
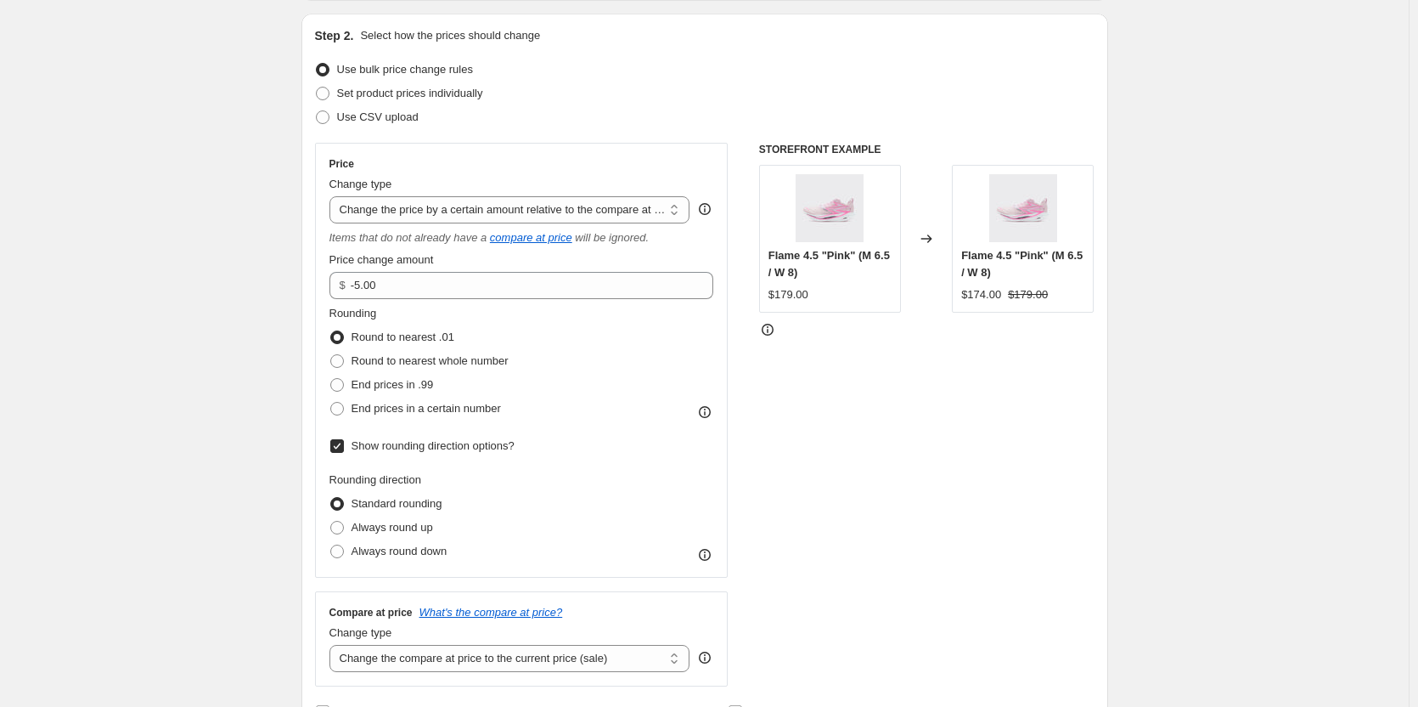
click at [341, 447] on input "Show rounding direction options?" at bounding box center [337, 446] width 14 height 14
checkbox input "false"
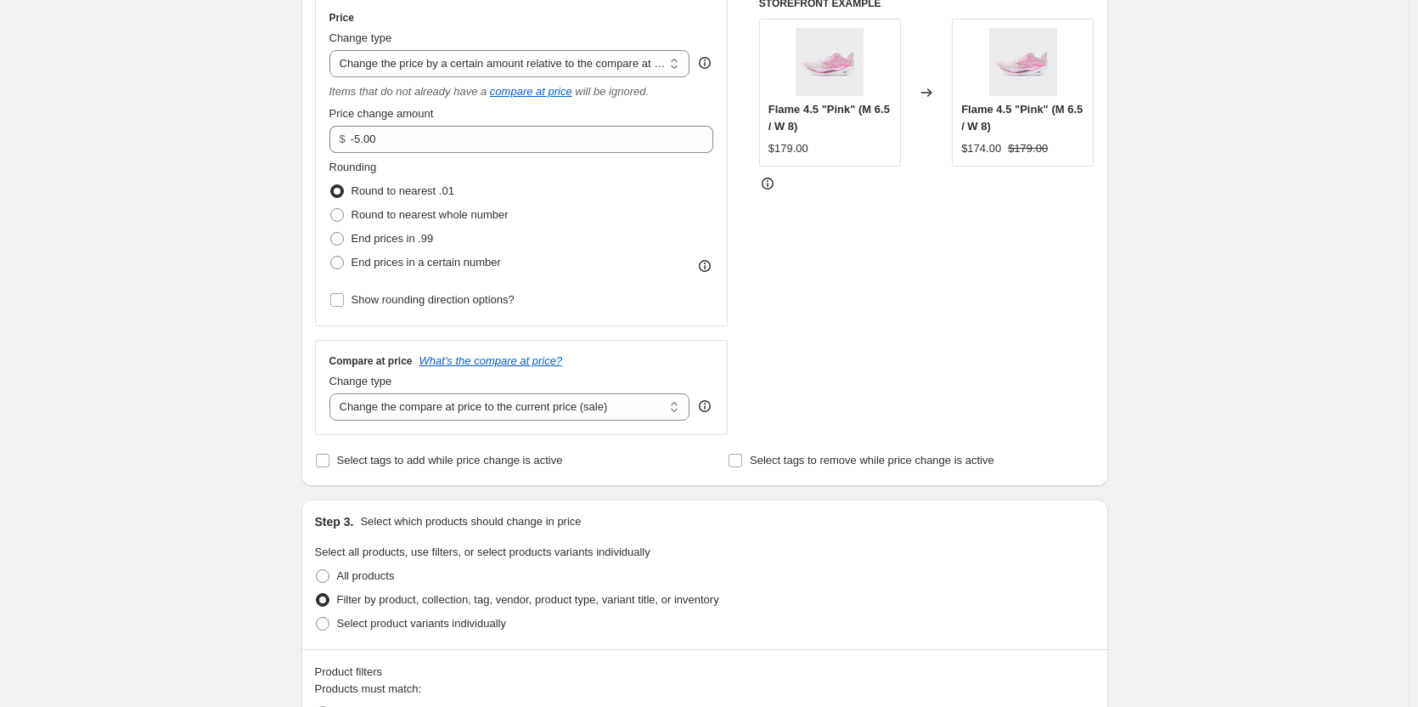
scroll to position [340, 0]
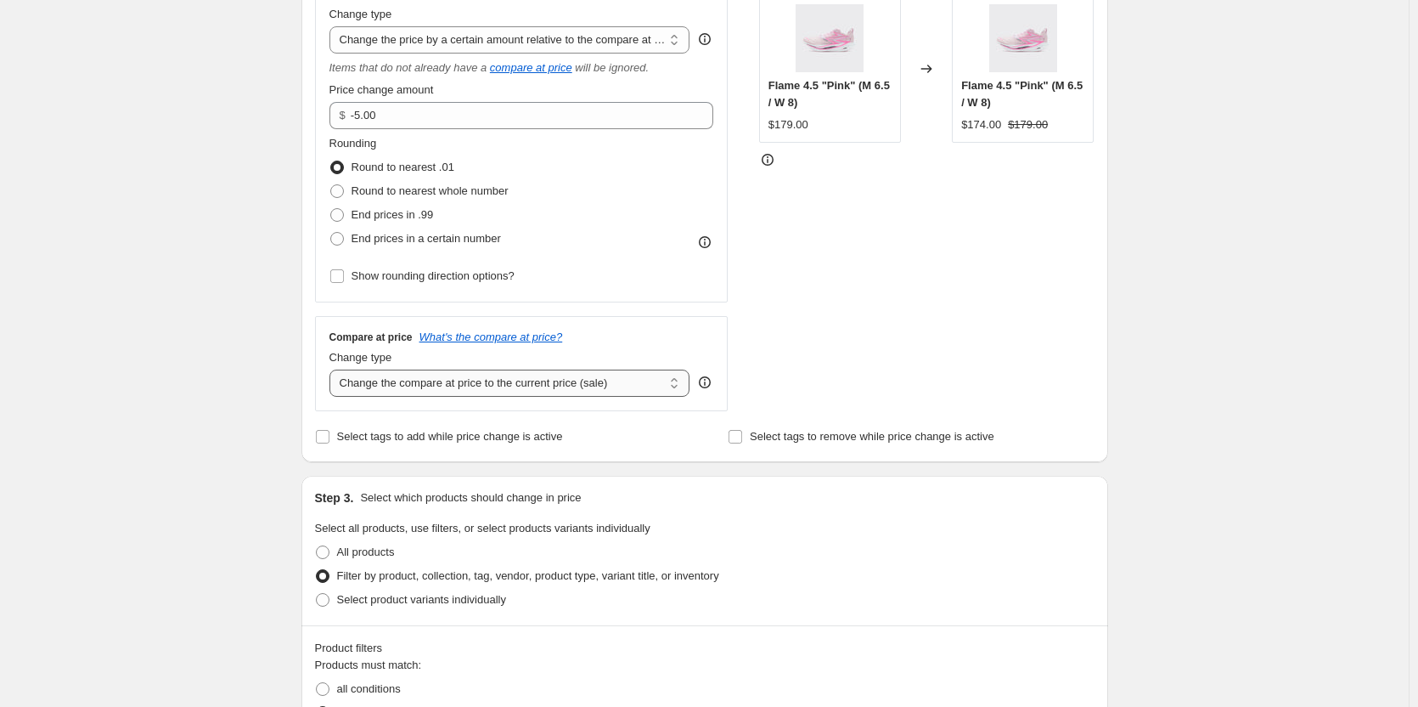
click at [522, 391] on select "Change the compare at price to the current price (sale) Change the compare at p…" at bounding box center [510, 382] width 361 height 27
click at [522, 388] on select "Change the compare at price to the current price (sale) Change the compare at p…" at bounding box center [510, 382] width 361 height 27
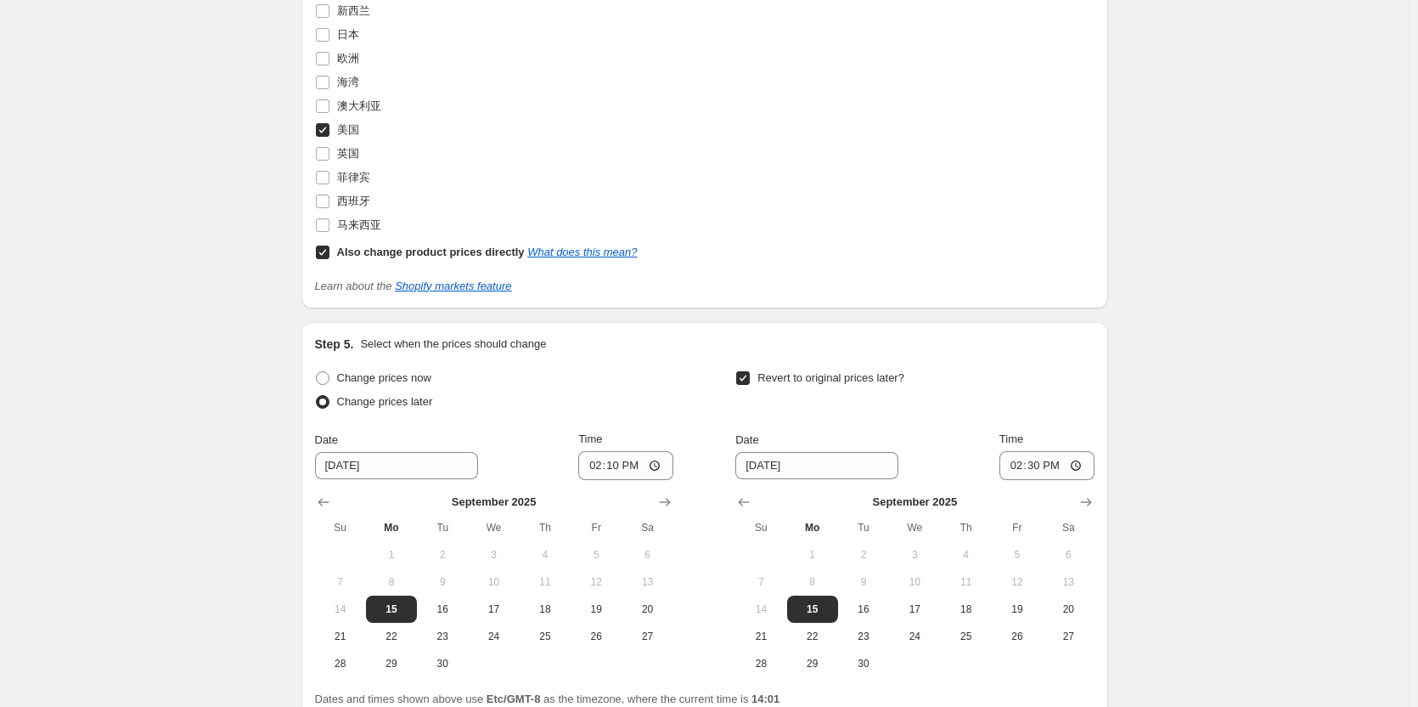
scroll to position [2110, 0]
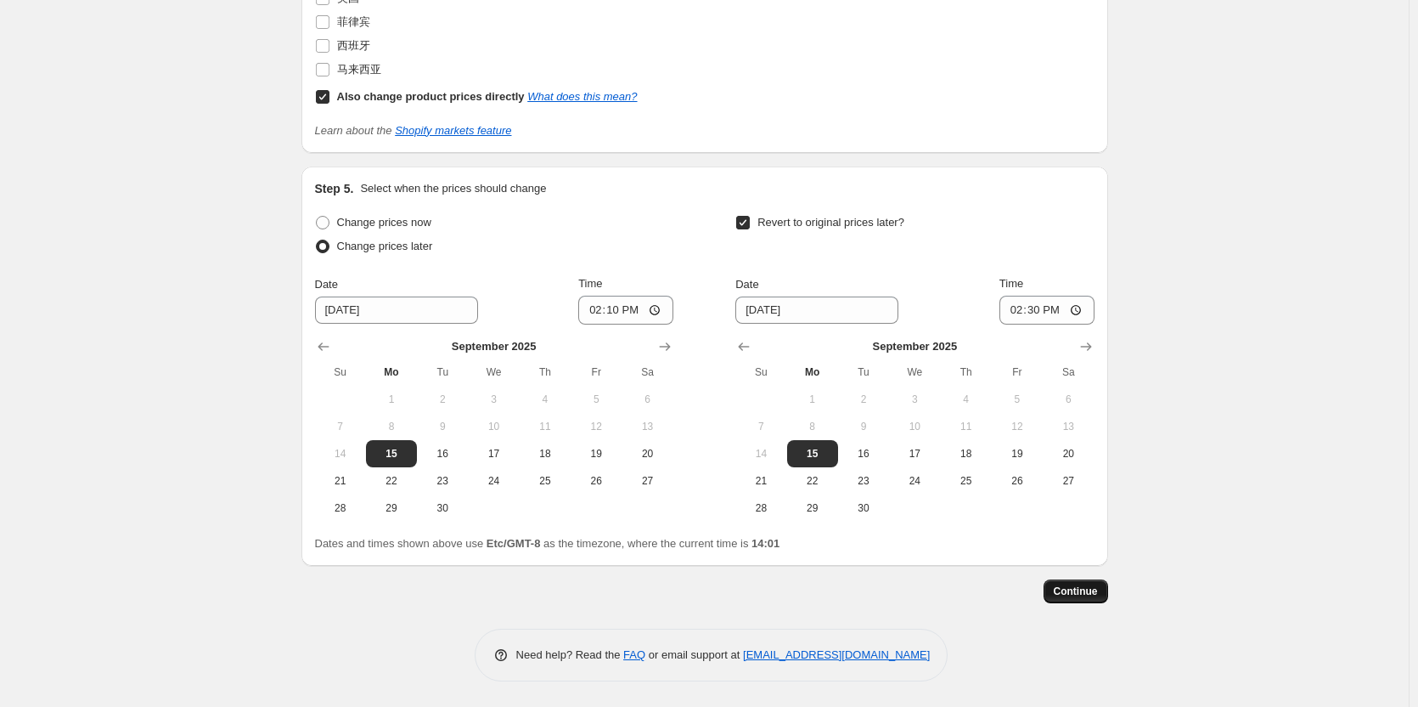
click at [1096, 595] on span "Continue" at bounding box center [1076, 591] width 44 height 14
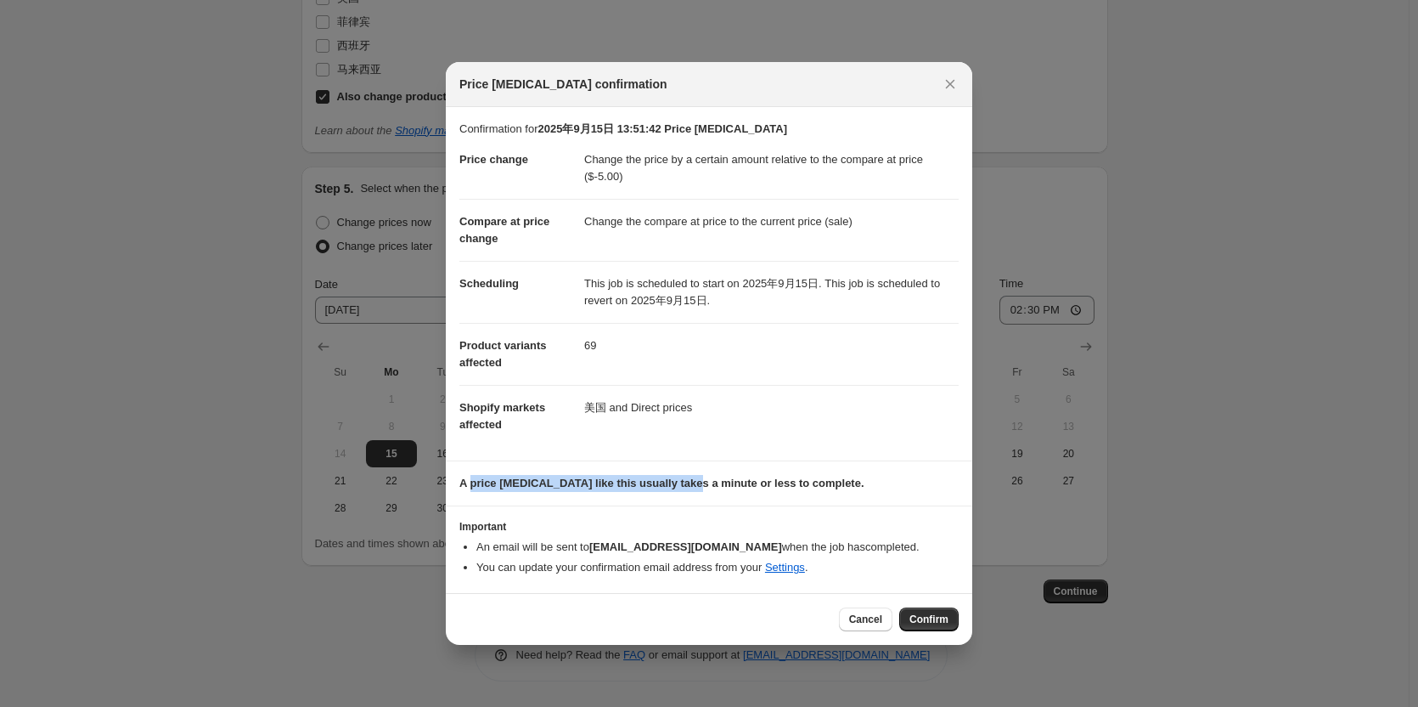
drag, startPoint x: 471, startPoint y: 483, endPoint x: 686, endPoint y: 488, distance: 214.9
click at [685, 488] on b "A price [MEDICAL_DATA] like this usually takes a minute or less to complete." at bounding box center [661, 482] width 405 height 13
click at [774, 488] on b "A price [MEDICAL_DATA] like this usually takes a minute or less to complete." at bounding box center [661, 482] width 405 height 13
click at [848, 542] on li "An email will be sent to [EMAIL_ADDRESS][DOMAIN_NAME] when the job has complete…" at bounding box center [717, 546] width 482 height 17
click at [917, 542] on li "An email will be sent to [EMAIL_ADDRESS][DOMAIN_NAME] when the job has complete…" at bounding box center [717, 546] width 482 height 17
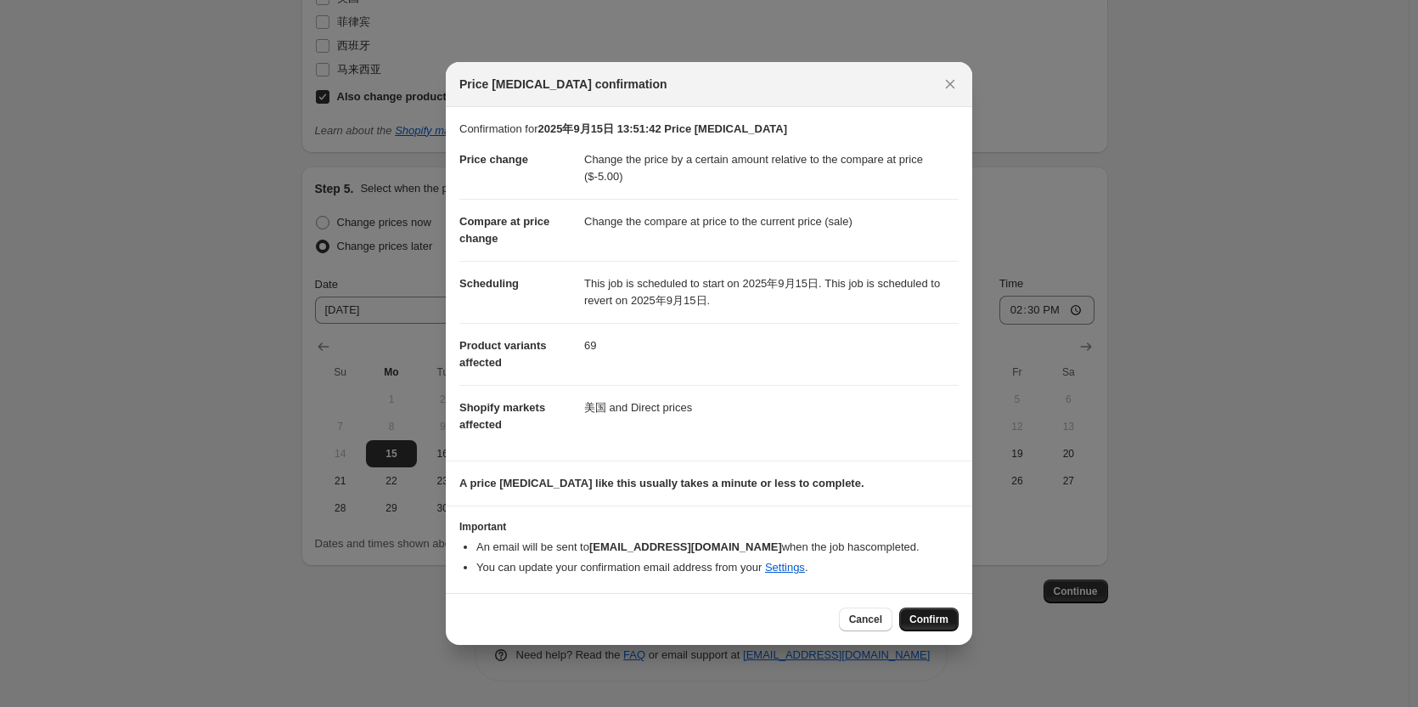
click at [929, 618] on span "Confirm" at bounding box center [929, 619] width 39 height 14
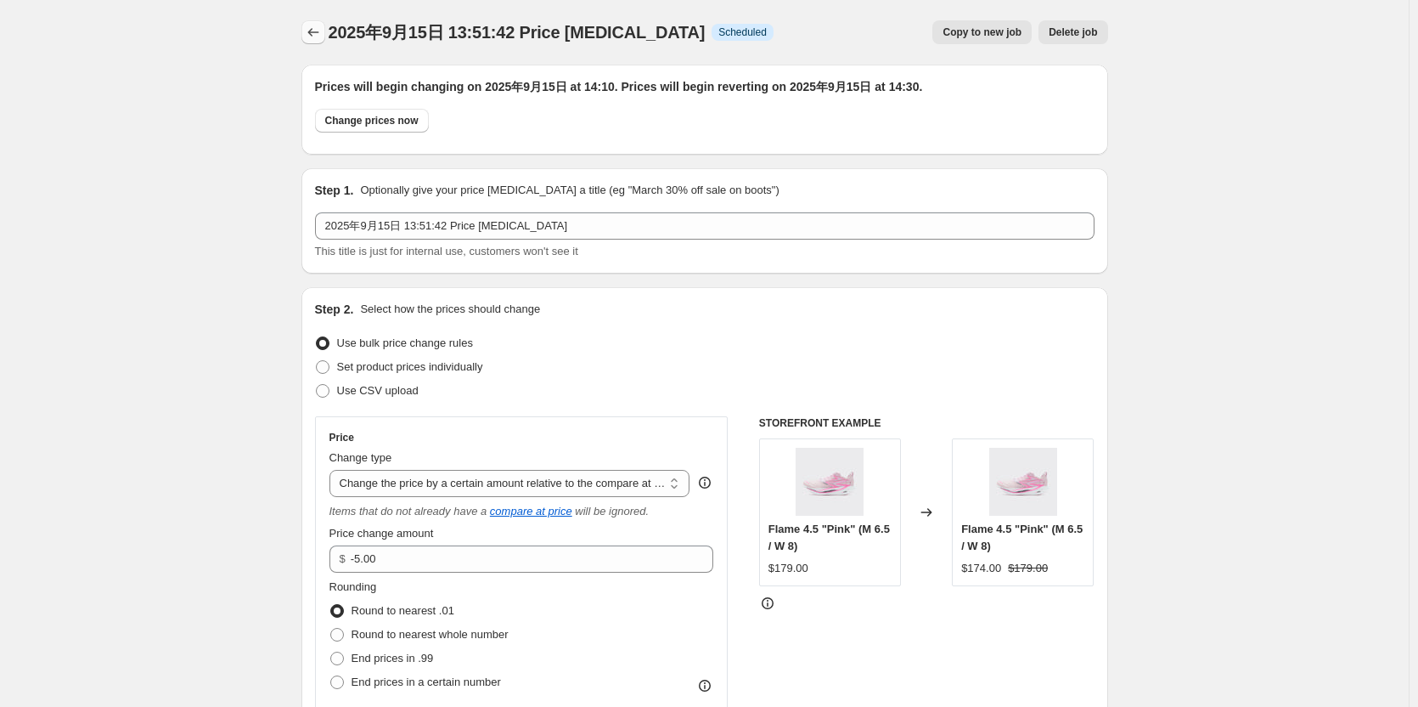
click at [325, 35] on button "Price change jobs" at bounding box center [314, 32] width 24 height 24
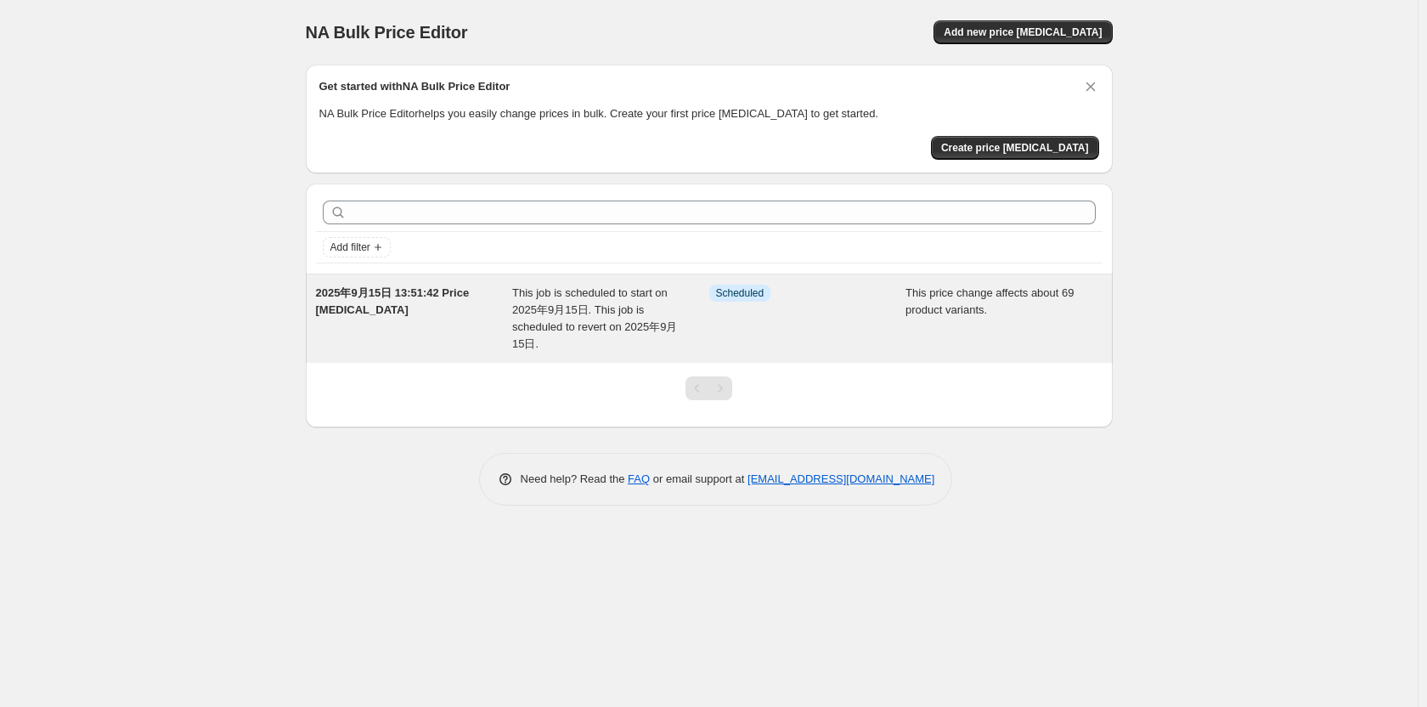
click at [709, 316] on div "Info Scheduled" at bounding box center [807, 319] width 197 height 68
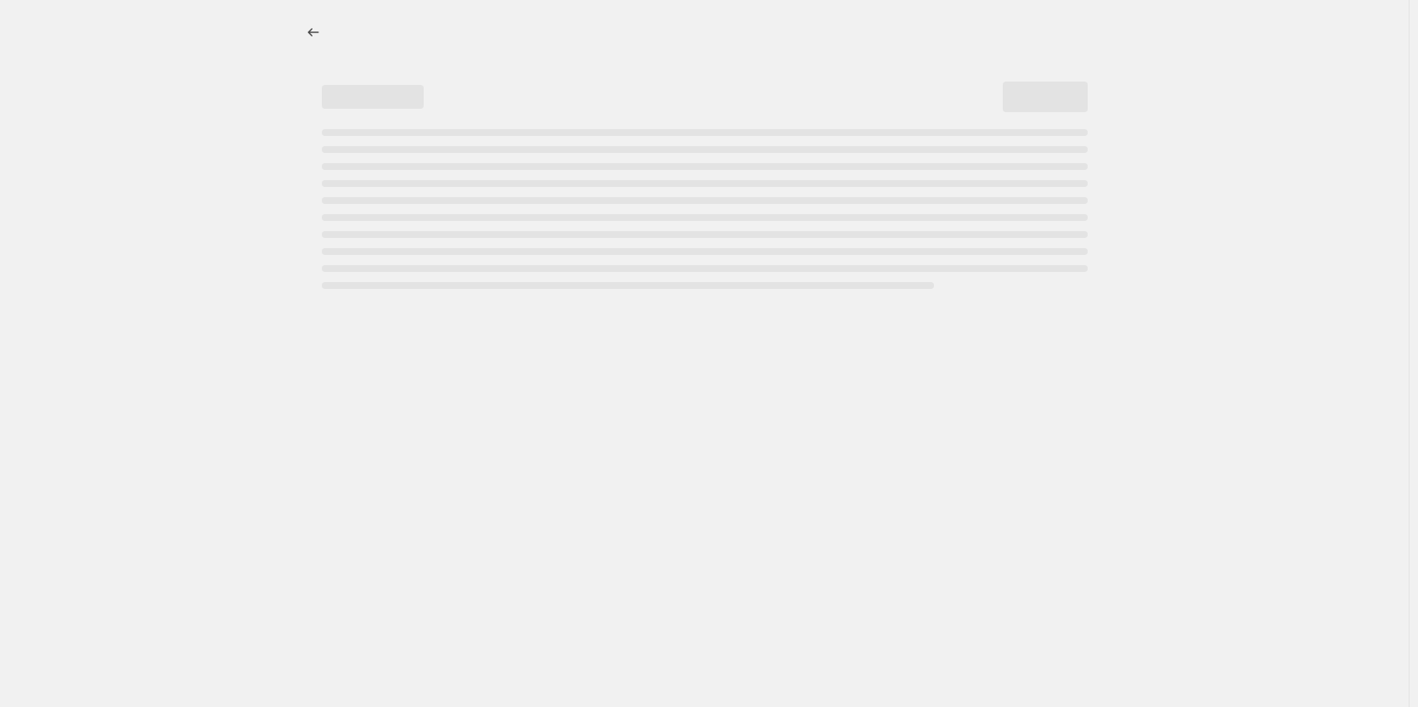
select select "bcap"
select select "collection"
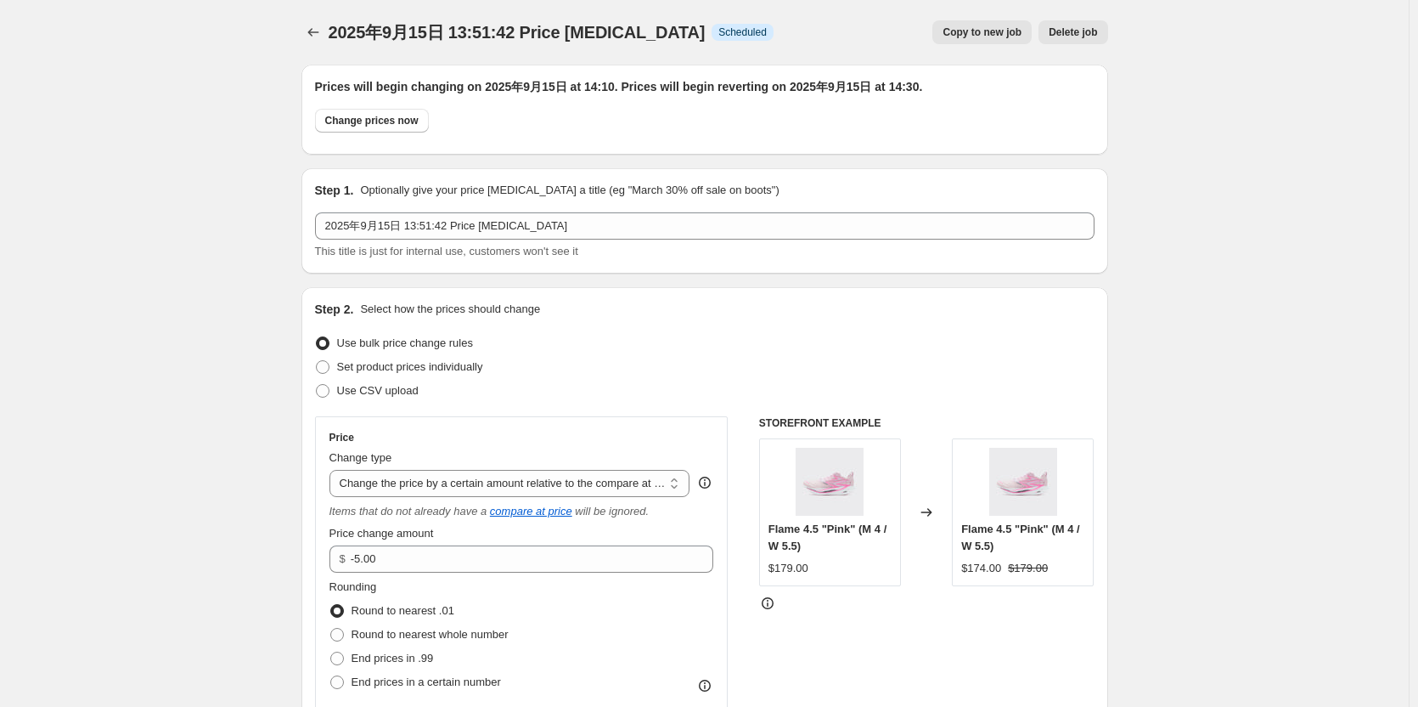
click at [320, 39] on icon "Price change jobs" at bounding box center [313, 32] width 17 height 17
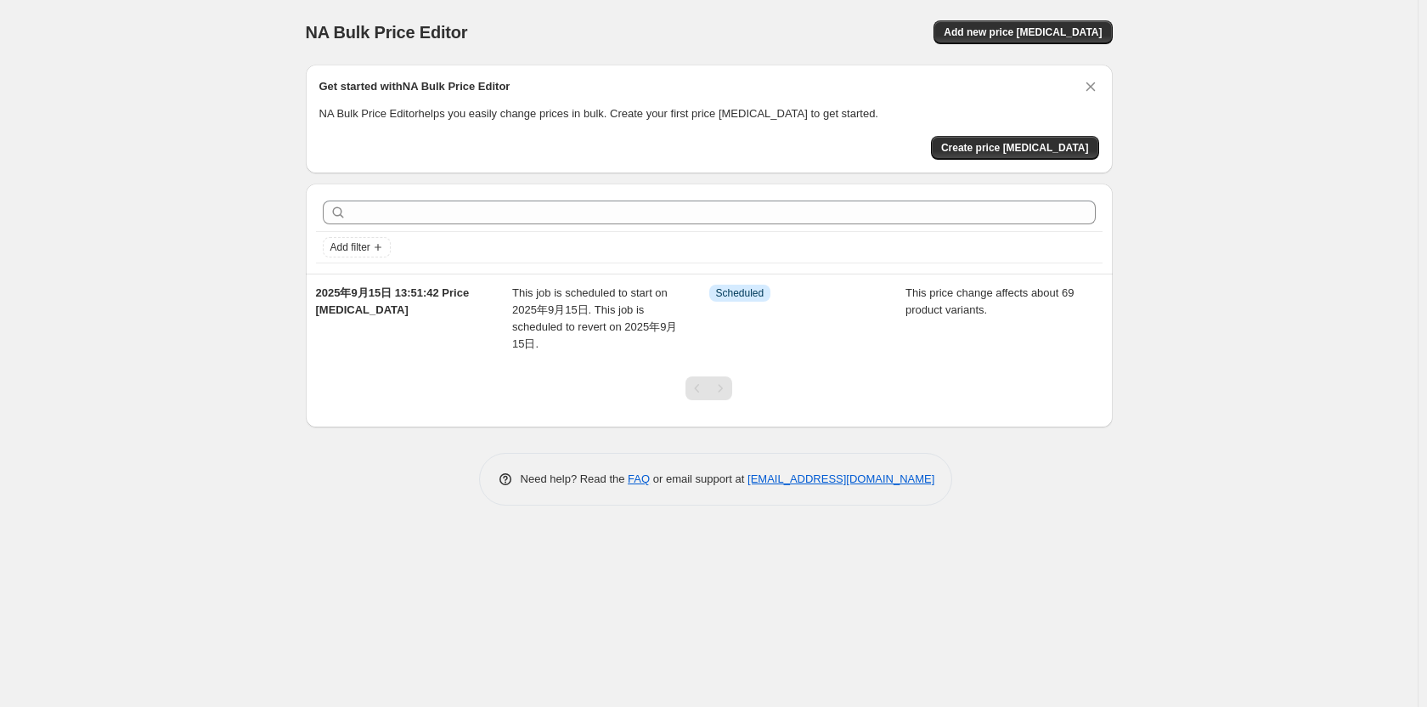
click at [1269, 334] on div "NA Bulk Price Editor. This page is ready NA Bulk Price Editor Add new price [ME…" at bounding box center [709, 353] width 1418 height 707
click at [1256, 333] on div "NA Bulk Price Editor. This page is ready NA Bulk Price Editor Add new price [ME…" at bounding box center [709, 353] width 1418 height 707
click at [744, 11] on div "NA Bulk Price Editor. This page is ready NA Bulk Price Editor Add new price [ME…" at bounding box center [709, 32] width 807 height 65
click at [1263, 142] on div "NA Bulk Price Editor. This page is ready NA Bulk Price Editor Add new price [ME…" at bounding box center [709, 353] width 1418 height 707
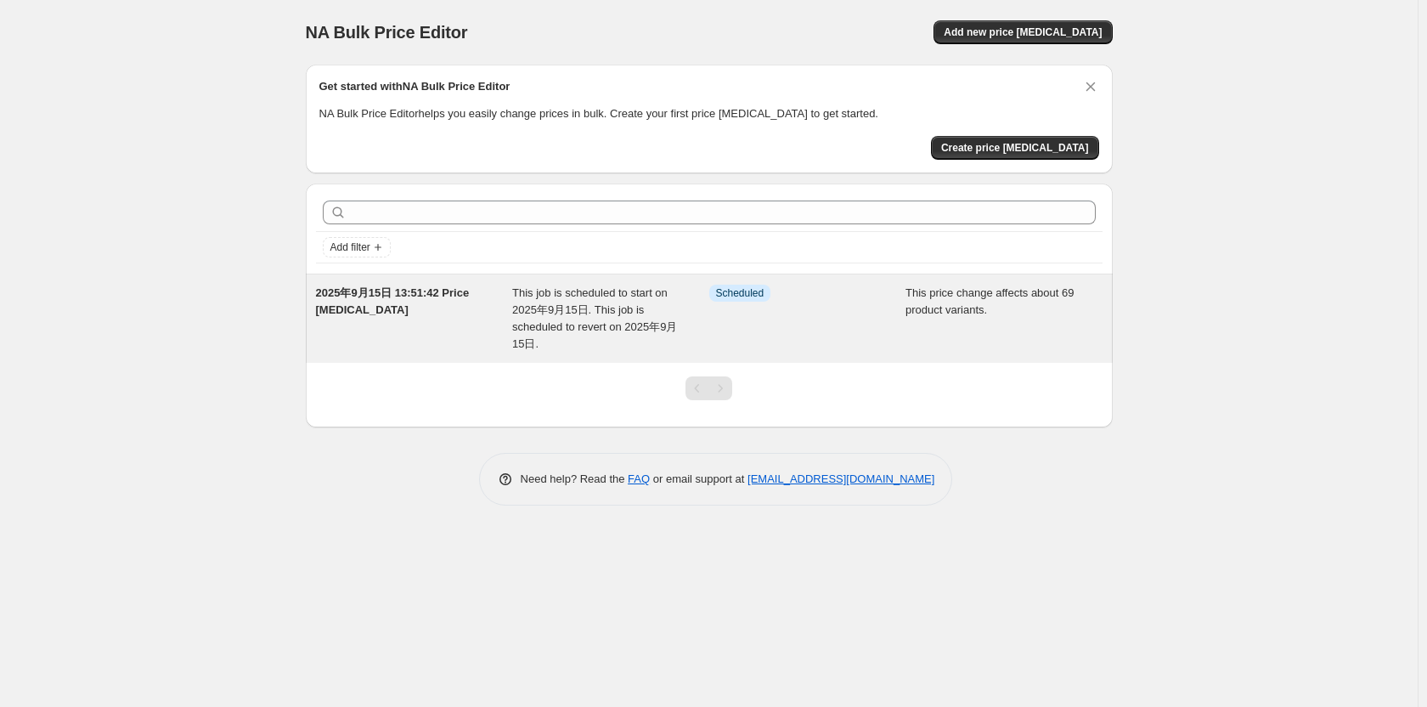
click at [451, 341] on div "2025年9月15日 13:51:42 Price [MEDICAL_DATA]" at bounding box center [414, 319] width 197 height 68
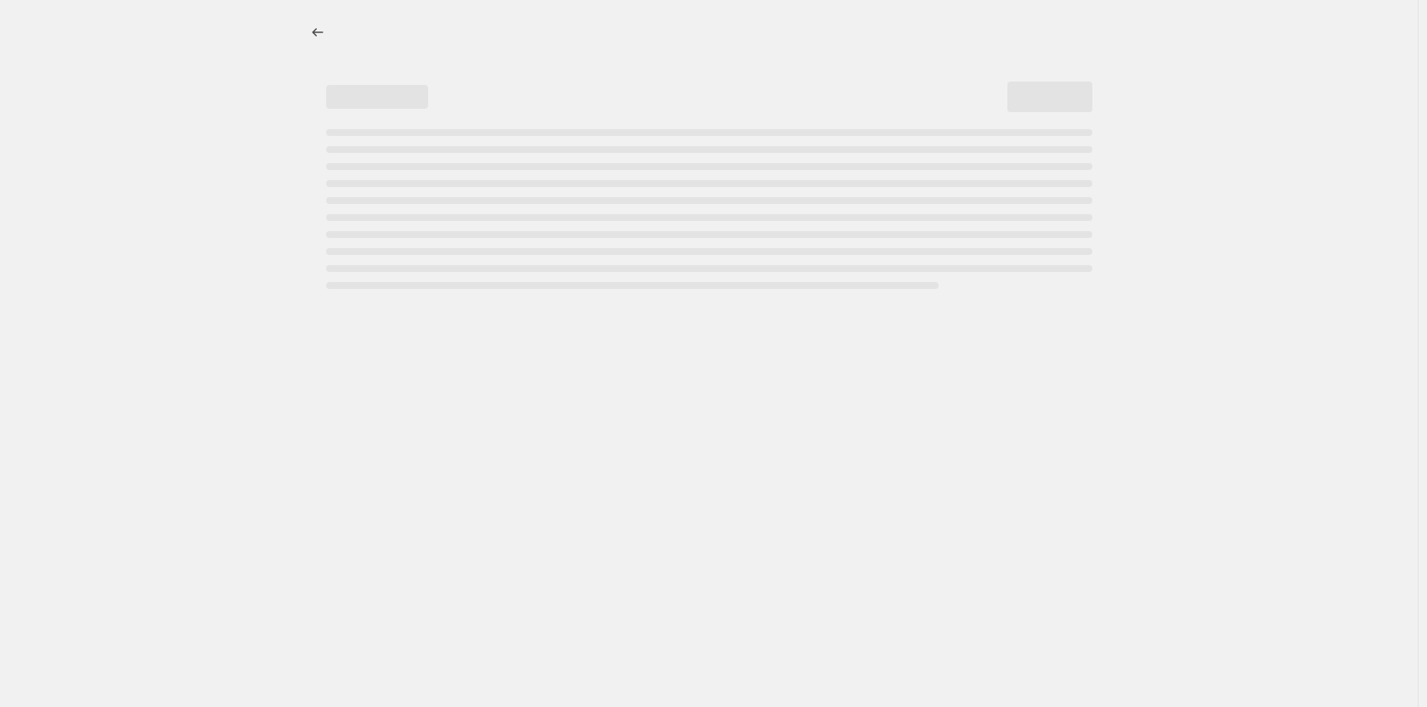
select select "bcap"
select select "collection"
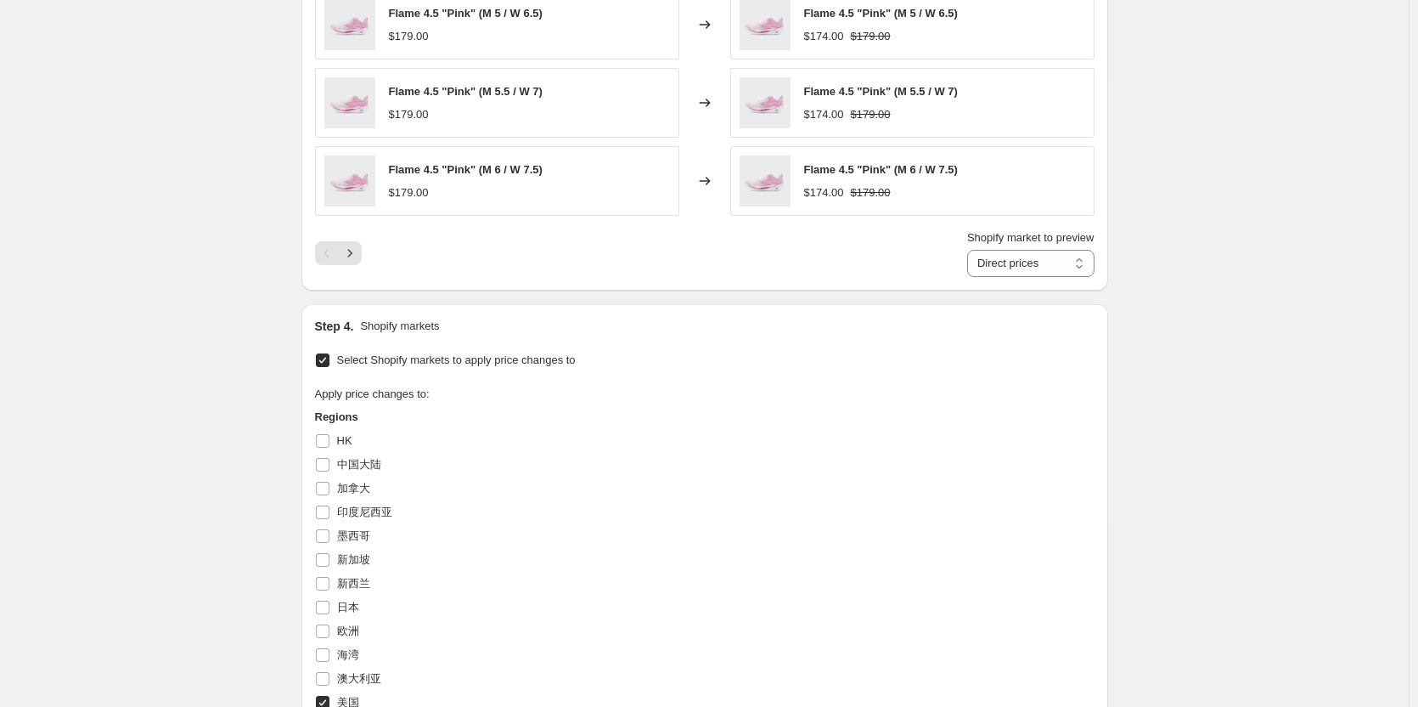
scroll to position [1529, 0]
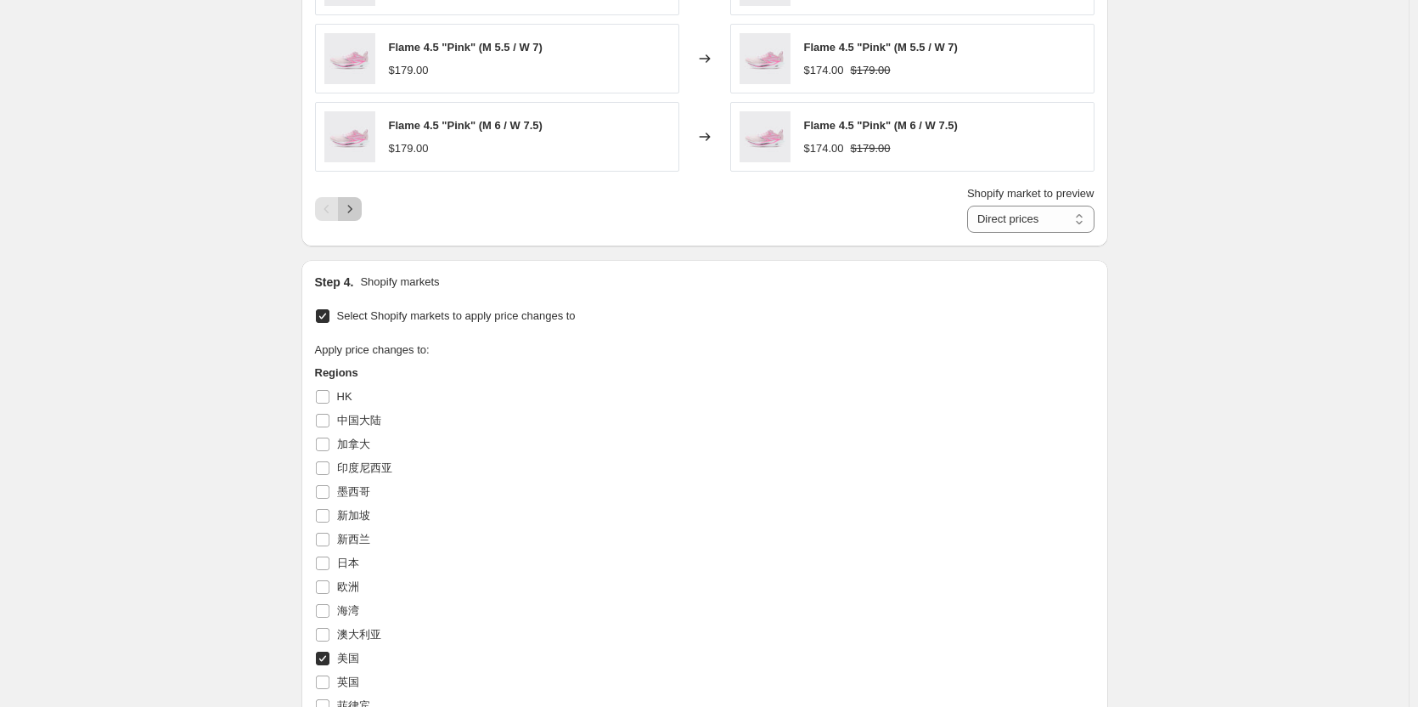
click at [358, 213] on icon "Next" at bounding box center [349, 208] width 17 height 17
click at [358, 214] on icon "Next" at bounding box center [349, 208] width 17 height 17
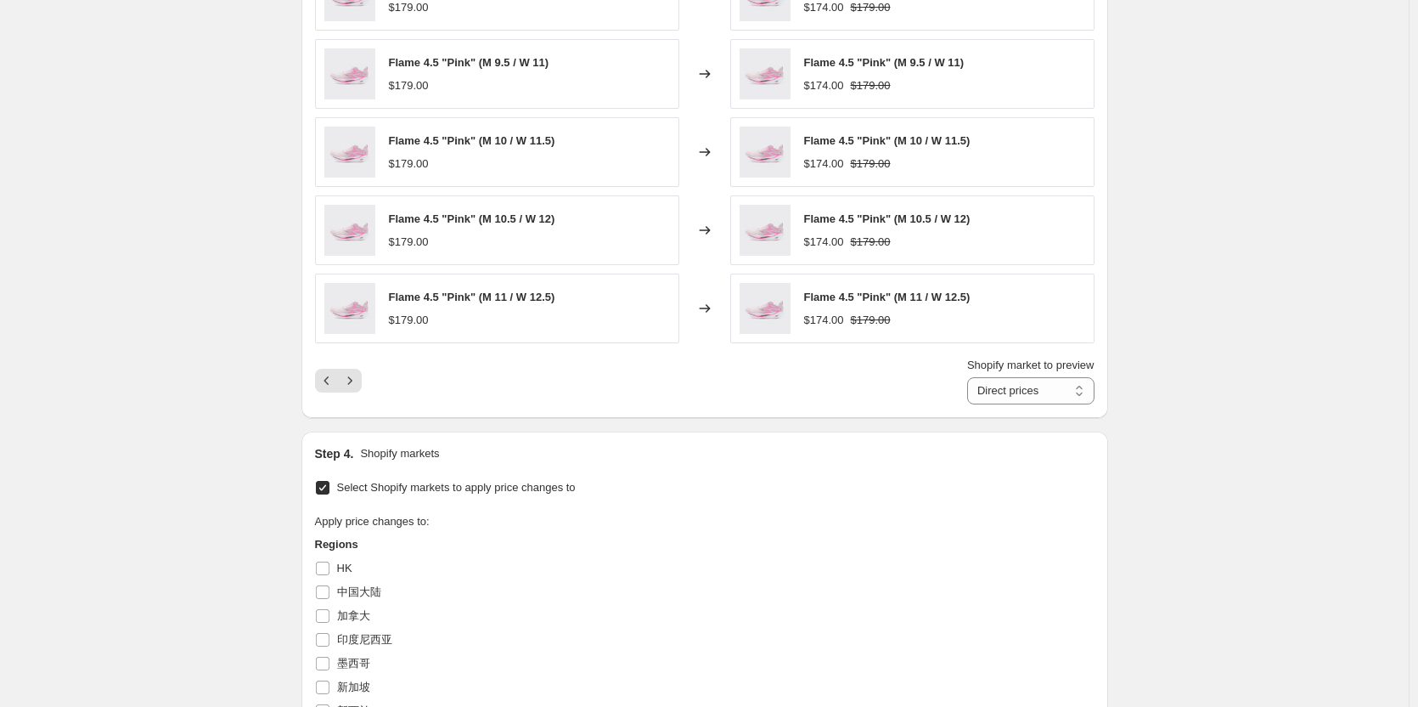
scroll to position [1359, 0]
click at [352, 386] on icon "Next" at bounding box center [349, 378] width 17 height 17
click at [347, 380] on icon "Next" at bounding box center [349, 378] width 17 height 17
drag, startPoint x: 394, startPoint y: 295, endPoint x: 443, endPoint y: 296, distance: 49.3
click at [443, 296] on span "Flame 4.5 "Reverse" (M 4.5 / W 6)" at bounding box center [476, 295] width 174 height 13
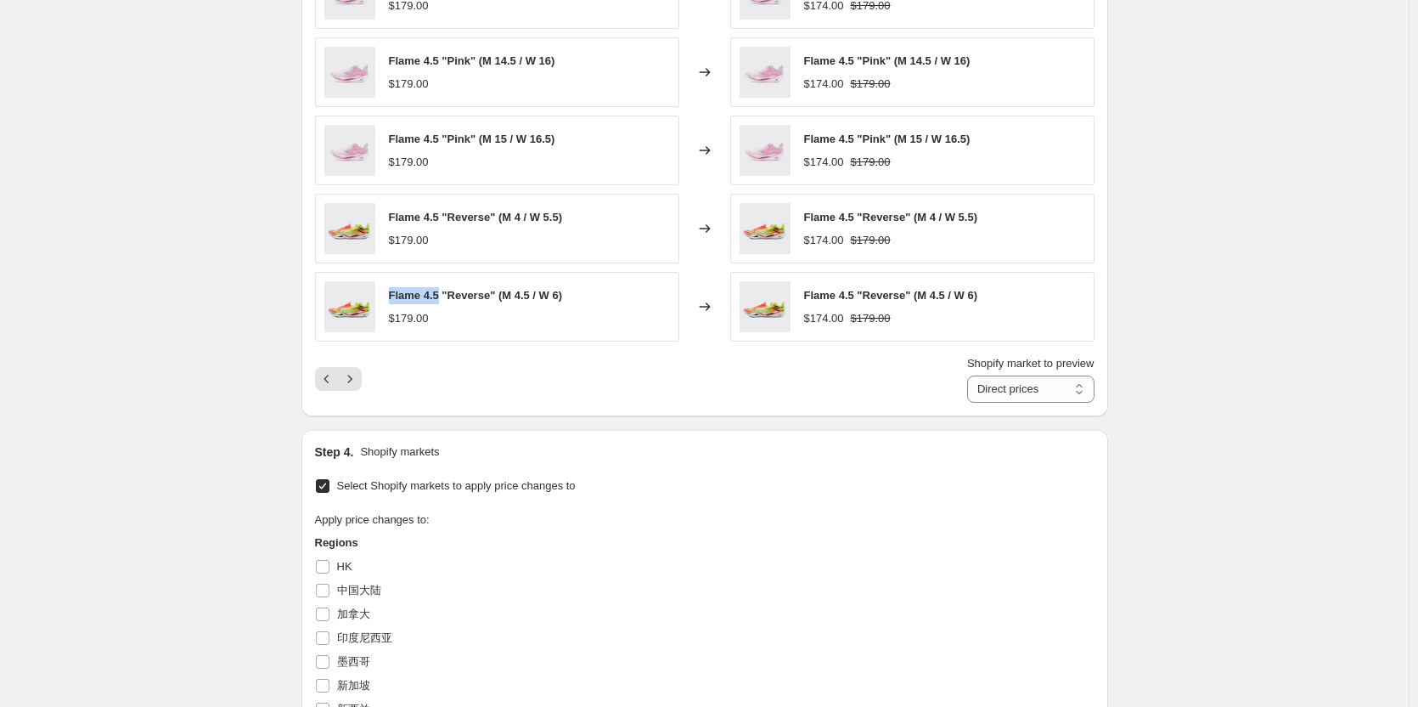
copy span "Flame 4.5"
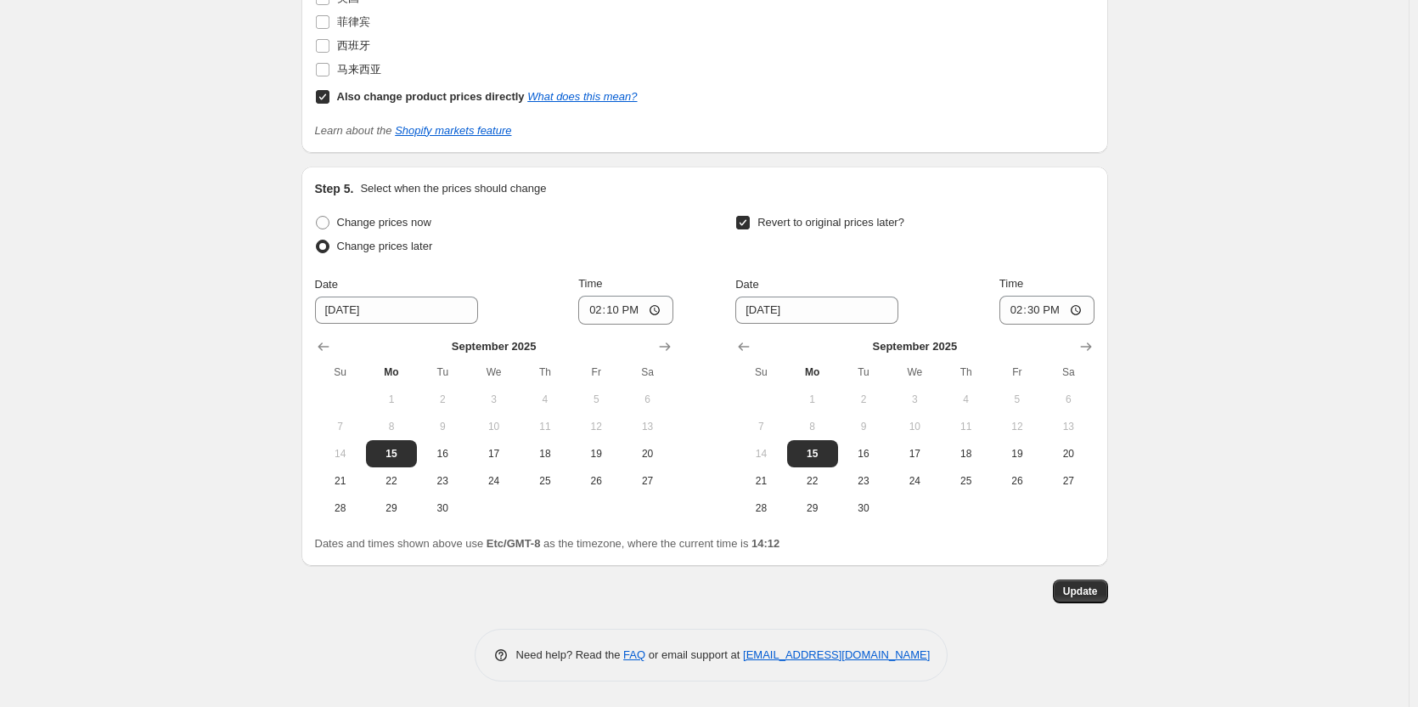
scroll to position [2213, 0]
drag, startPoint x: 662, startPoint y: 543, endPoint x: 759, endPoint y: 550, distance: 98.0
click at [759, 550] on div "Dates and times shown above use Etc/GMT-8 as the timezone, where the current ti…" at bounding box center [705, 543] width 780 height 17
click at [824, 546] on div "Dates and times shown above use Etc/GMT-8 as the timezone, where the current ti…" at bounding box center [705, 543] width 780 height 17
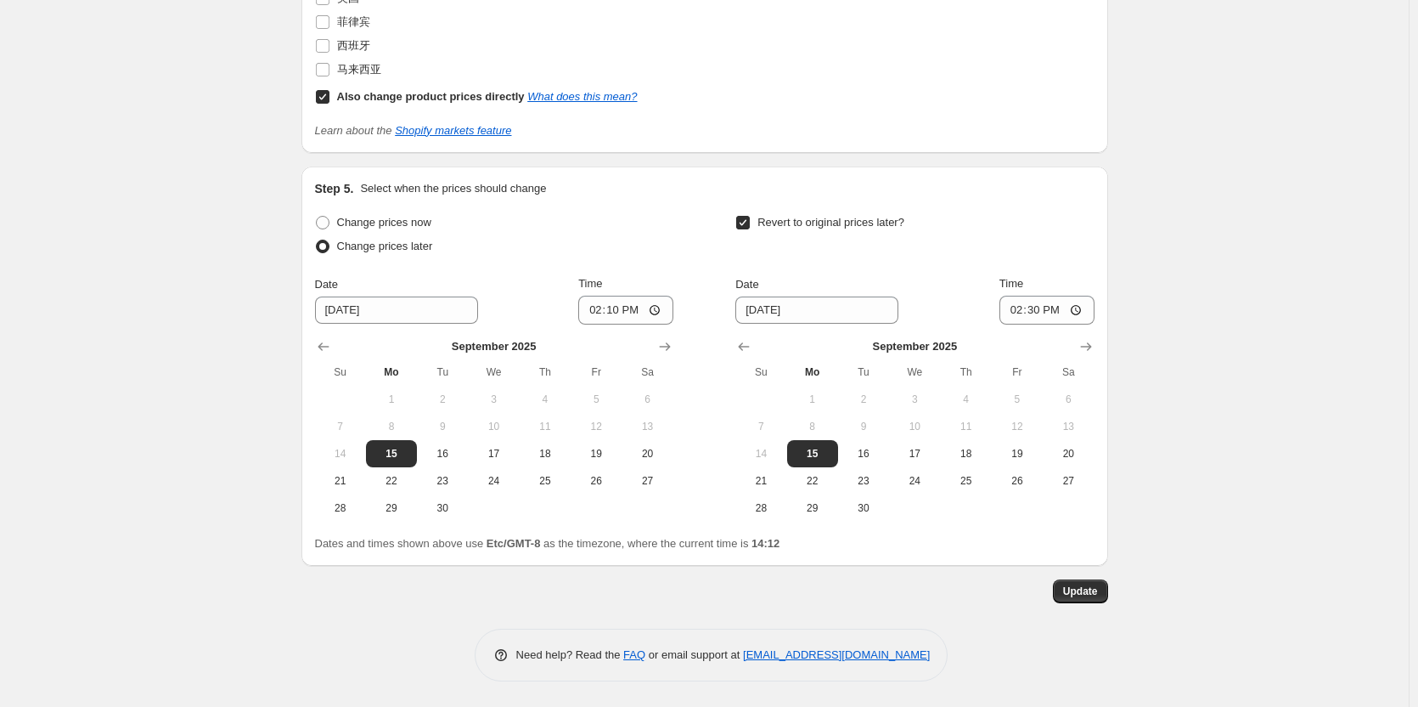
click at [824, 546] on div "Dates and times shown above use Etc/GMT-8 as the timezone, where the current ti…" at bounding box center [705, 543] width 780 height 17
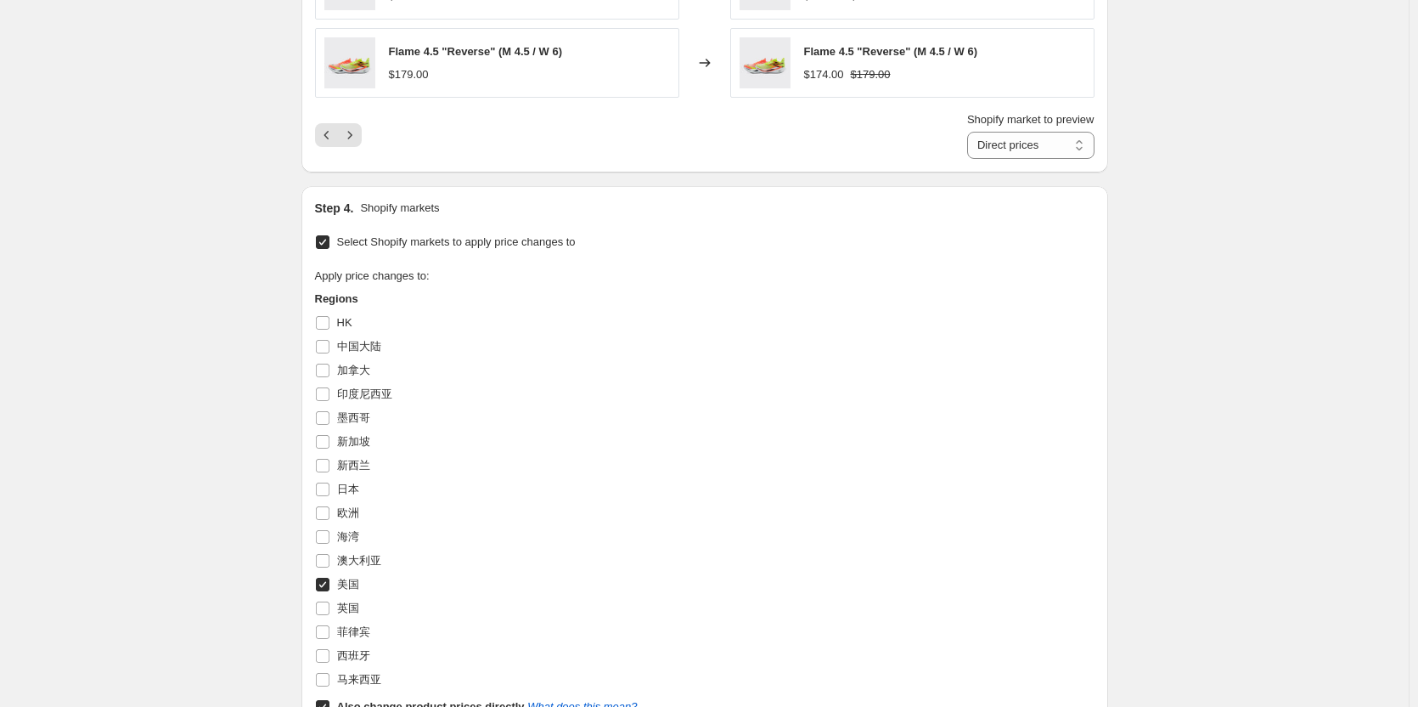
scroll to position [1619, 0]
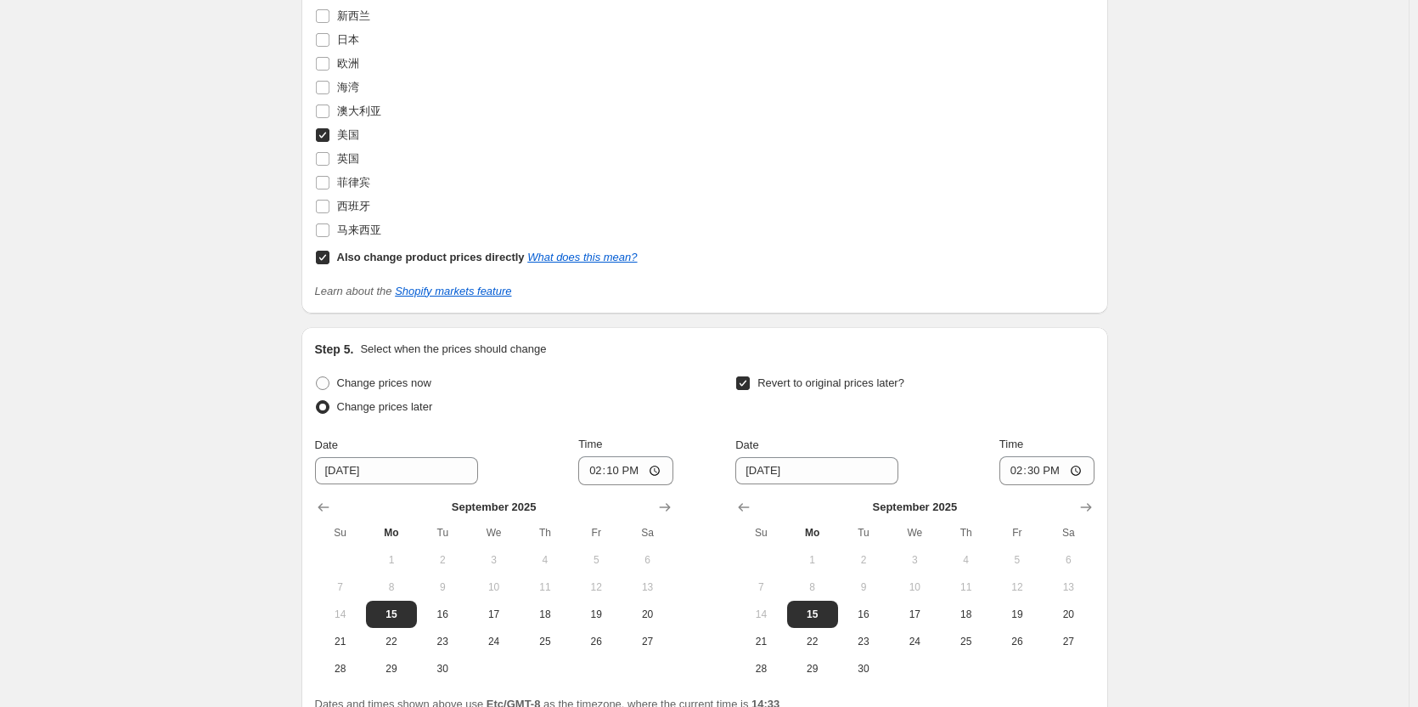
scroll to position [2213, 0]
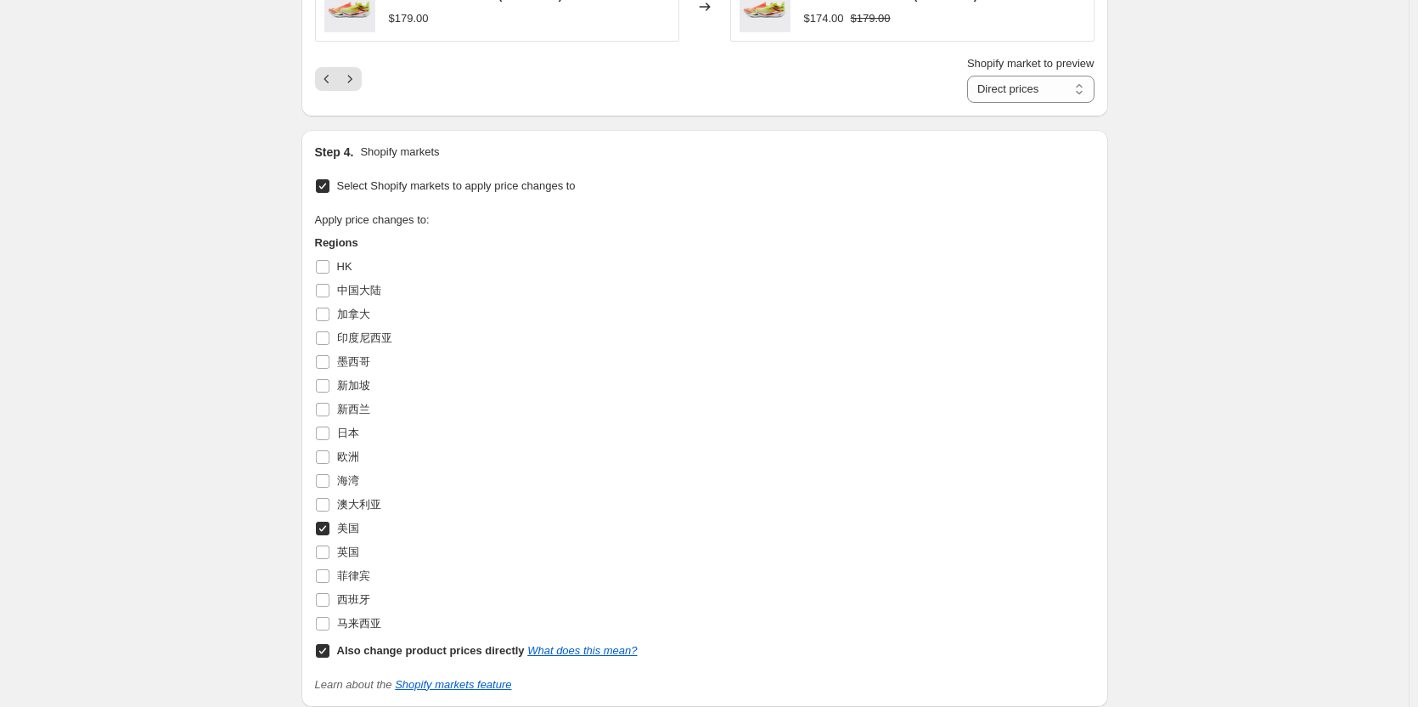
scroll to position [1704, 0]
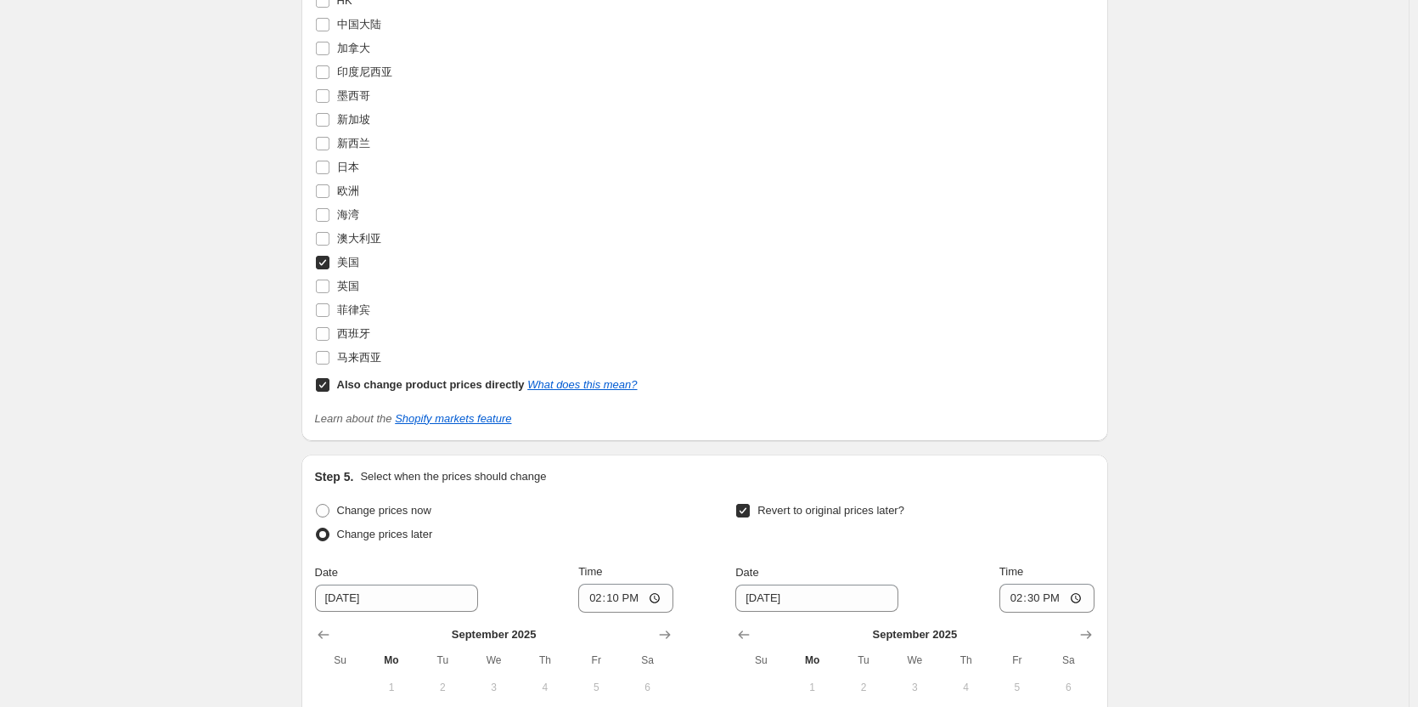
scroll to position [2213, 0]
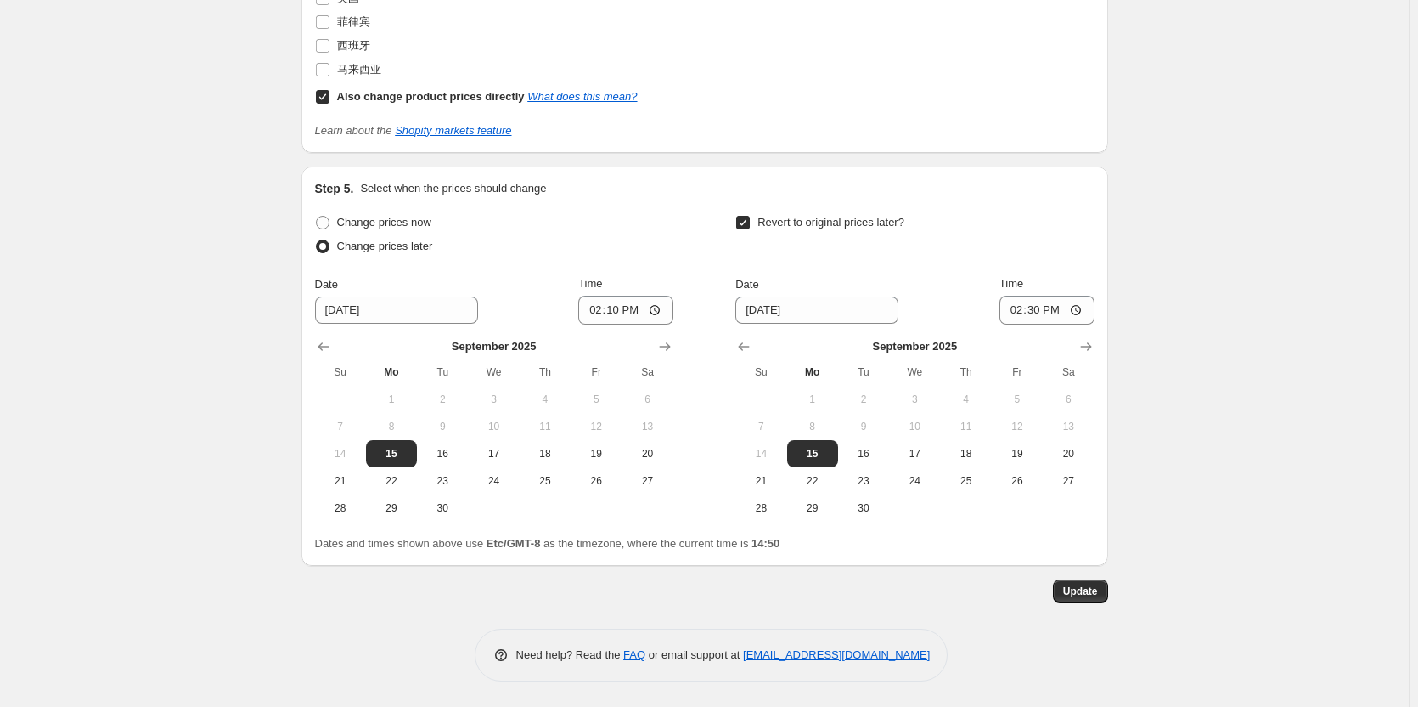
drag, startPoint x: 1279, startPoint y: 223, endPoint x: 1282, endPoint y: 206, distance: 18.2
